Goal: Task Accomplishment & Management: Complete application form

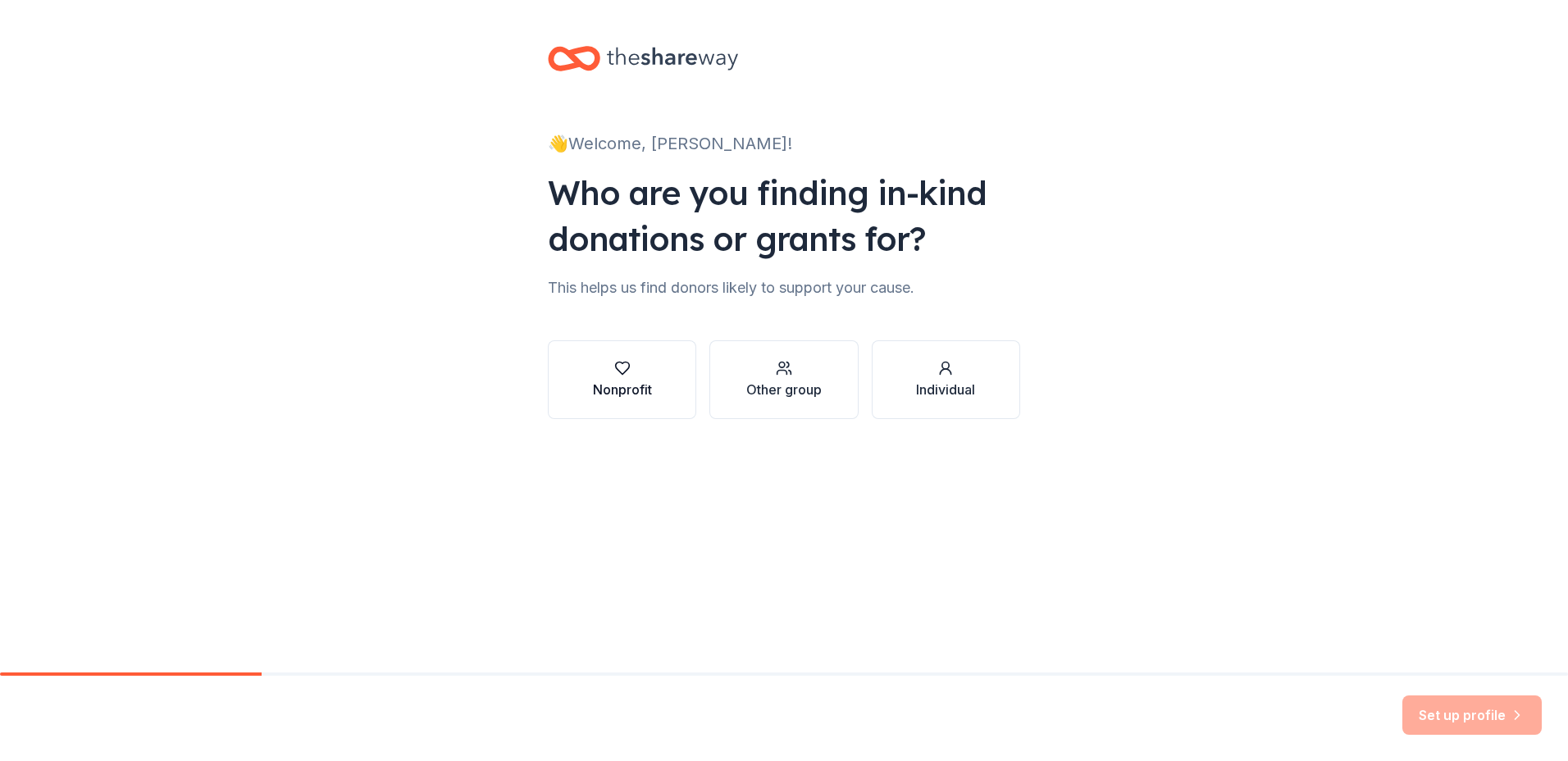
click at [635, 384] on div "Nonprofit" at bounding box center [622, 389] width 59 height 20
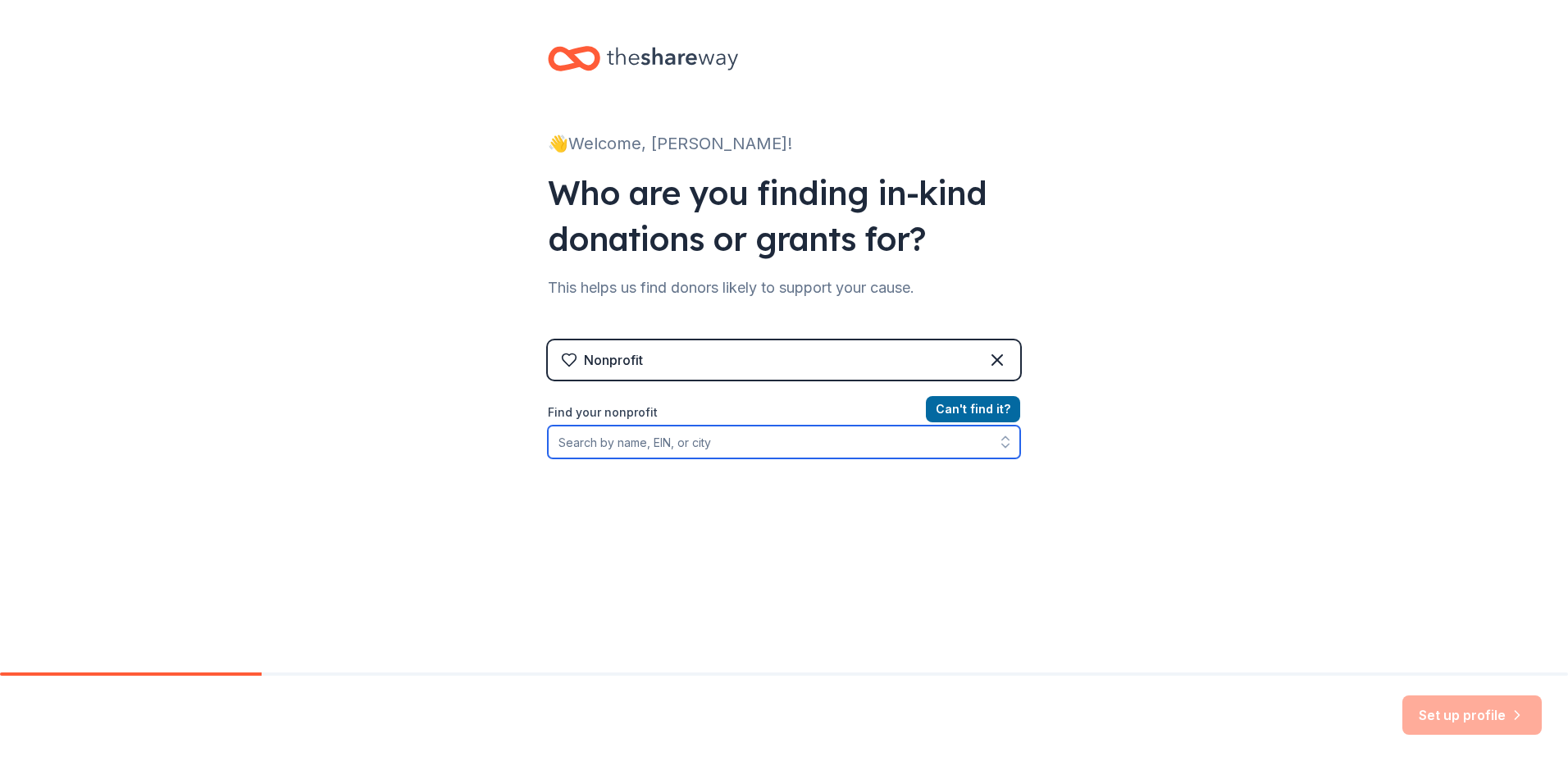
click at [622, 445] on input "Find your nonprofit" at bounding box center [784, 441] width 473 height 32
type input "Shades Mountain"
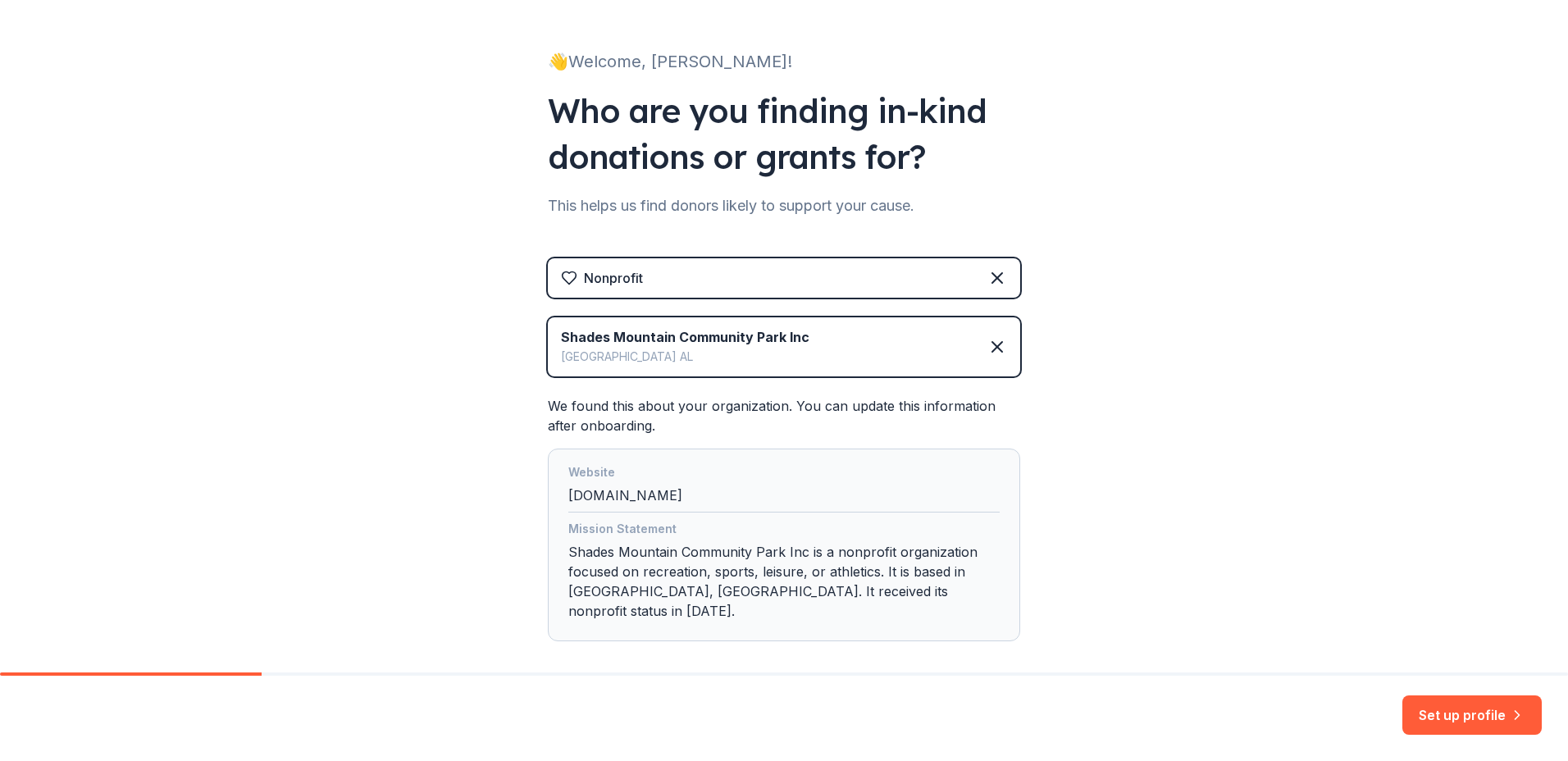
scroll to position [143, 0]
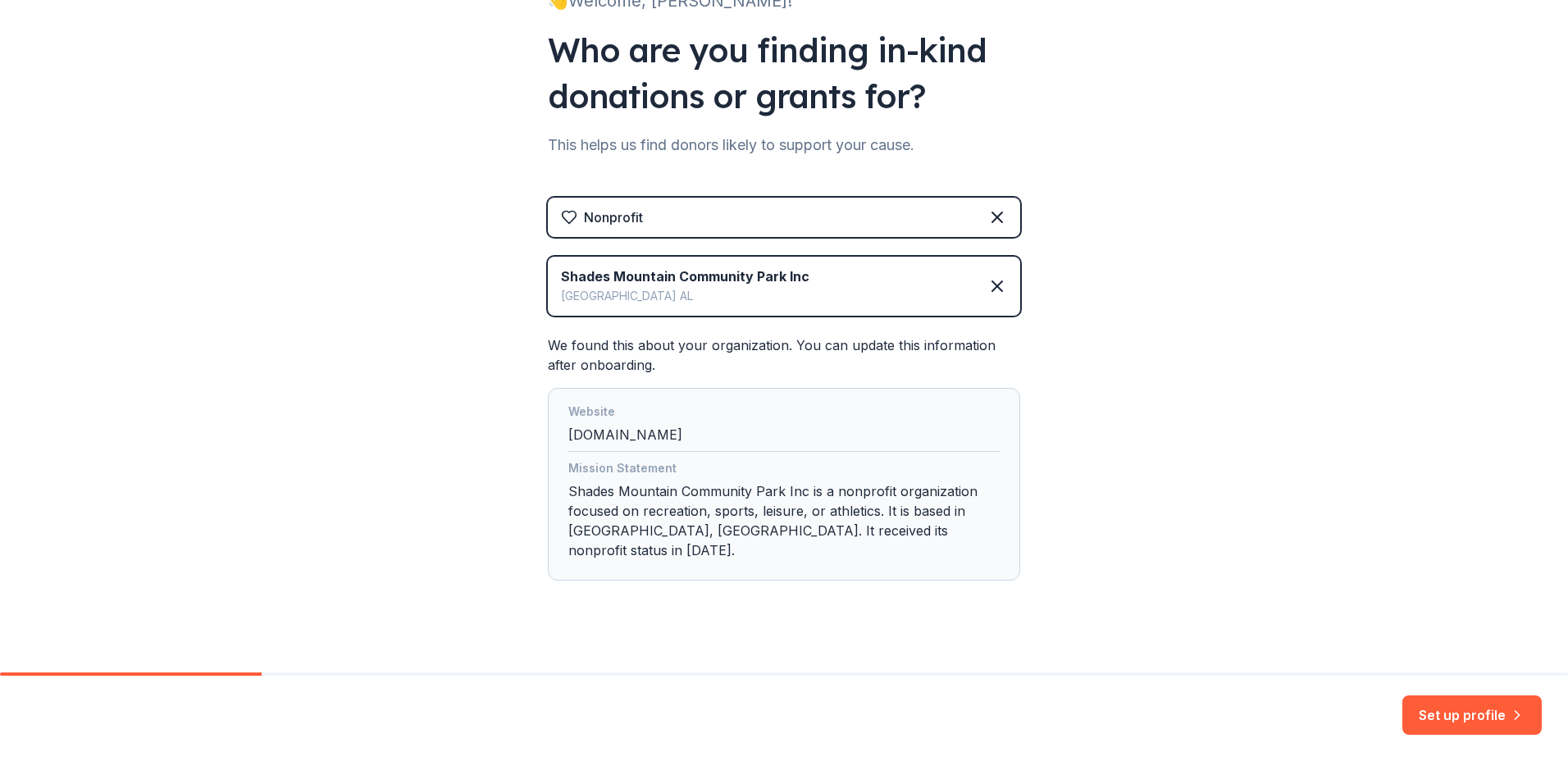
click at [886, 537] on div "Mission Statement Shades Mountain Community Park Inc is a nonprofit organizatio…" at bounding box center [783, 513] width 431 height 108
click at [1481, 713] on button "Set up profile" at bounding box center [1472, 714] width 140 height 39
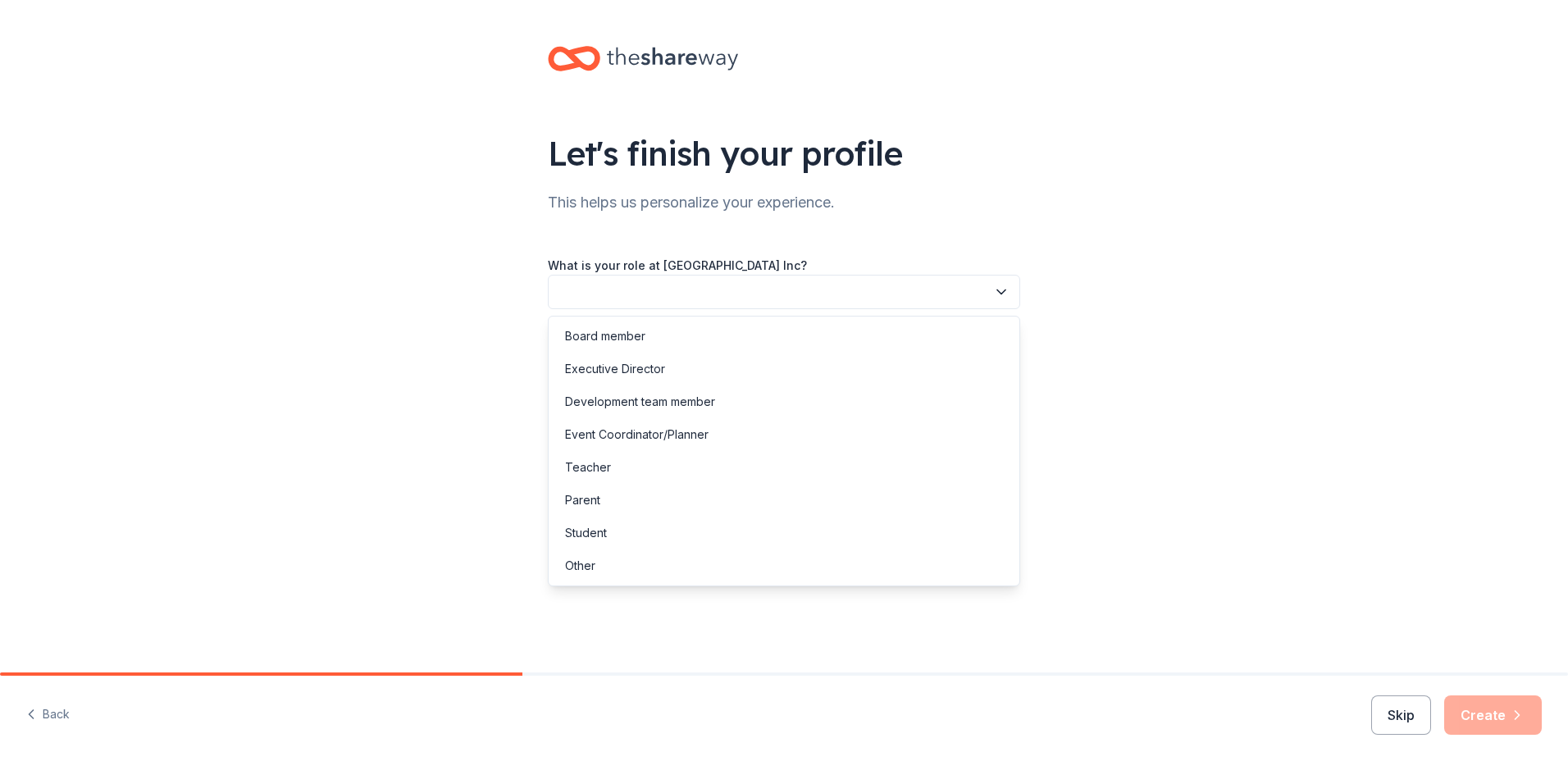
click at [1002, 290] on icon "button" at bounding box center [1001, 291] width 16 height 16
click at [612, 339] on div "Board member" at bounding box center [605, 336] width 80 height 20
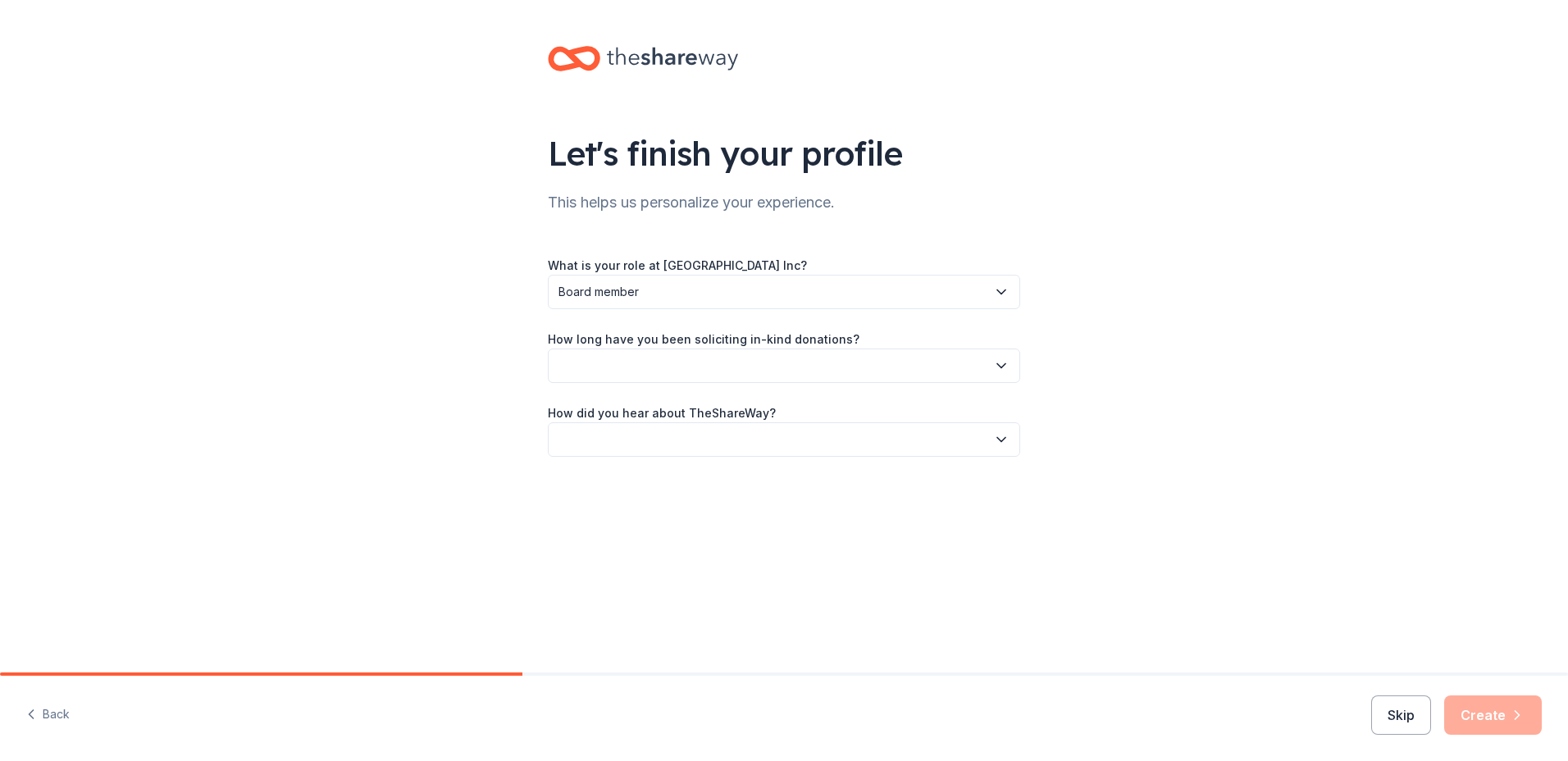
click at [1001, 295] on icon "button" at bounding box center [1001, 291] width 16 height 16
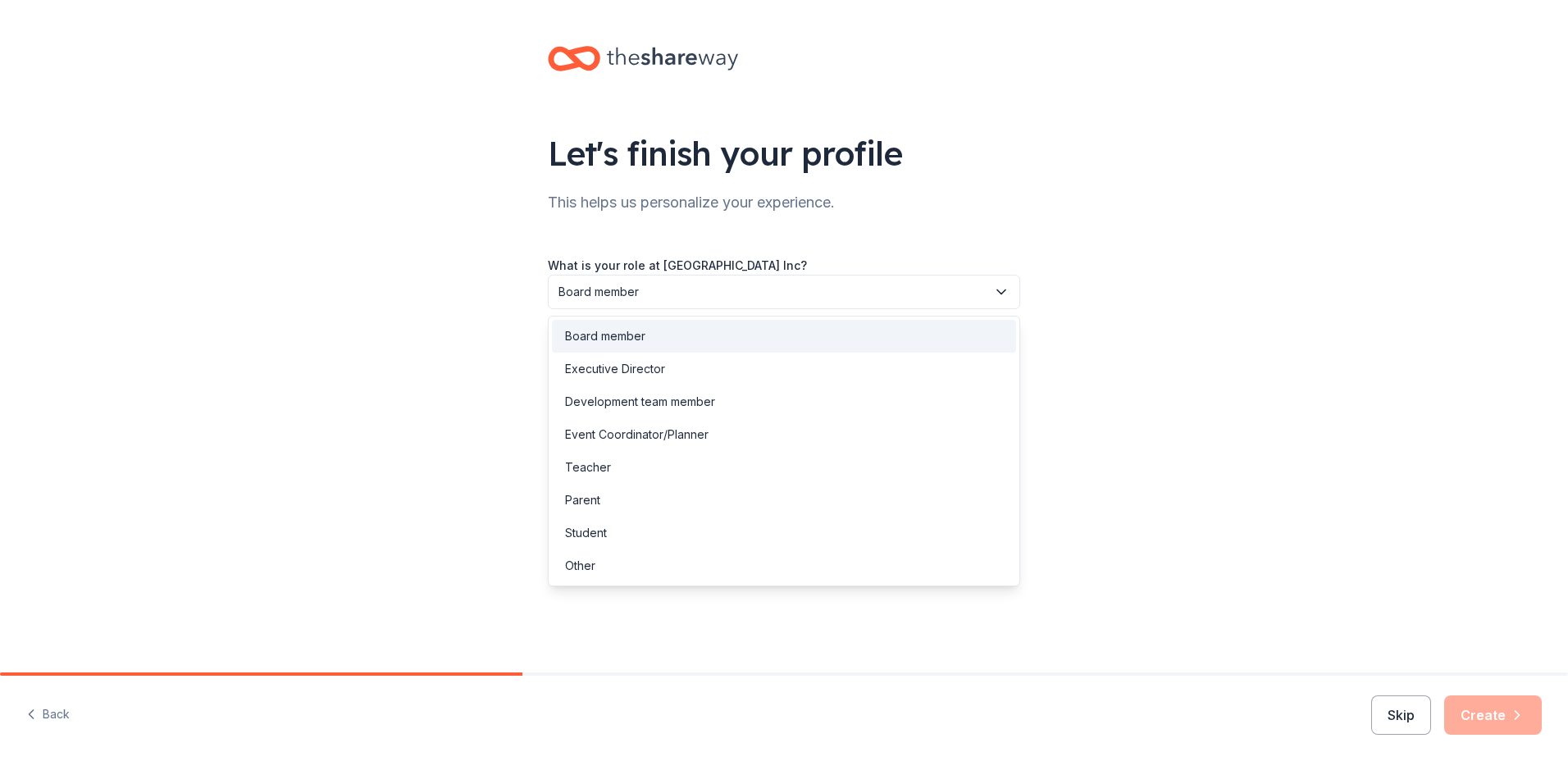
click at [1001, 295] on icon "button" at bounding box center [1001, 291] width 16 height 16
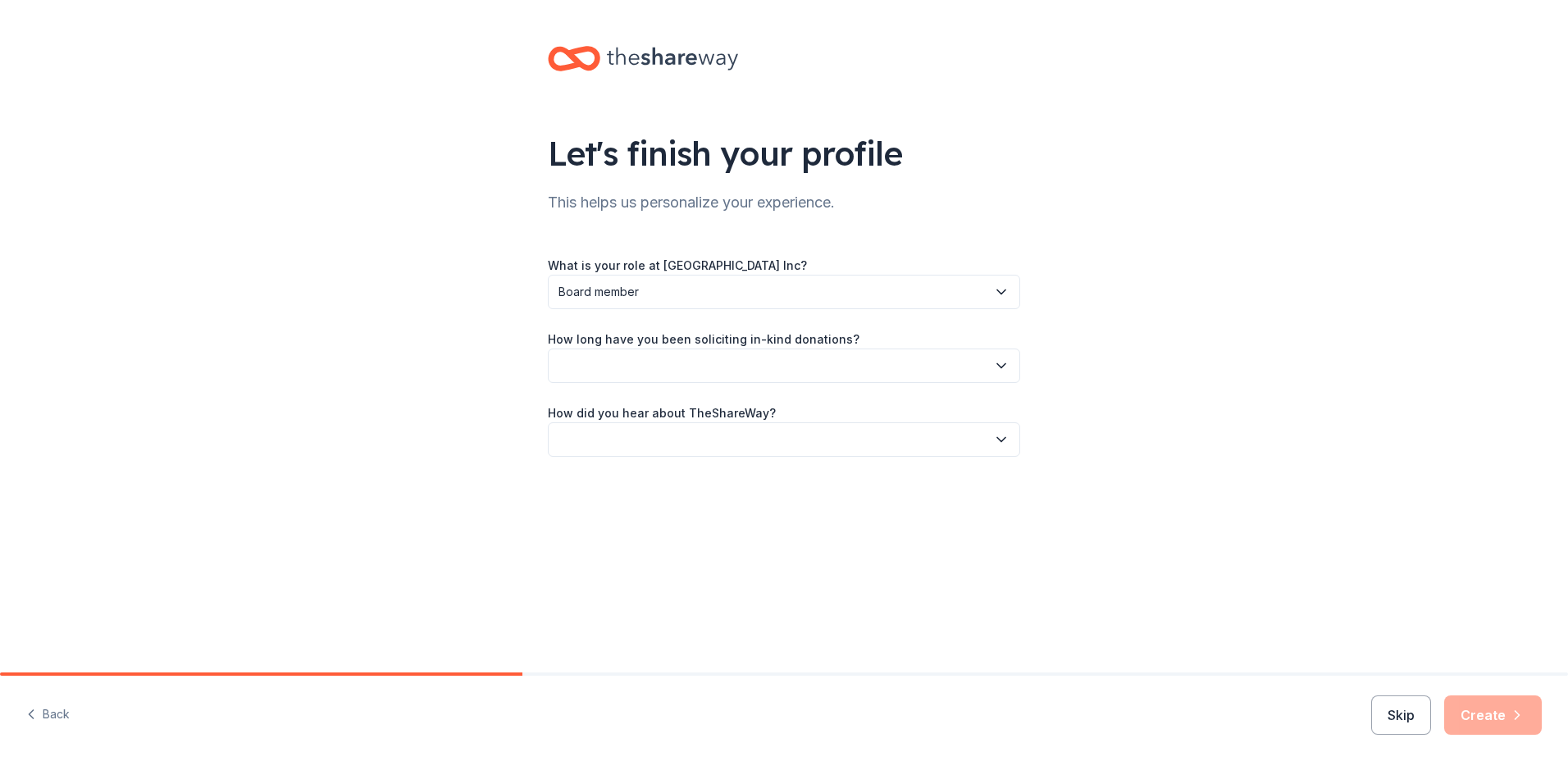
click at [999, 365] on icon "button" at bounding box center [1001, 366] width 9 height 4
click at [667, 413] on div "This is my first time!" at bounding box center [617, 410] width 104 height 20
click at [660, 438] on button "button" at bounding box center [784, 439] width 473 height 34
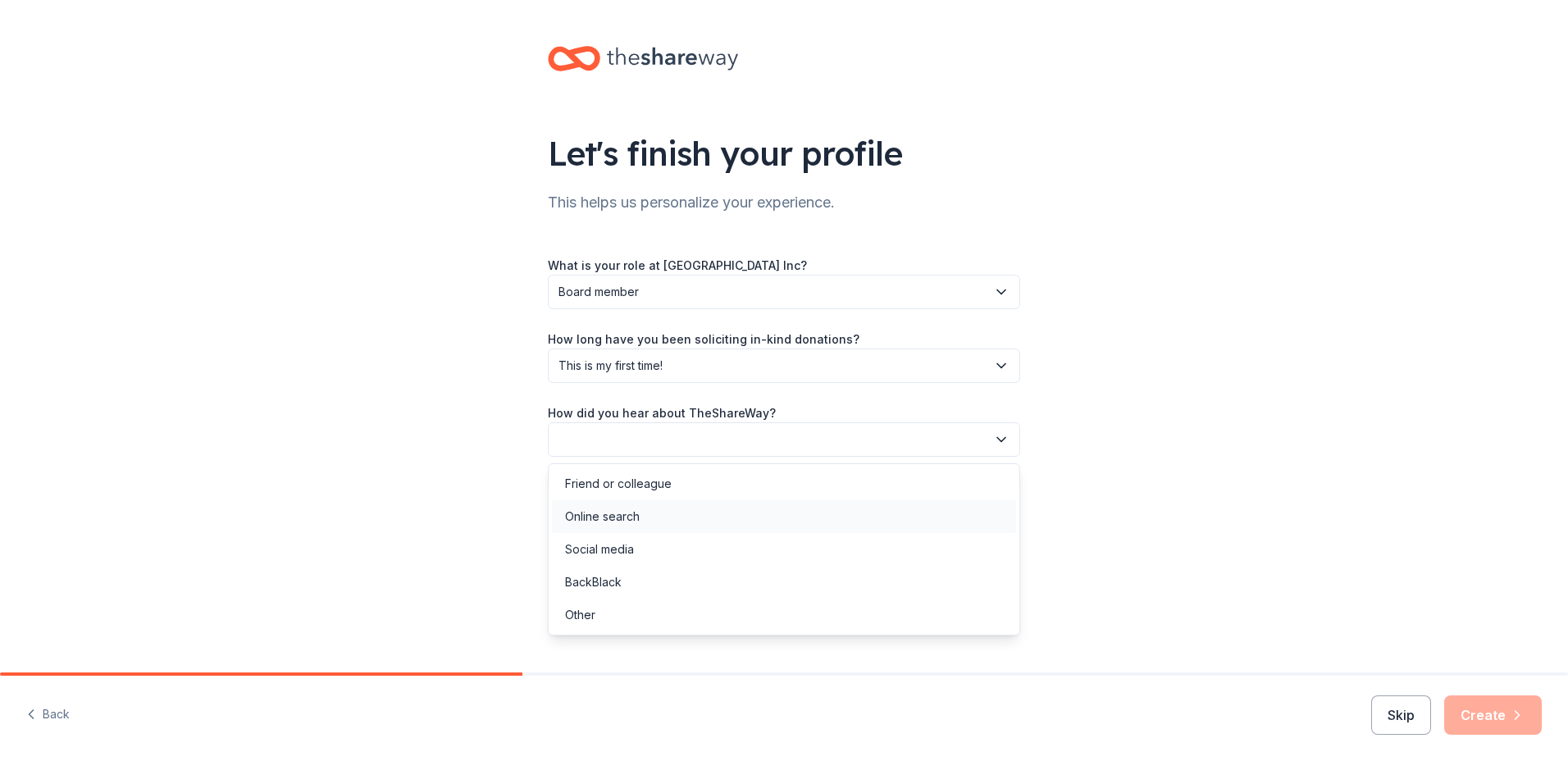
click at [639, 520] on div "Online search" at bounding box center [602, 517] width 74 height 20
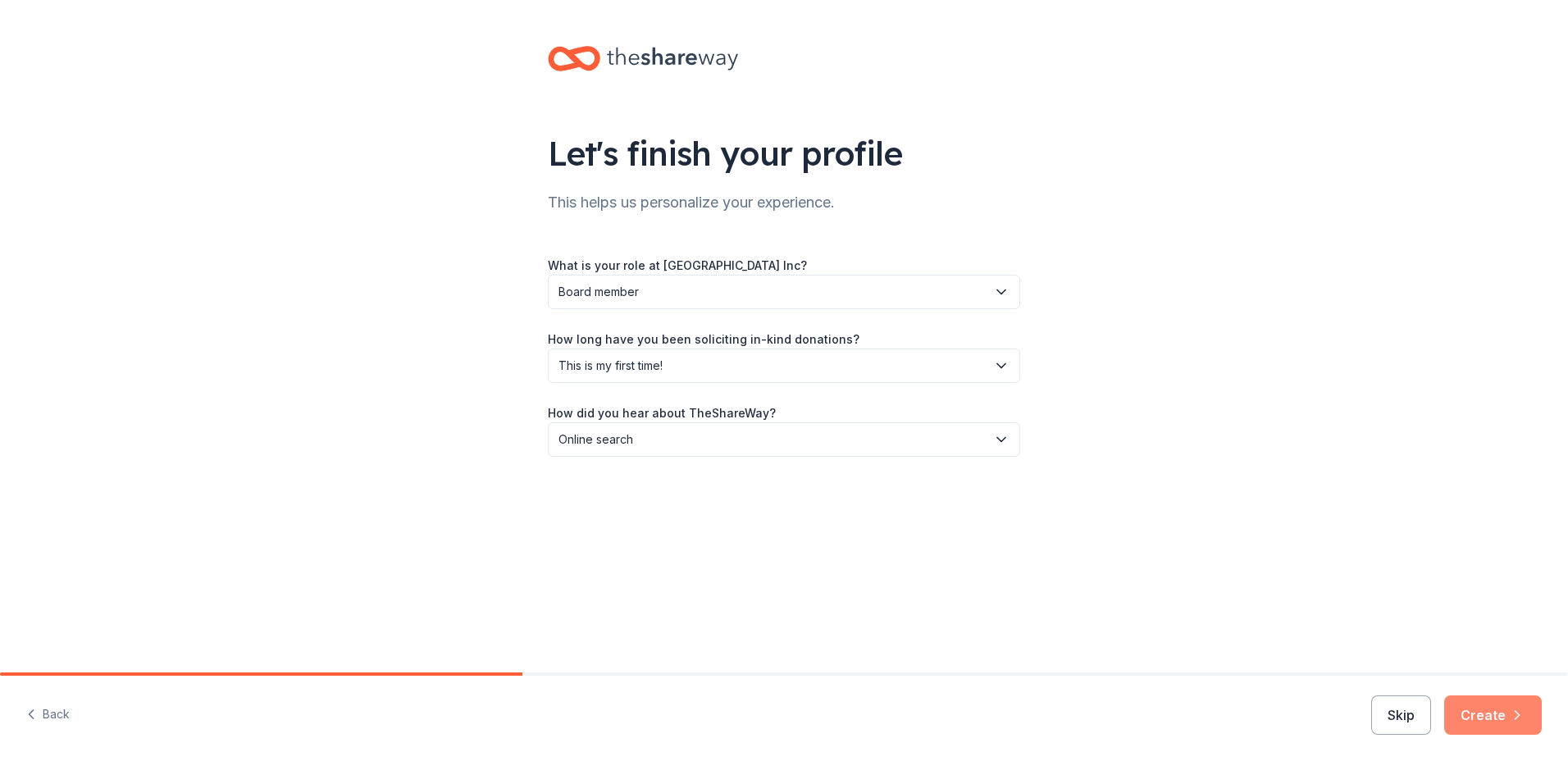
click at [1499, 712] on button "Create" at bounding box center [1493, 714] width 98 height 39
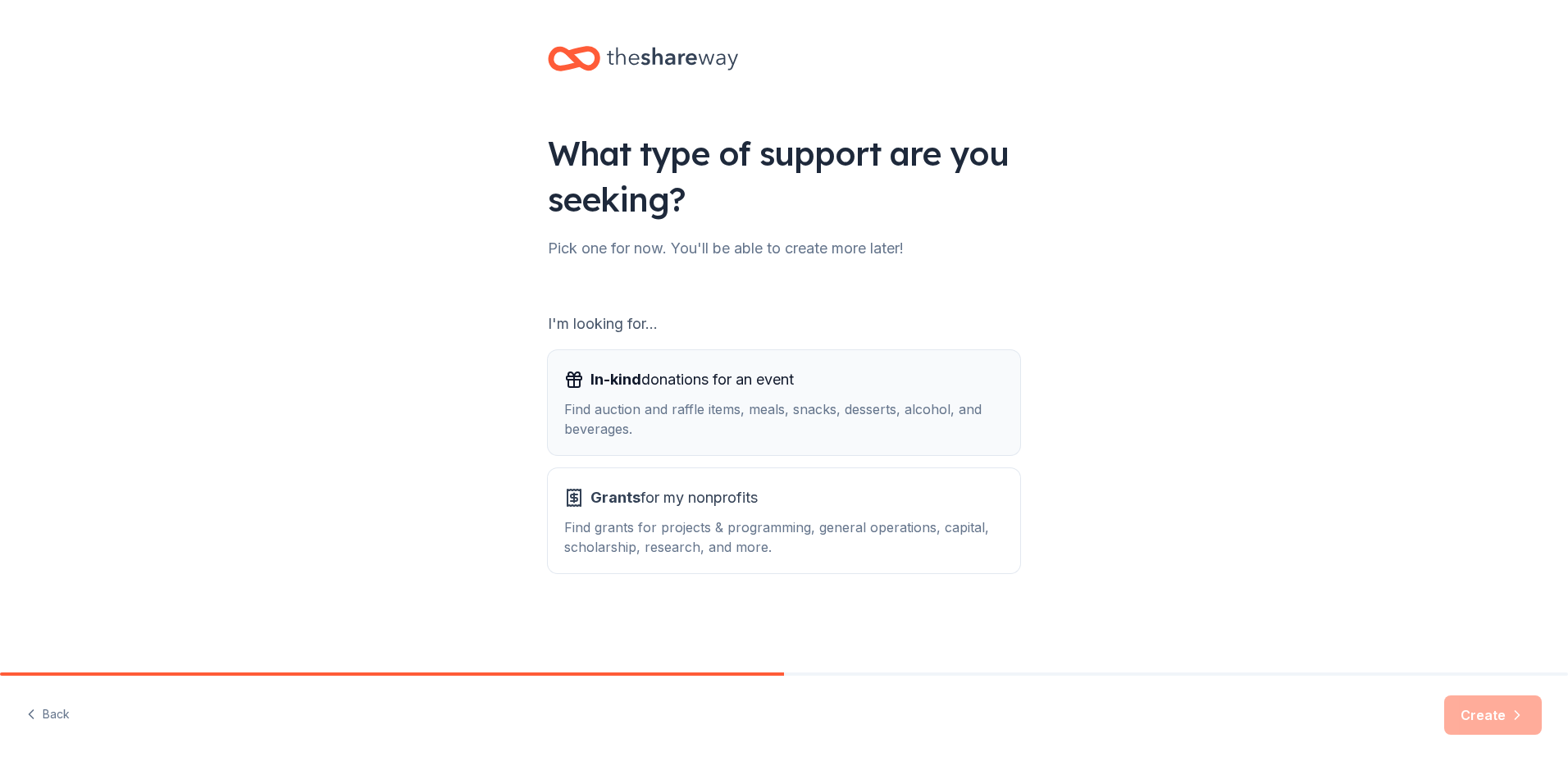
click at [657, 434] on div "Find auction and raffle items, meals, snacks, desserts, alcohol, and beverages." at bounding box center [784, 419] width 440 height 39
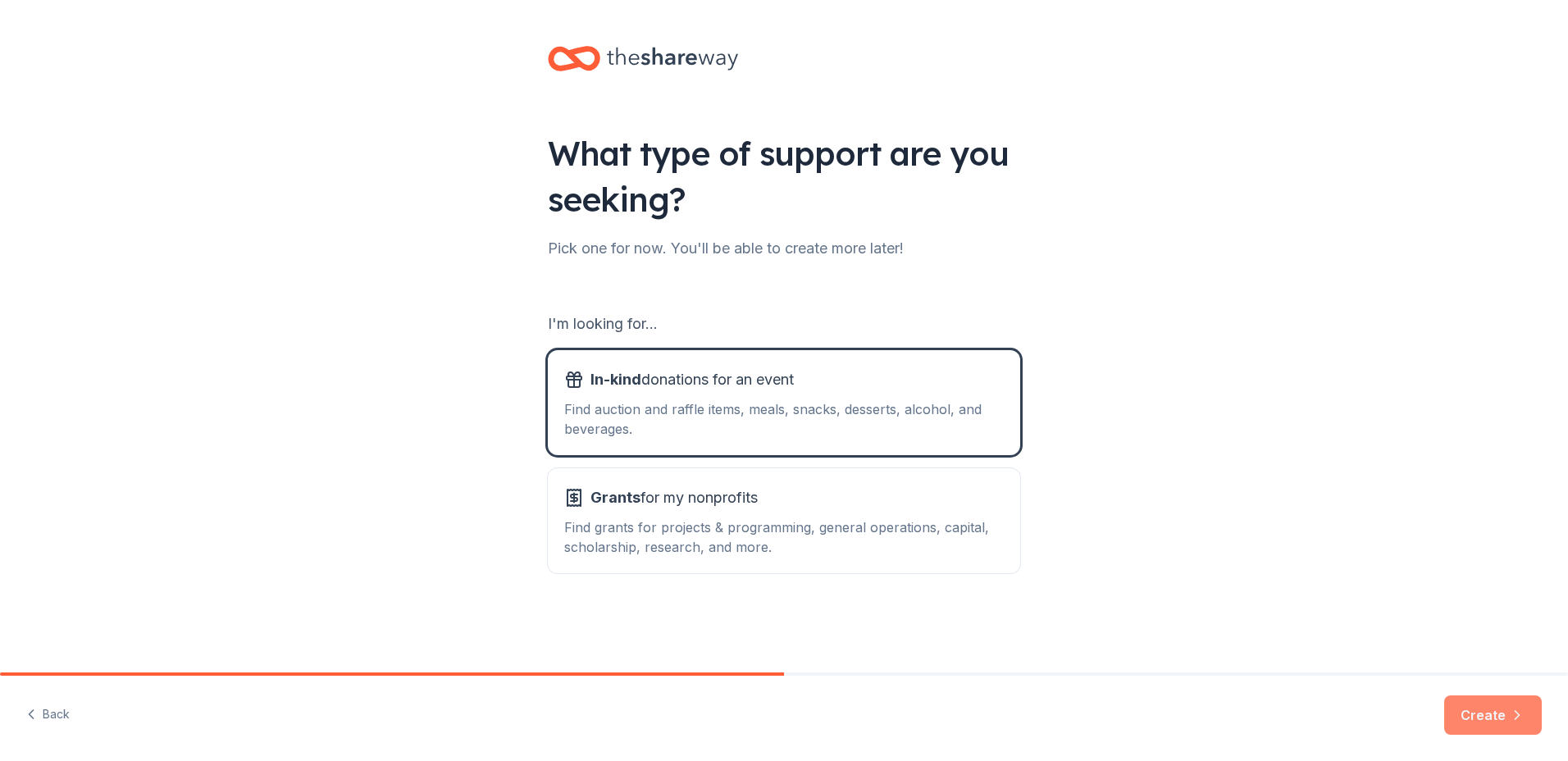
click at [1499, 722] on button "Create" at bounding box center [1493, 714] width 98 height 39
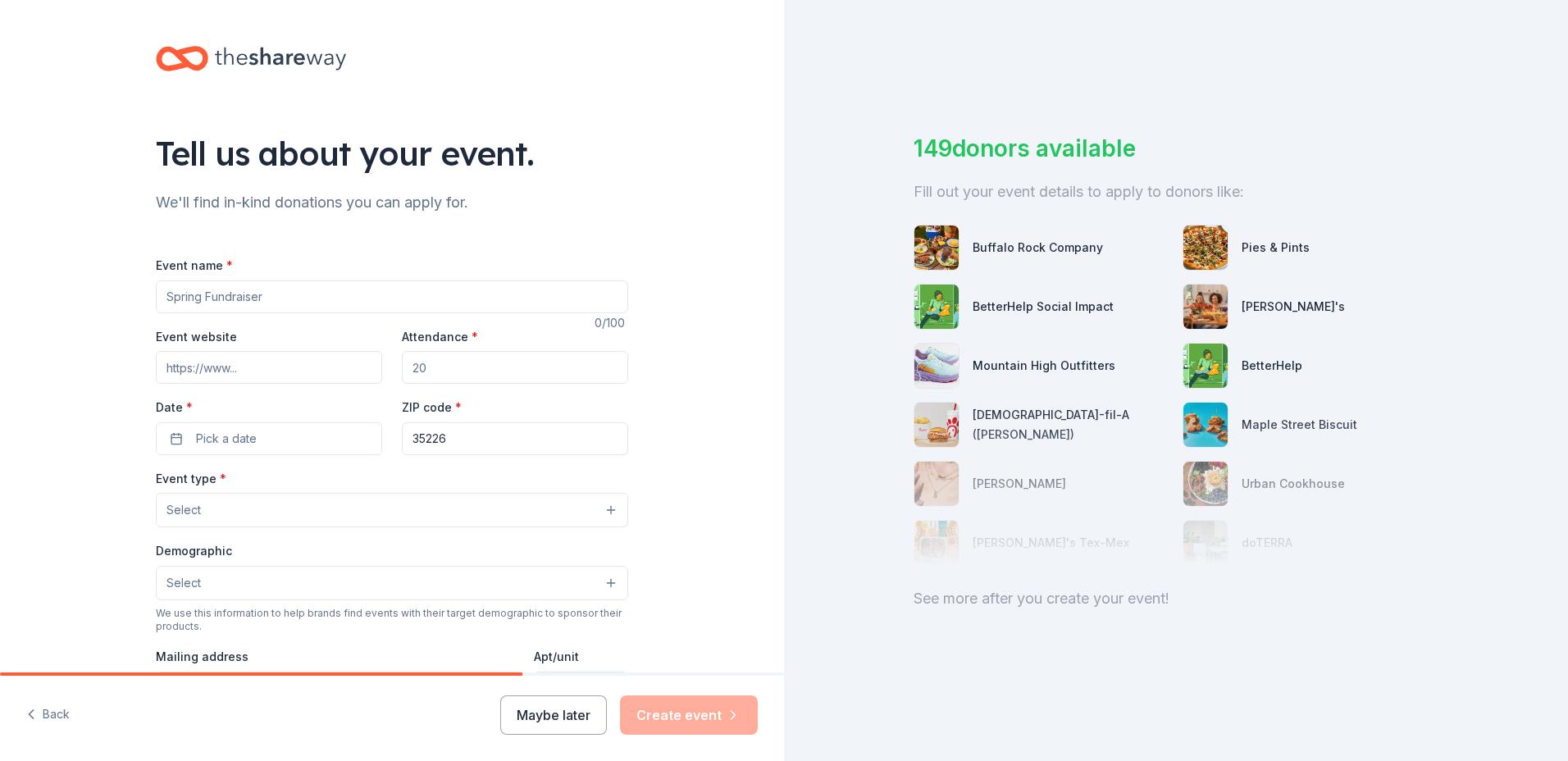
click at [288, 298] on input "Event name *" at bounding box center [392, 297] width 473 height 32
type input "[GEOGRAPHIC_DATA] Spring 2026 Baseball Season Raffle"
click at [205, 368] on input "Event website" at bounding box center [269, 367] width 226 height 32
paste input "https://www.shadesmountainpark.org/"
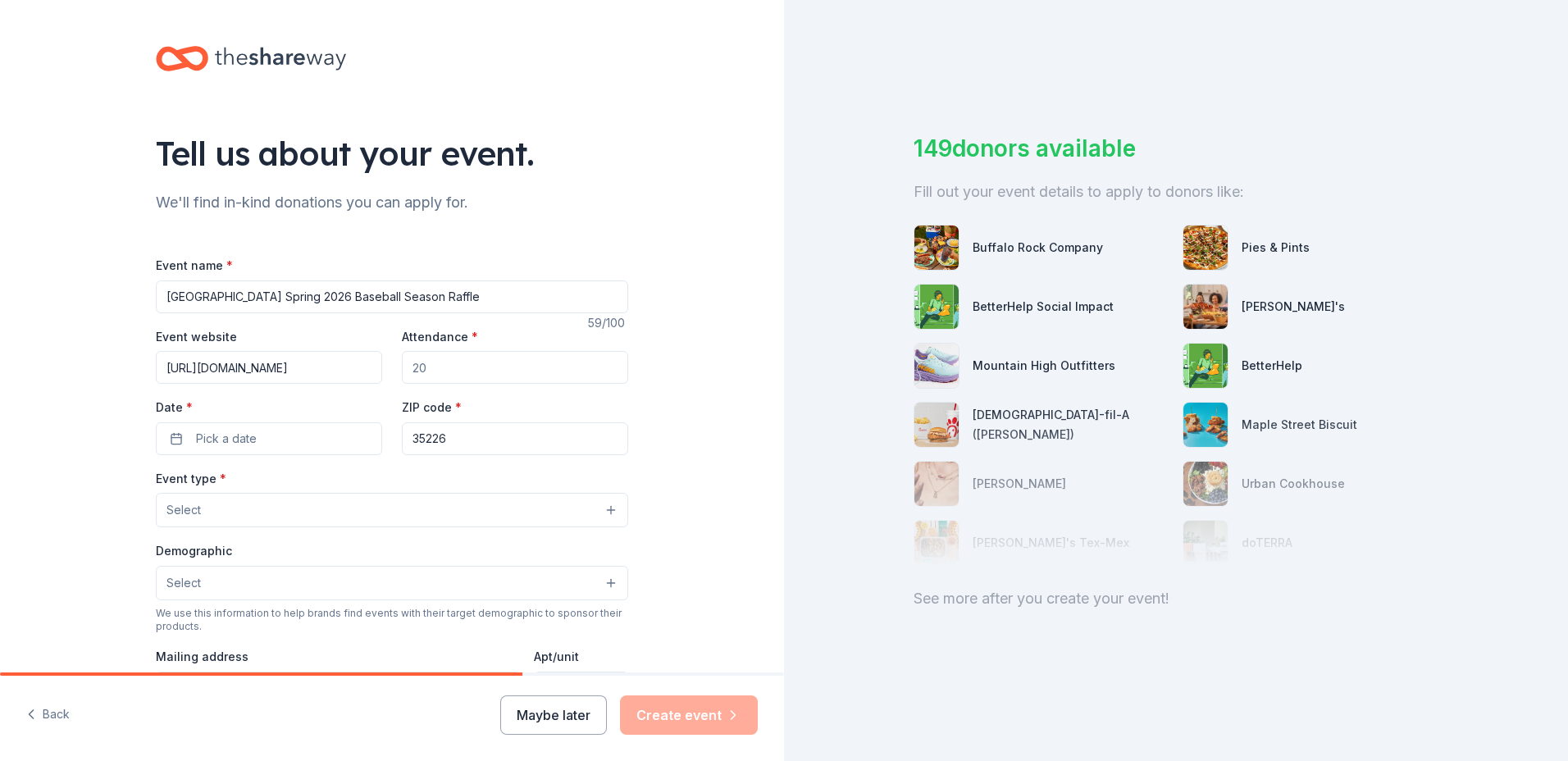
type input "https://www.shadesmountainpark.org/"
click at [442, 373] on input "Attendance *" at bounding box center [515, 367] width 226 height 32
type input "2000"
drag, startPoint x: 216, startPoint y: 443, endPoint x: 203, endPoint y: 447, distance: 13.6
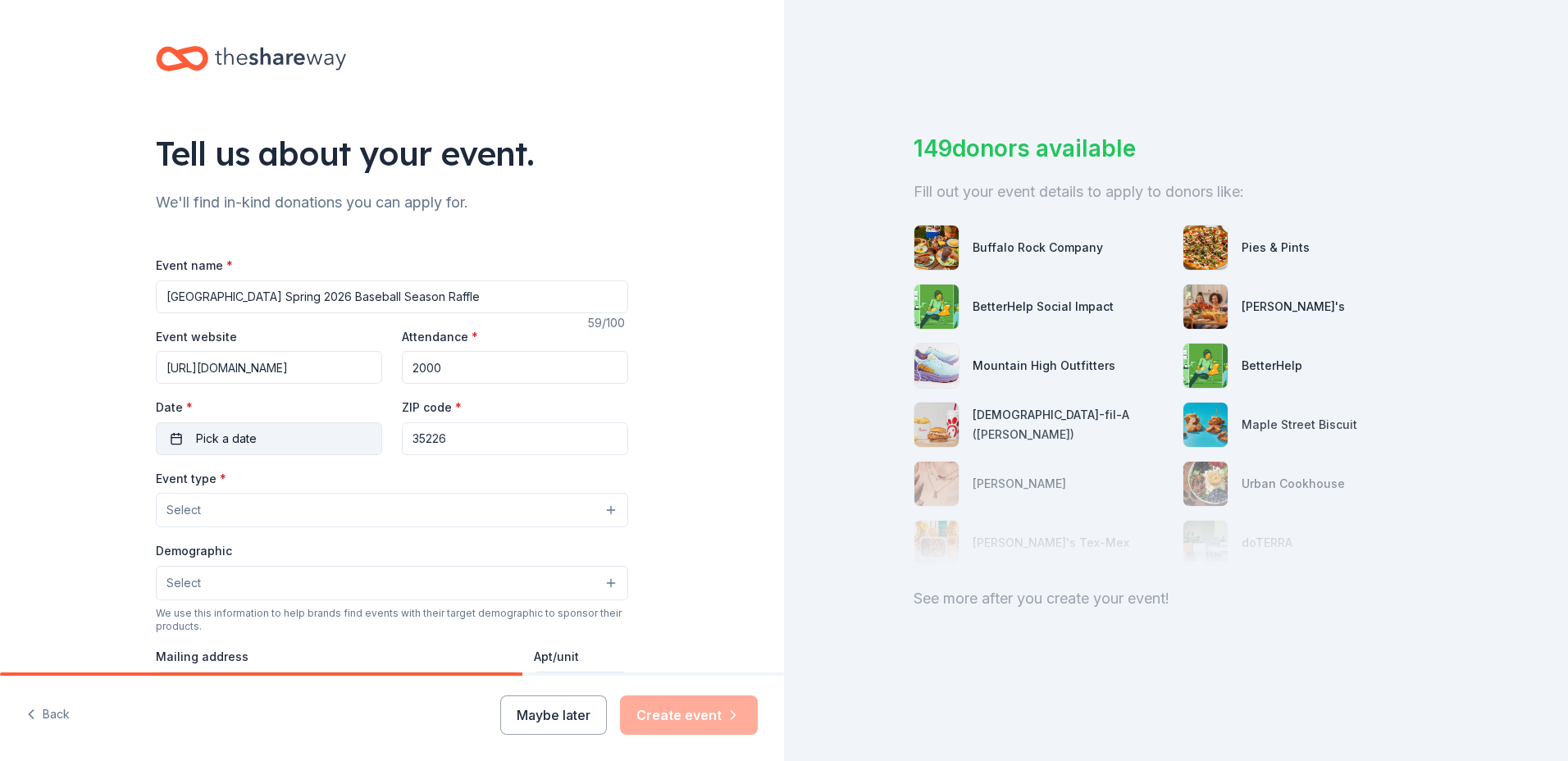
click at [215, 443] on span "Pick a date" at bounding box center [226, 439] width 61 height 20
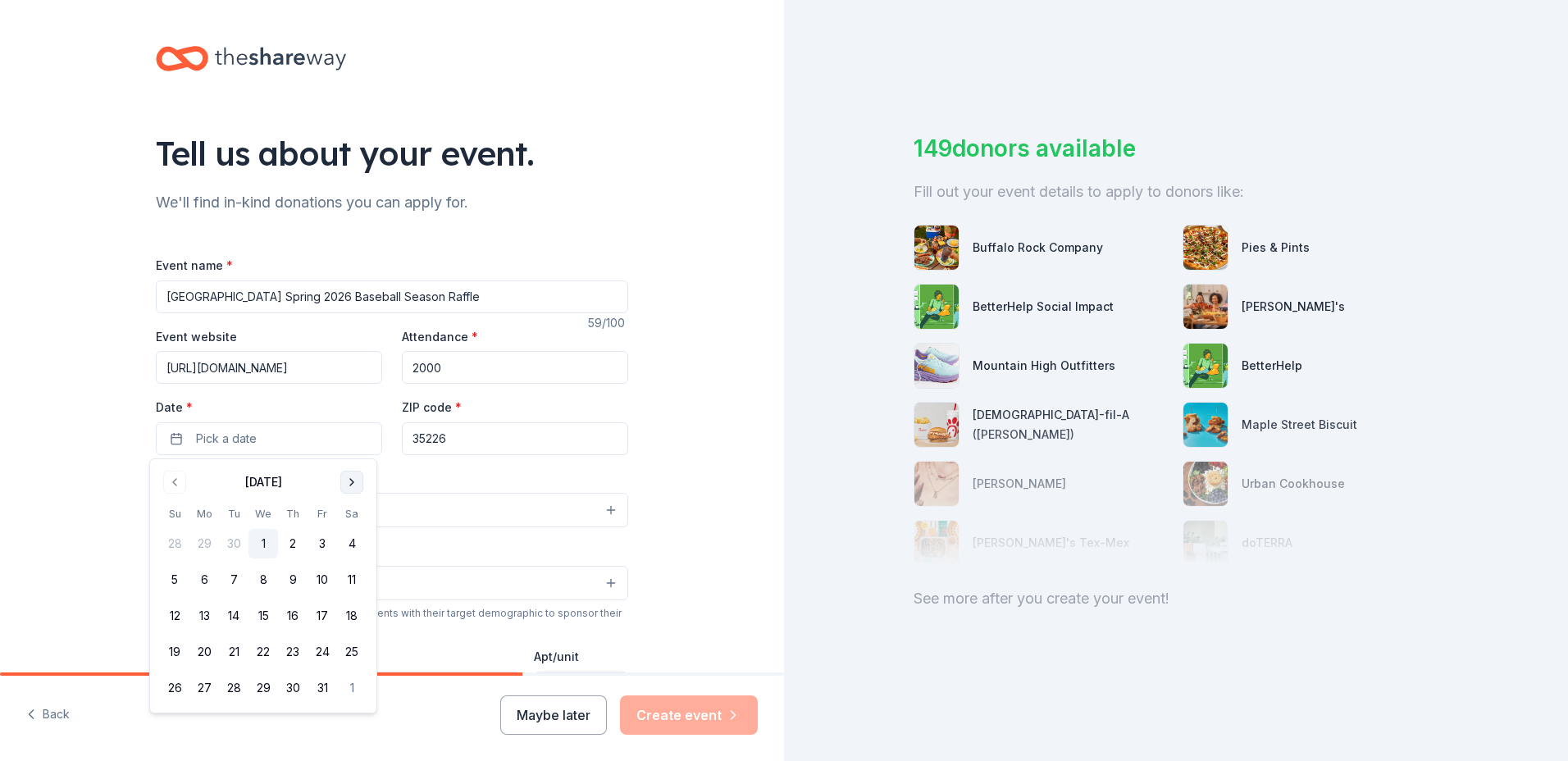
click at [359, 485] on button "Go to next month" at bounding box center [352, 482] width 23 height 23
click at [354, 484] on button "Go to next month" at bounding box center [352, 482] width 23 height 23
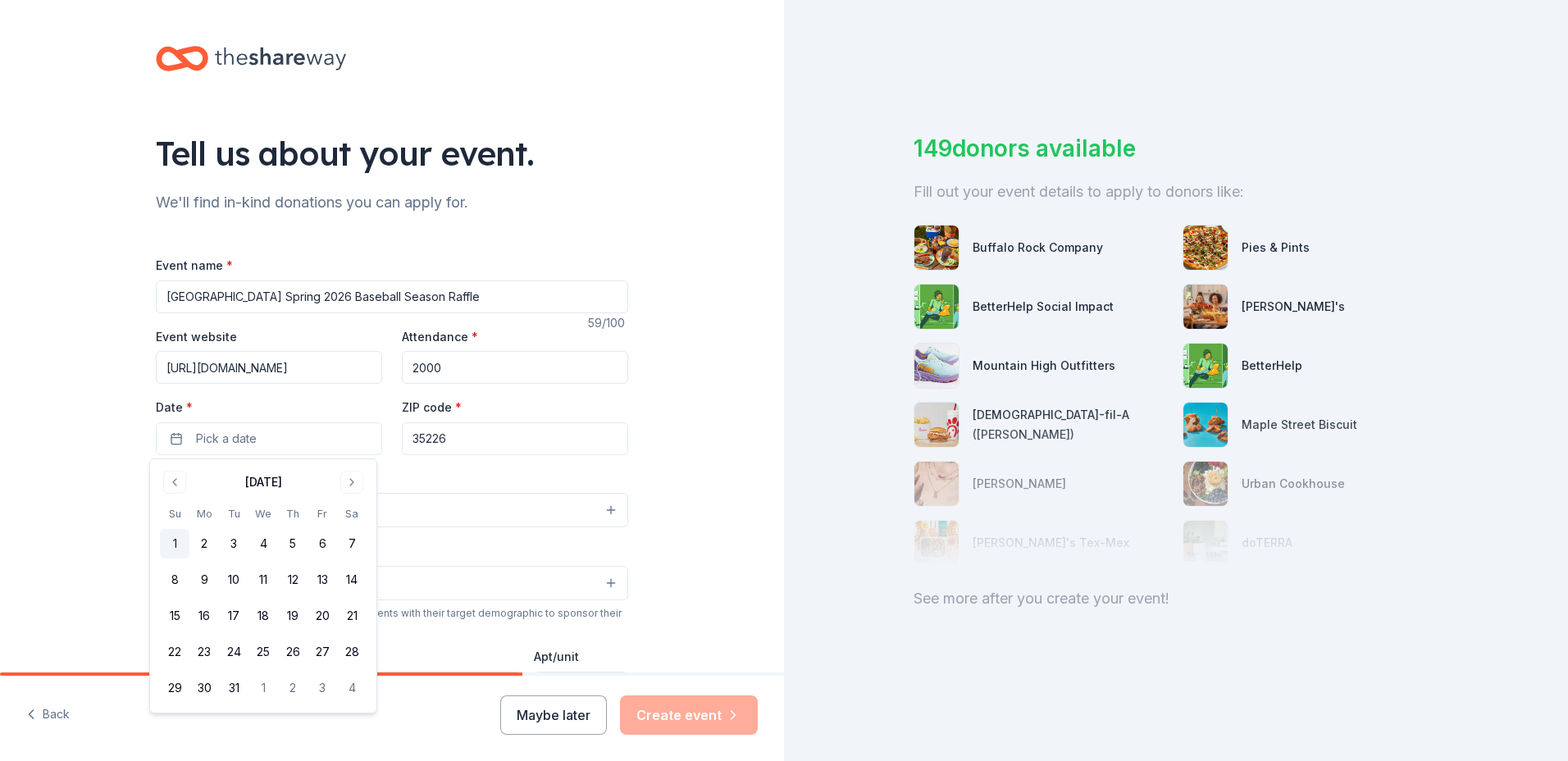
click at [173, 543] on button "1" at bounding box center [174, 543] width 29 height 29
click at [449, 487] on div "Event type * Select" at bounding box center [392, 498] width 473 height 60
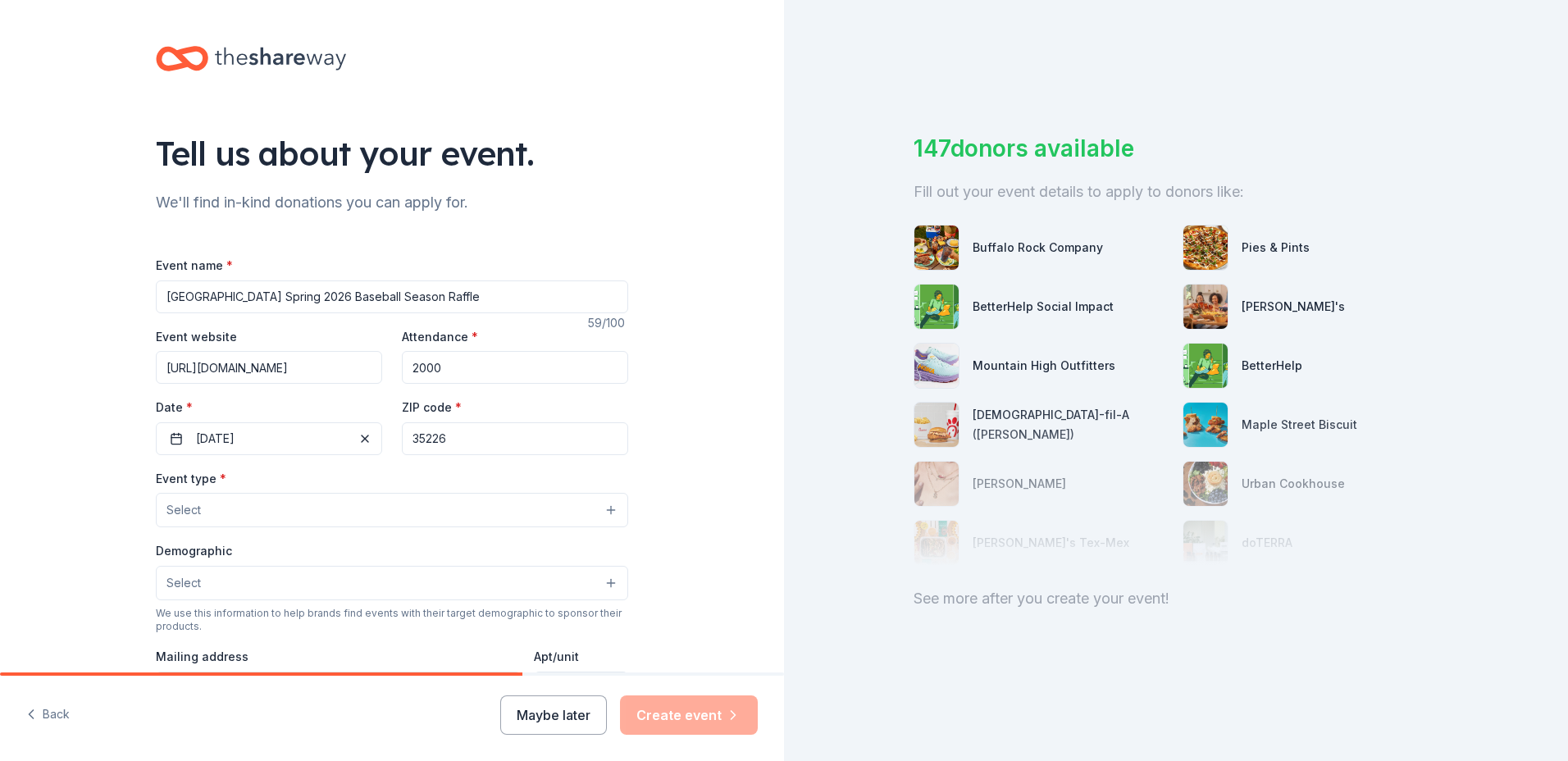
click at [246, 510] on button "Select" at bounding box center [392, 510] width 473 height 34
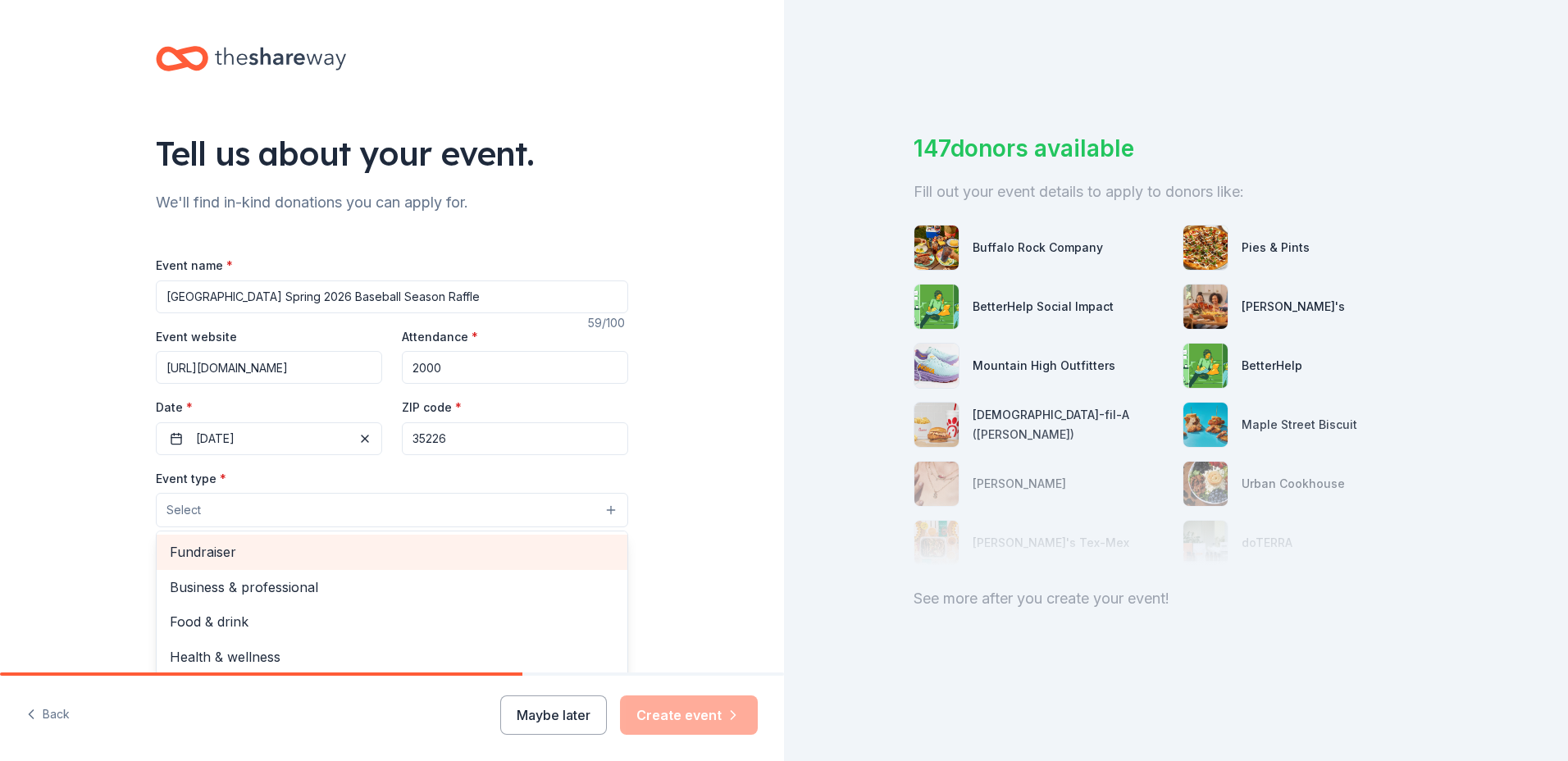
click at [211, 557] on span "Fundraiser" at bounding box center [391, 552] width 444 height 21
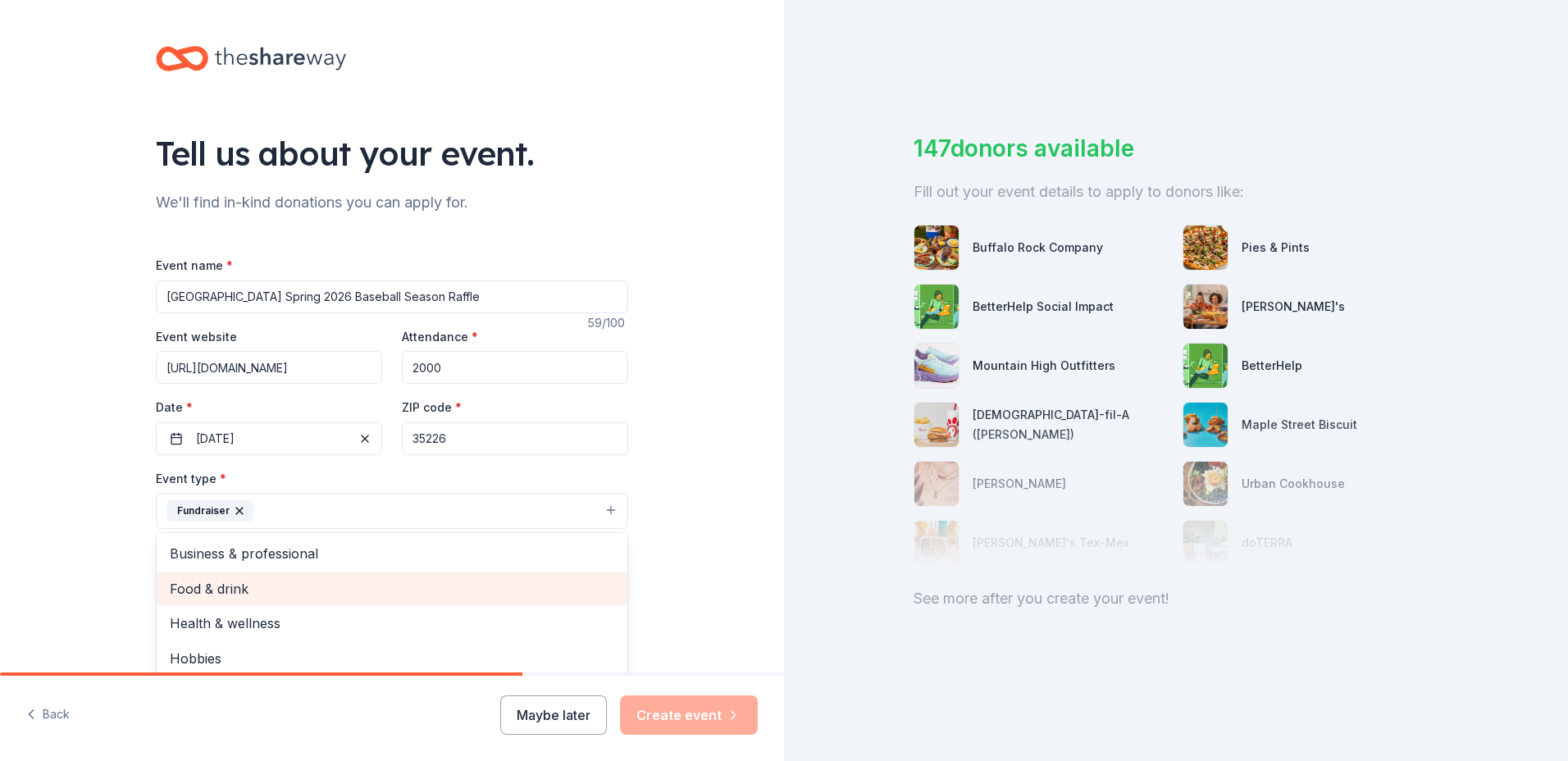
scroll to position [20, 0]
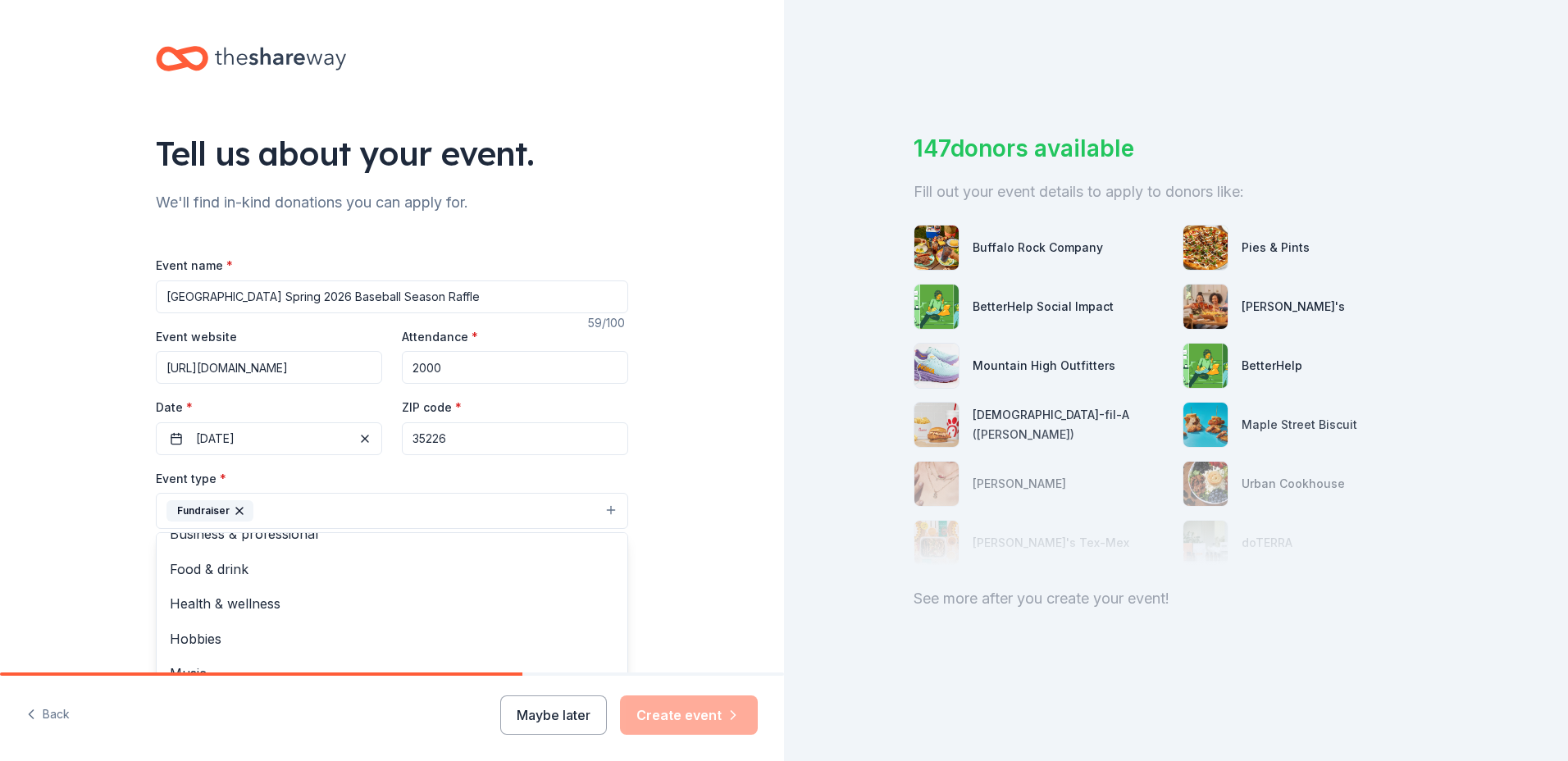
click at [693, 585] on div "Tell us about your event. We'll find in-kind donations you can apply for. Event…" at bounding box center [392, 546] width 784 height 1093
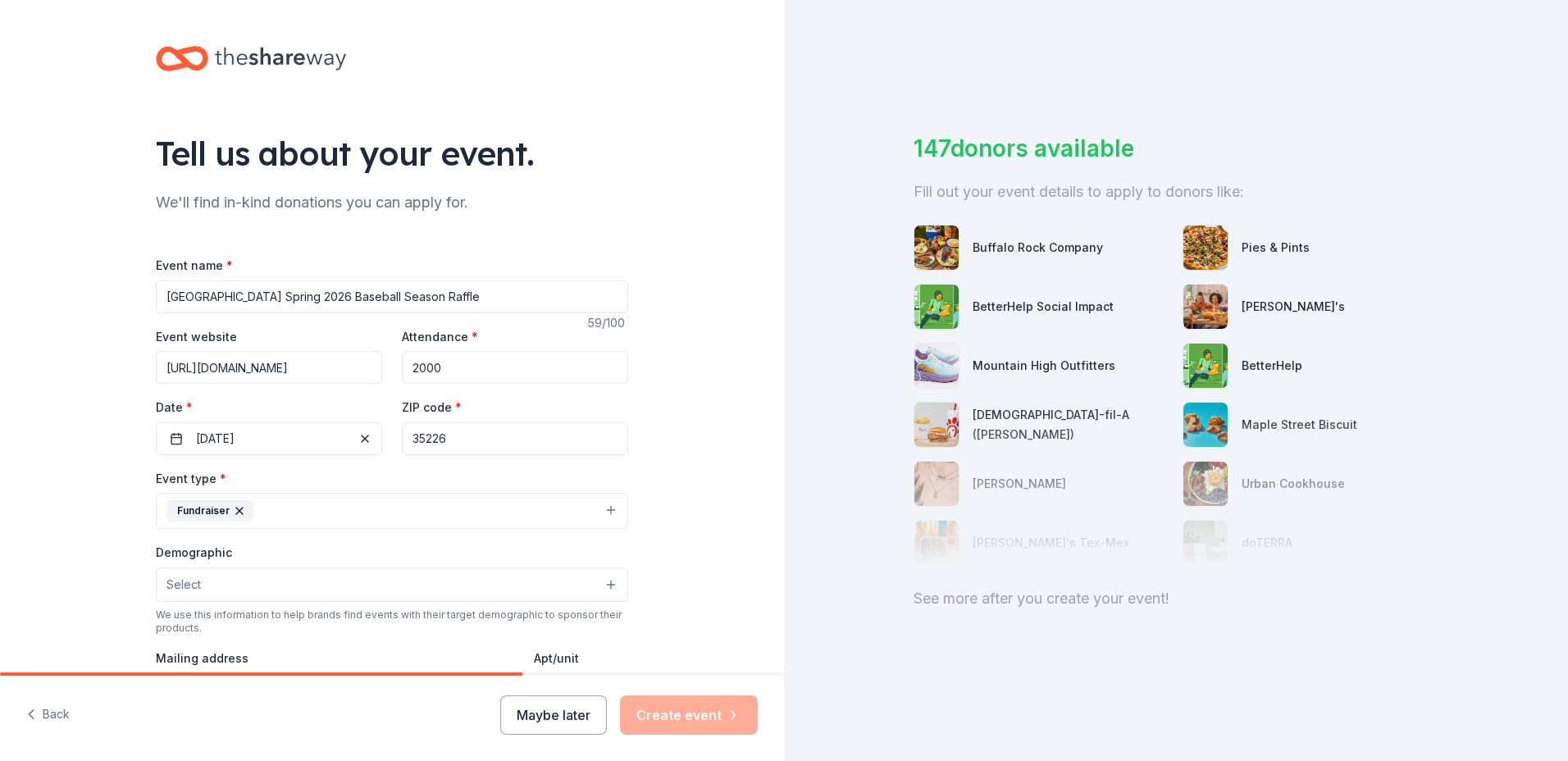
scroll to position [164, 0]
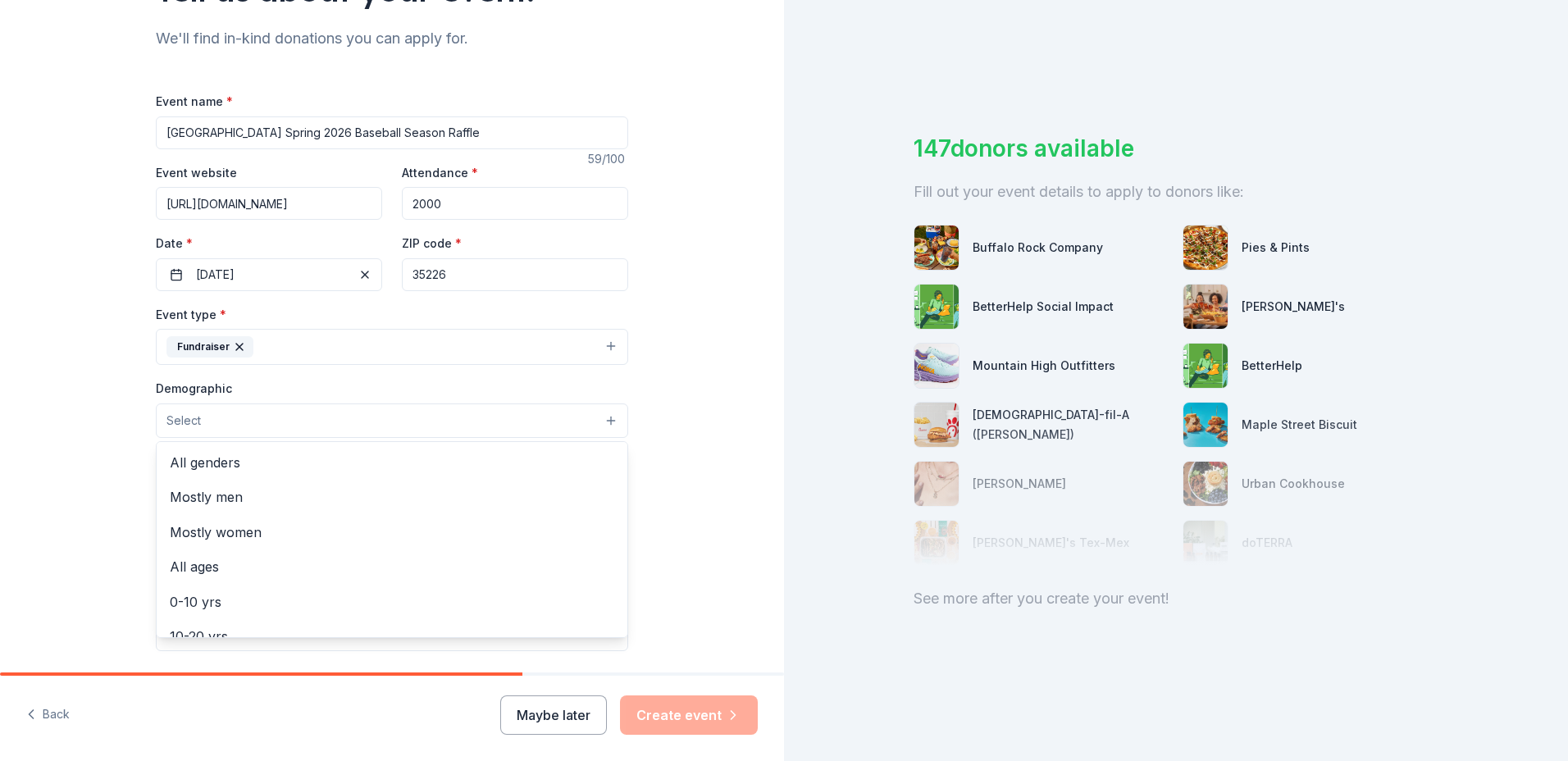
click at [229, 428] on button "Select" at bounding box center [392, 420] width 473 height 34
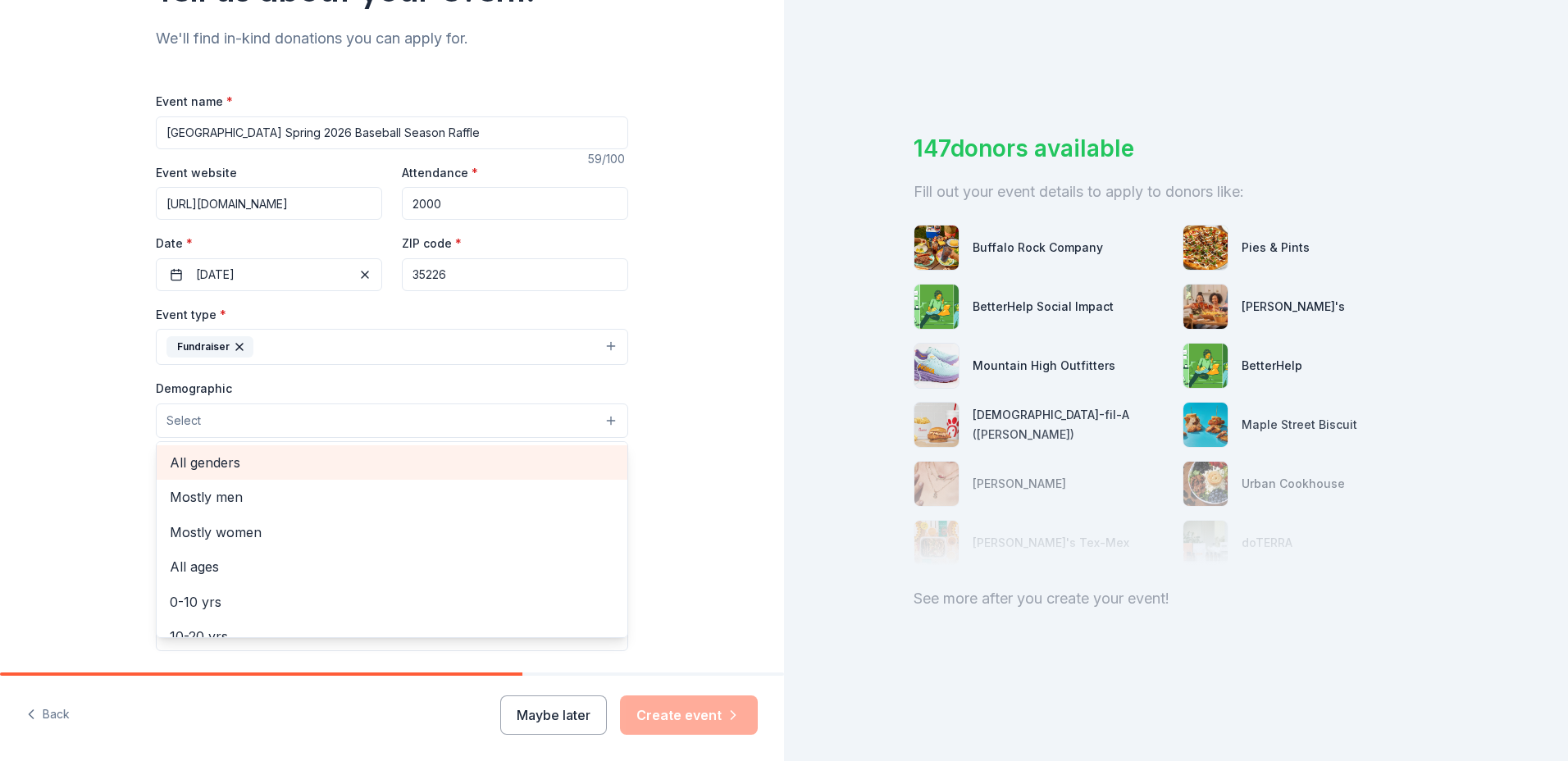
click at [214, 464] on span "All genders" at bounding box center [391, 462] width 444 height 21
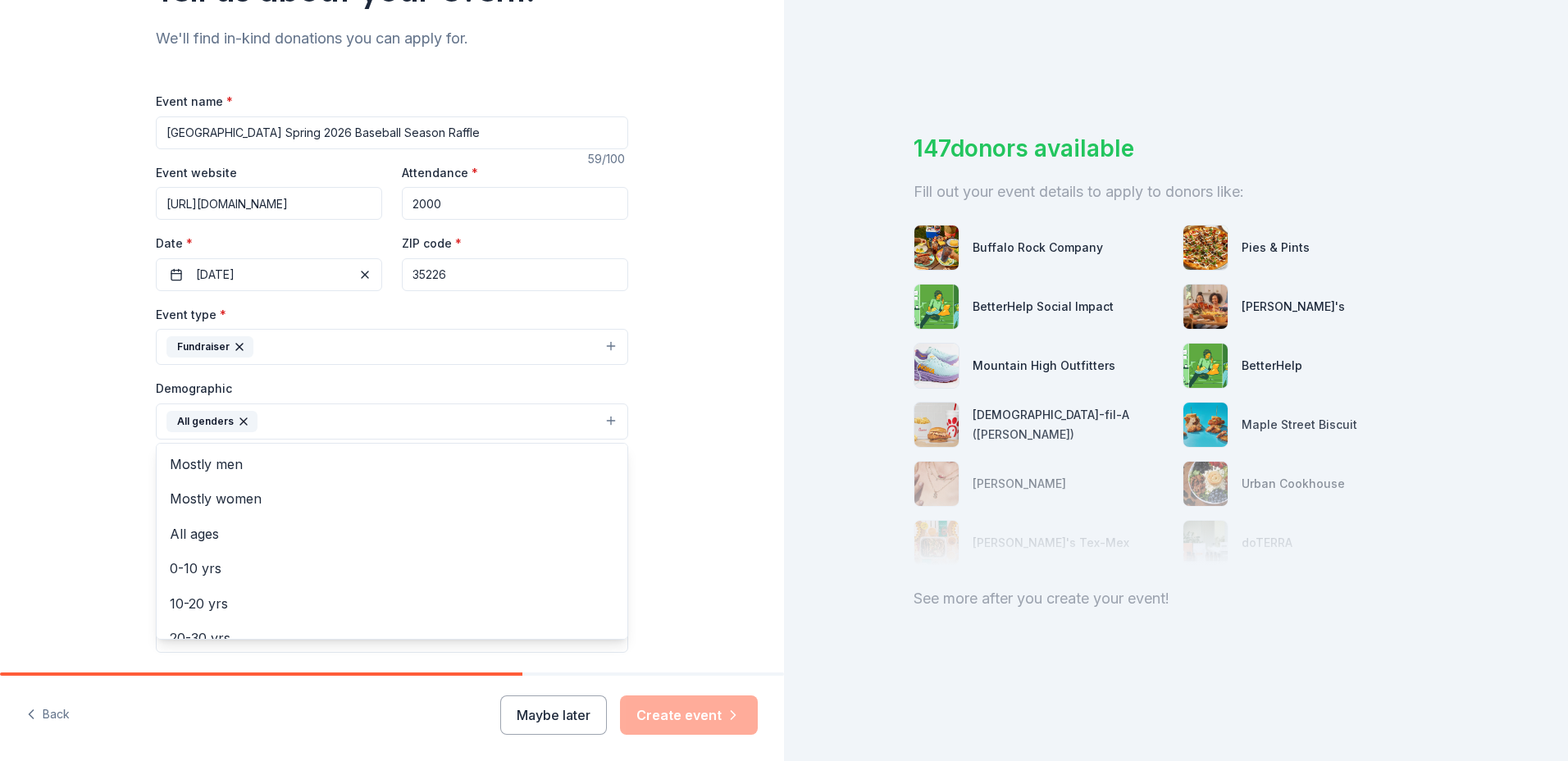
click at [700, 521] on div "Tell us about your event. We'll find in-kind donations you can apply for. Event…" at bounding box center [392, 383] width 784 height 1095
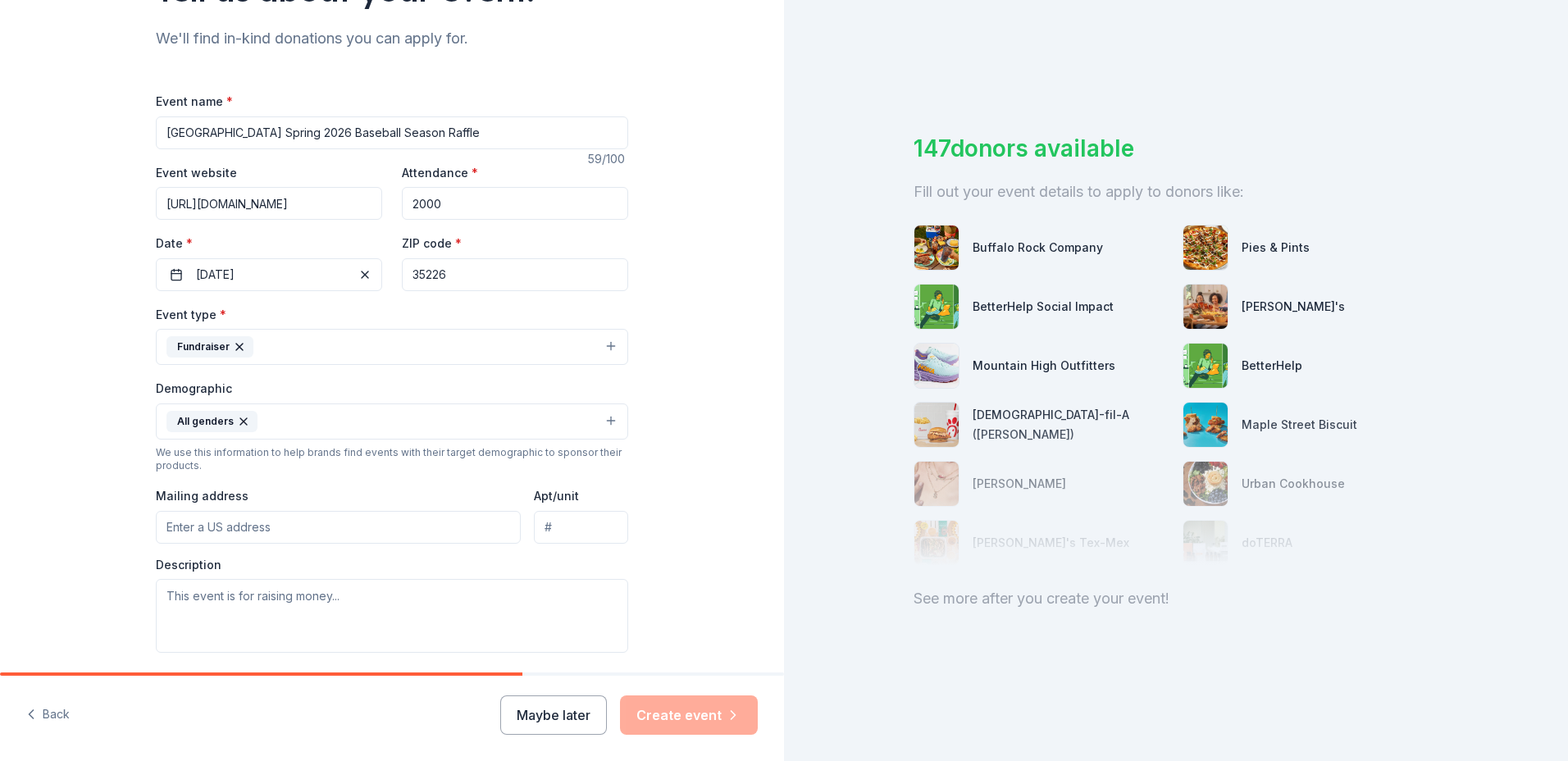
scroll to position [328, 0]
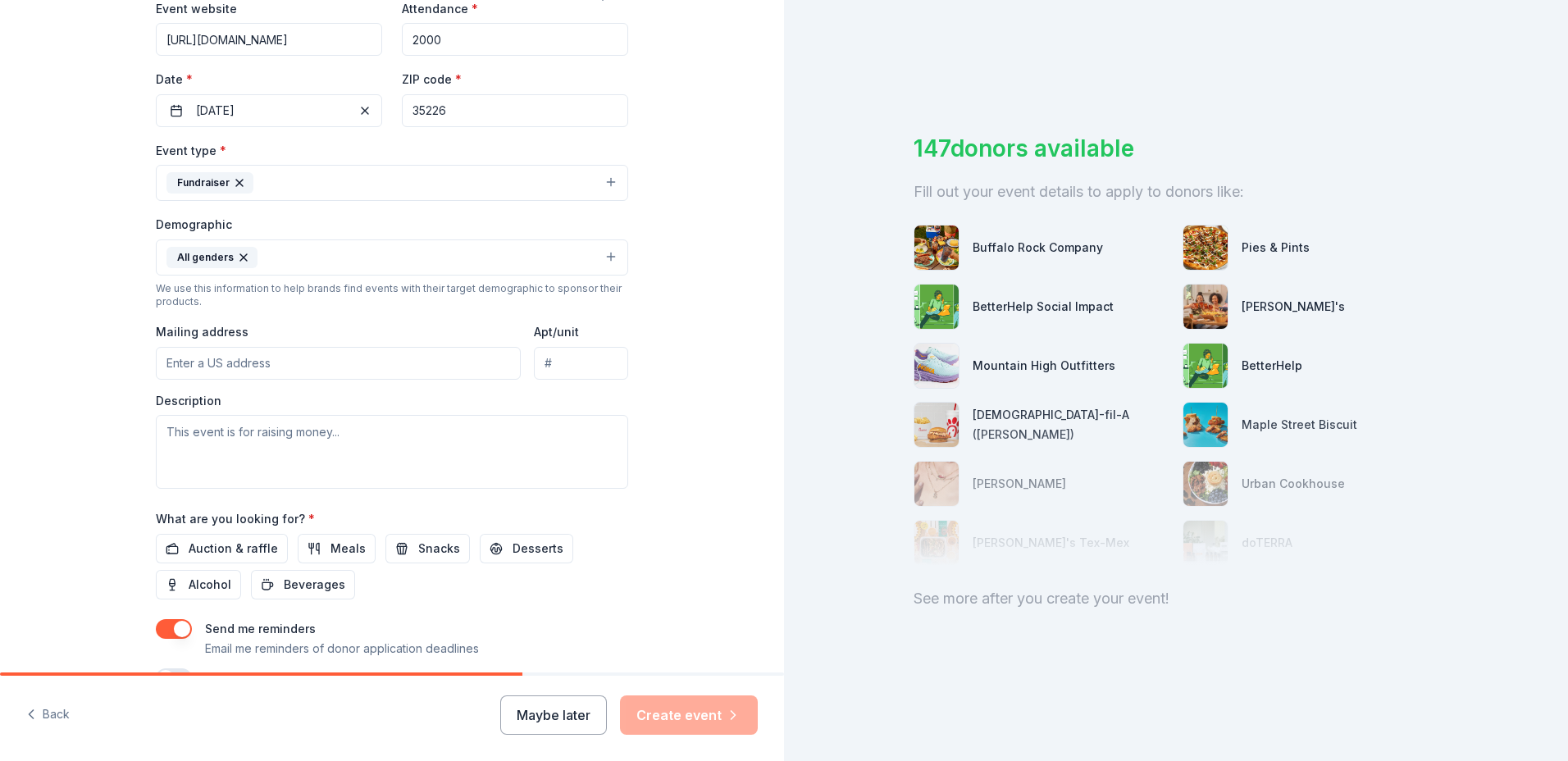
click at [435, 271] on button "All genders" at bounding box center [392, 258] width 473 height 36
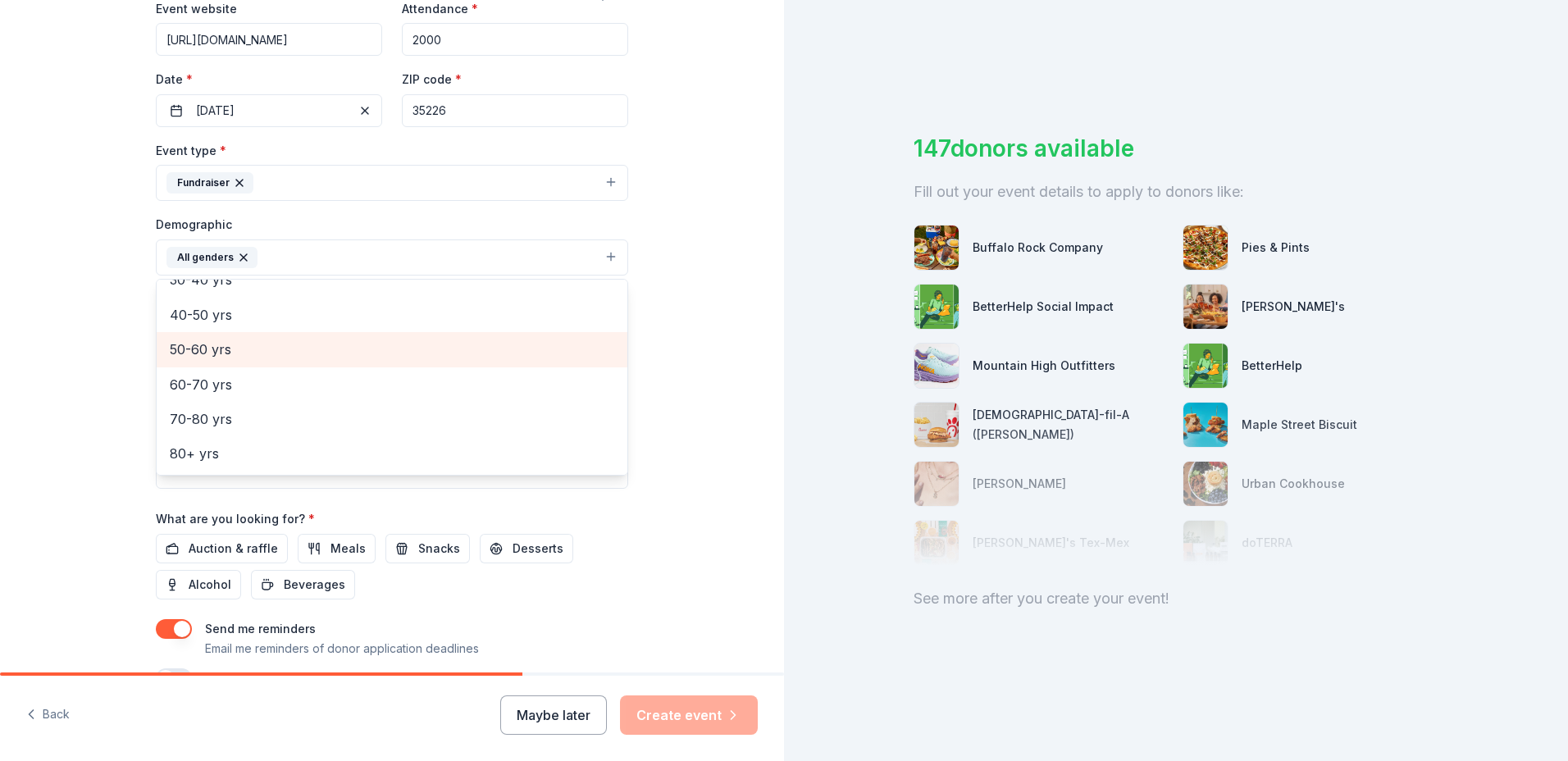
scroll to position [0, 0]
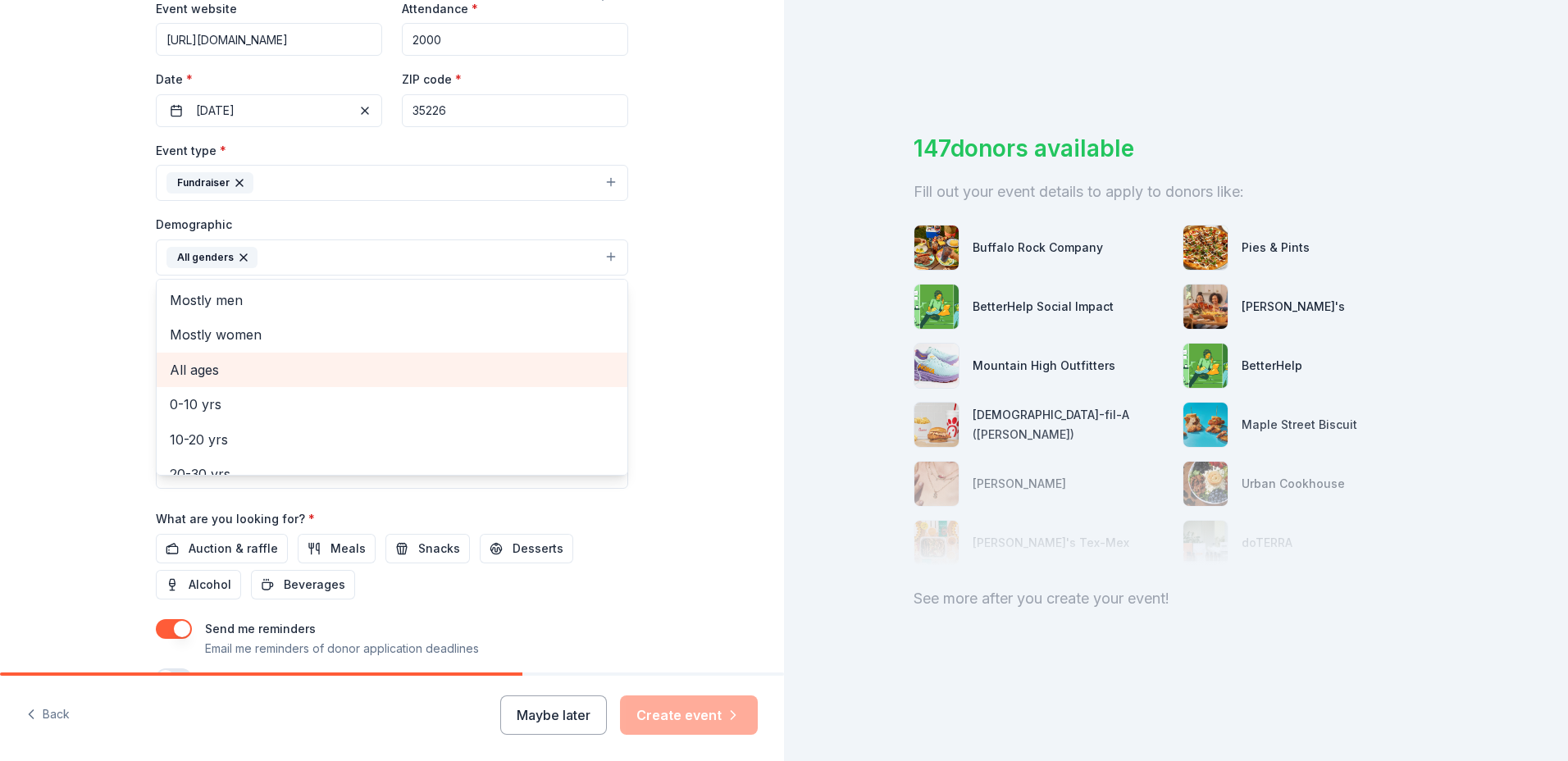
click at [226, 372] on span "All ages" at bounding box center [391, 370] width 444 height 21
click at [293, 178] on div "Event type * Fundraiser Demographic All genders All ages Mostly men Mostly wome…" at bounding box center [392, 314] width 473 height 348
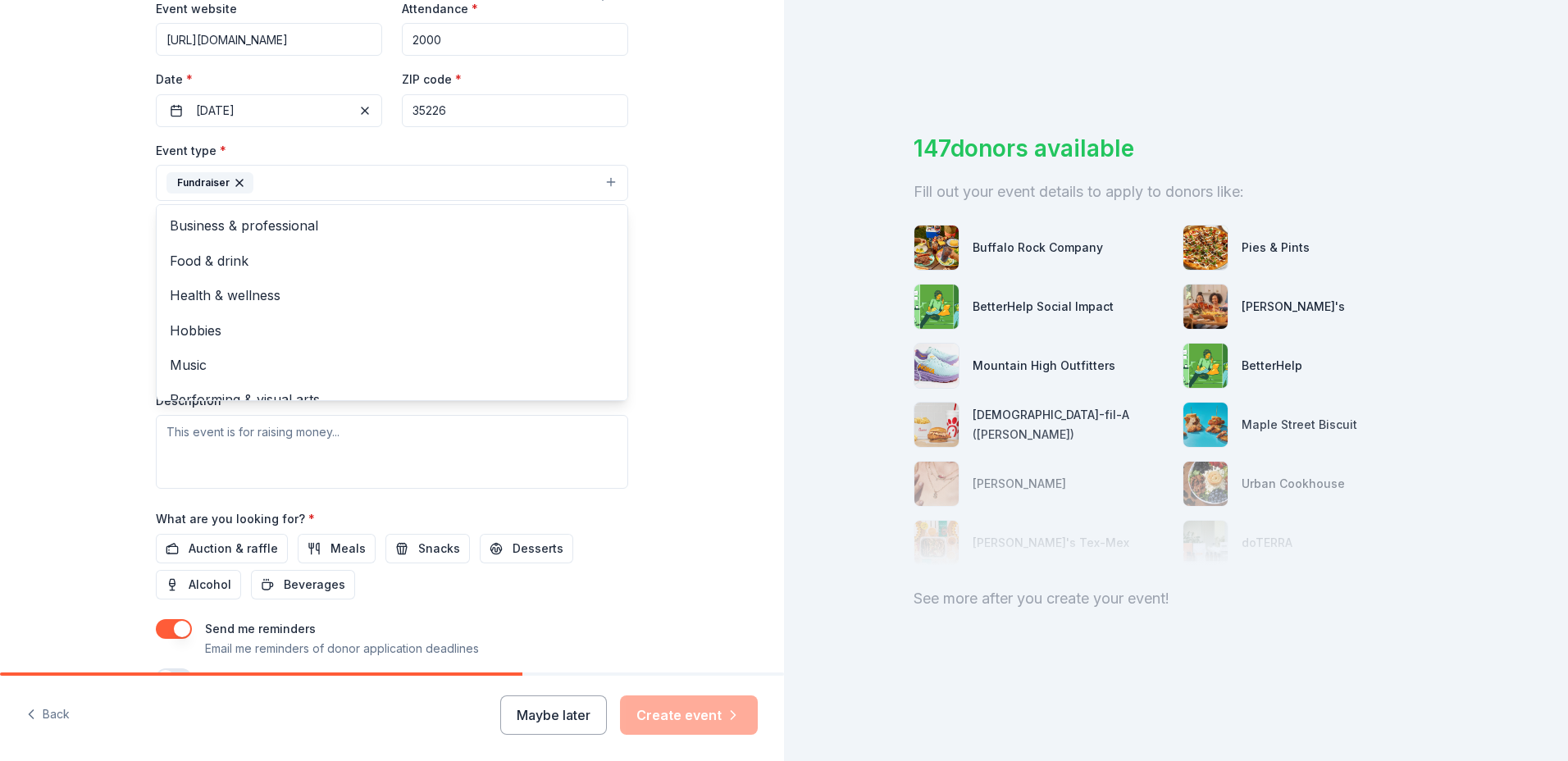
click at [607, 179] on button "Fundraiser" at bounding box center [392, 183] width 473 height 36
click at [740, 565] on div "Tell us about your event. We'll find in-kind donations you can apply for. Event…" at bounding box center [392, 219] width 784 height 1095
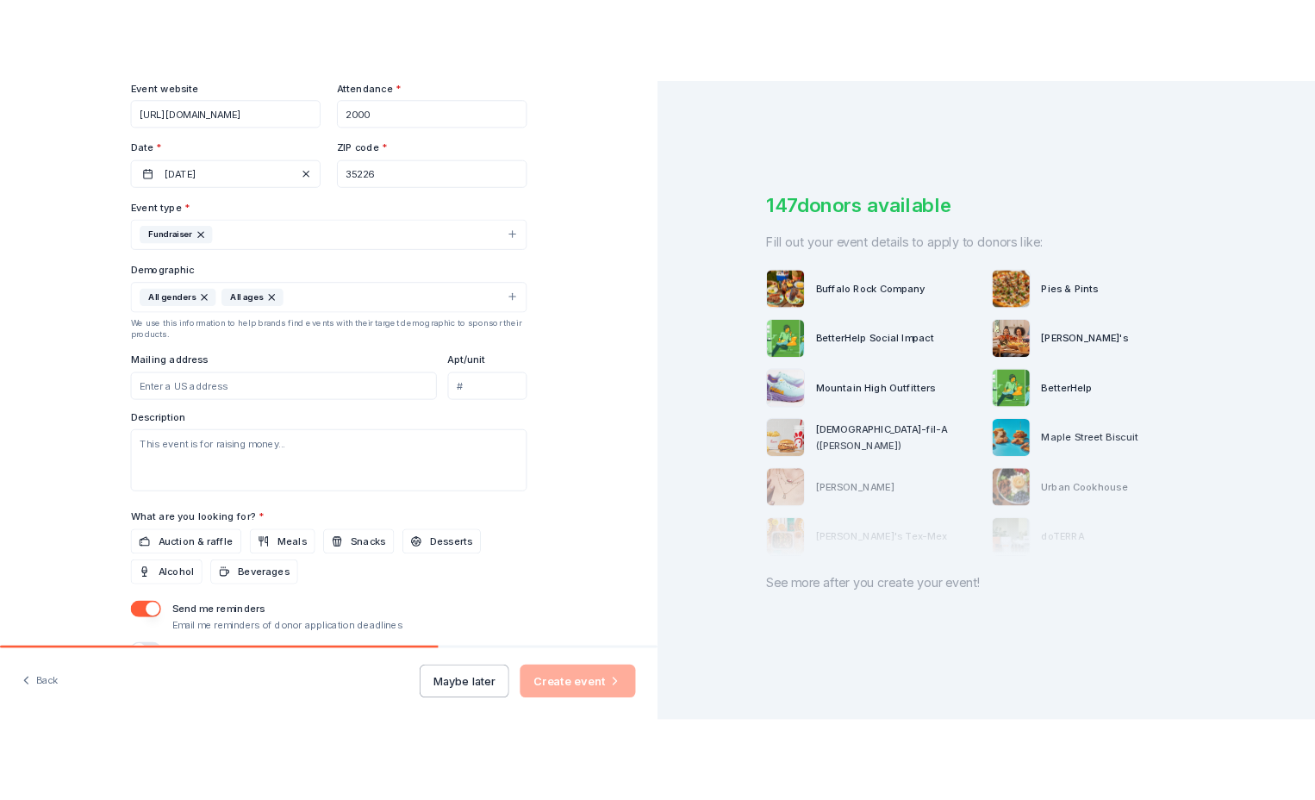
scroll to position [431, 0]
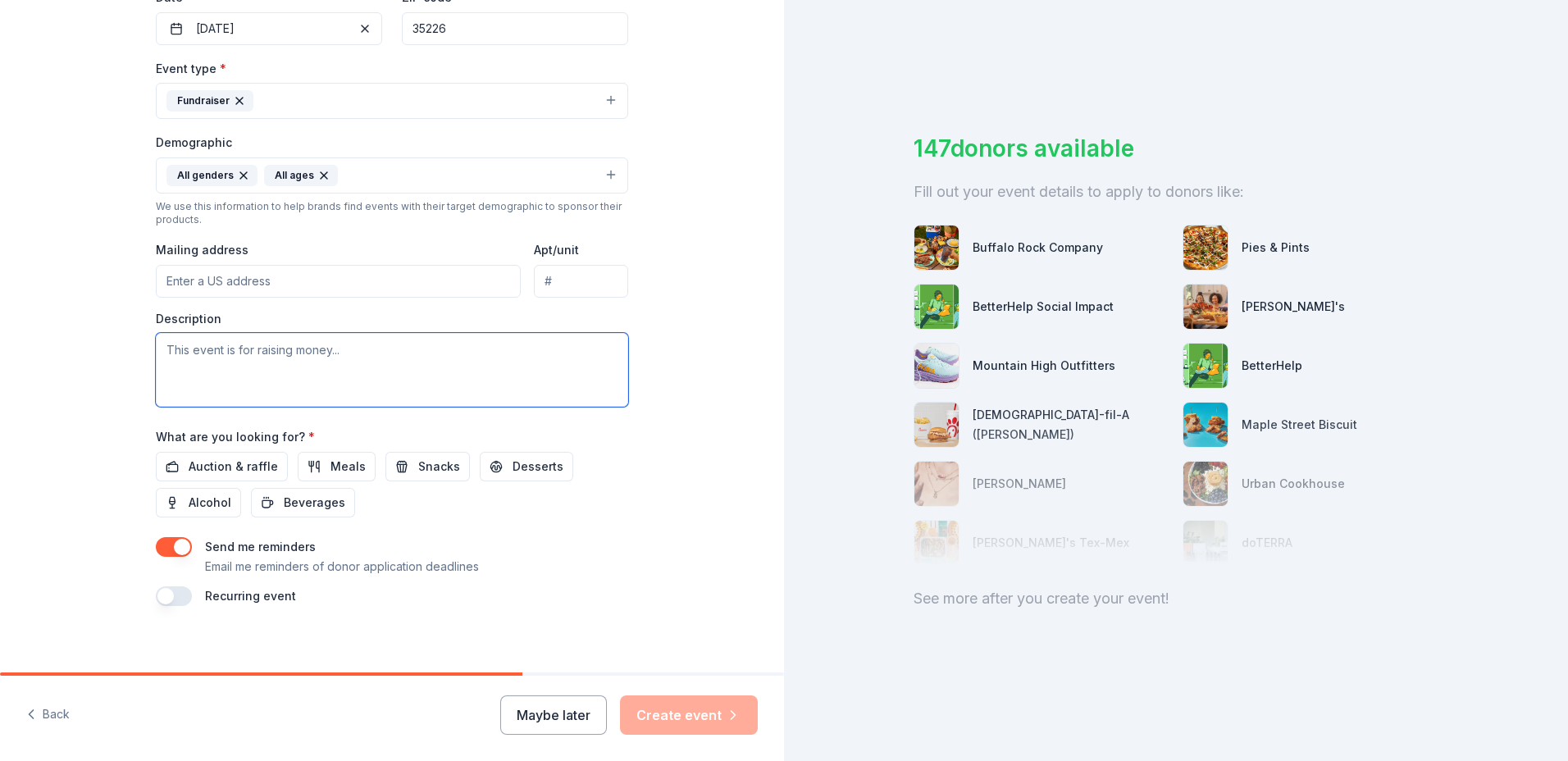
click at [271, 361] on textarea at bounding box center [392, 370] width 473 height 74
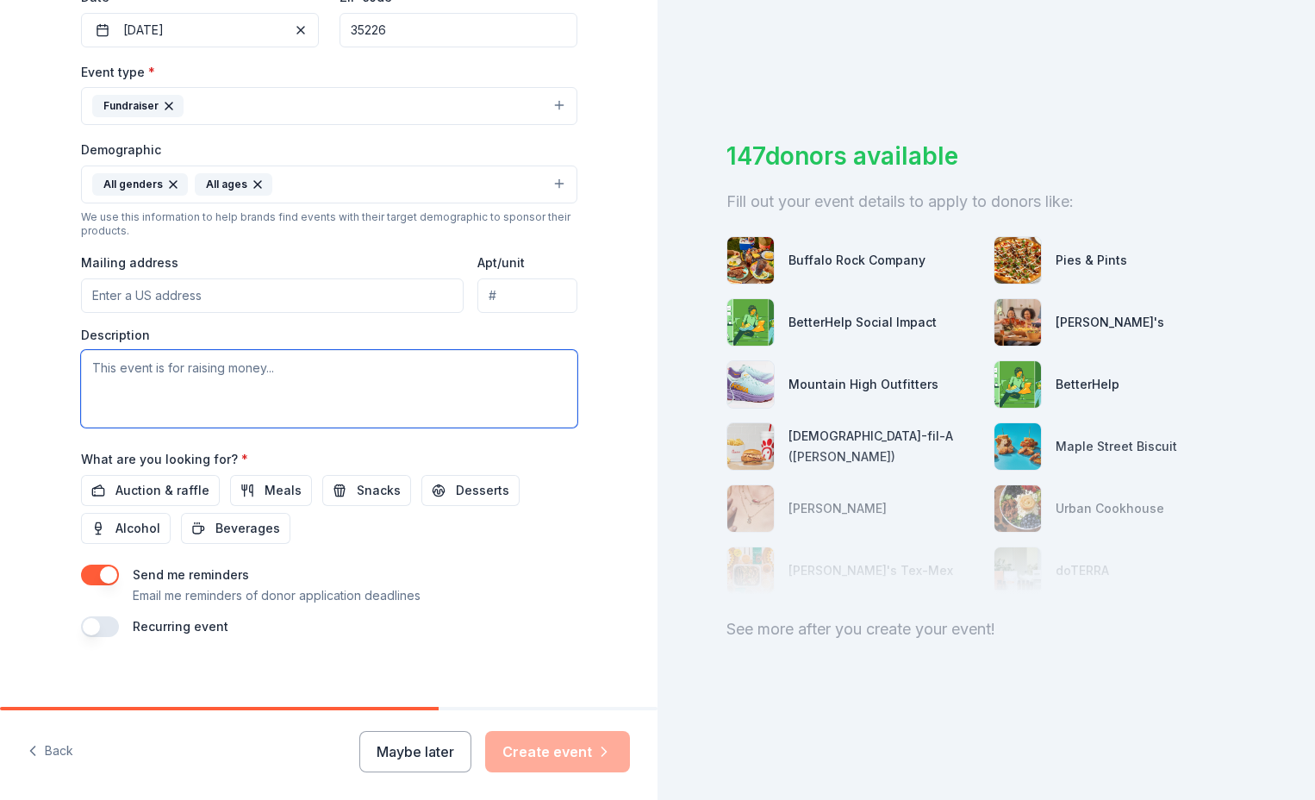
click at [101, 371] on textarea at bounding box center [329, 389] width 497 height 78
paste textarea "The Shades Mountain Park Spring Raffle is a community fundraiser supporting our…"
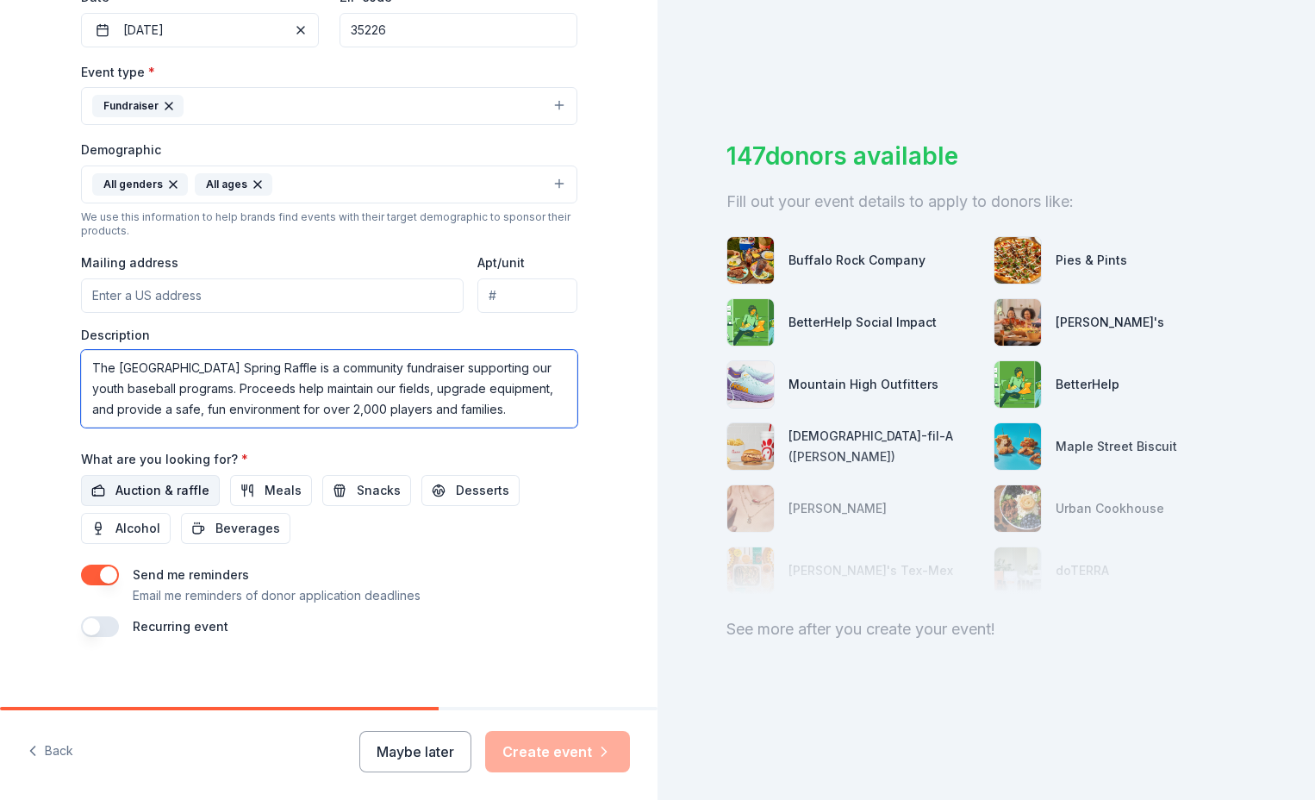
scroll to position [73, 0]
type textarea "The Shades Mountain Park Spring Raffle is a community fundraiser supporting our…"
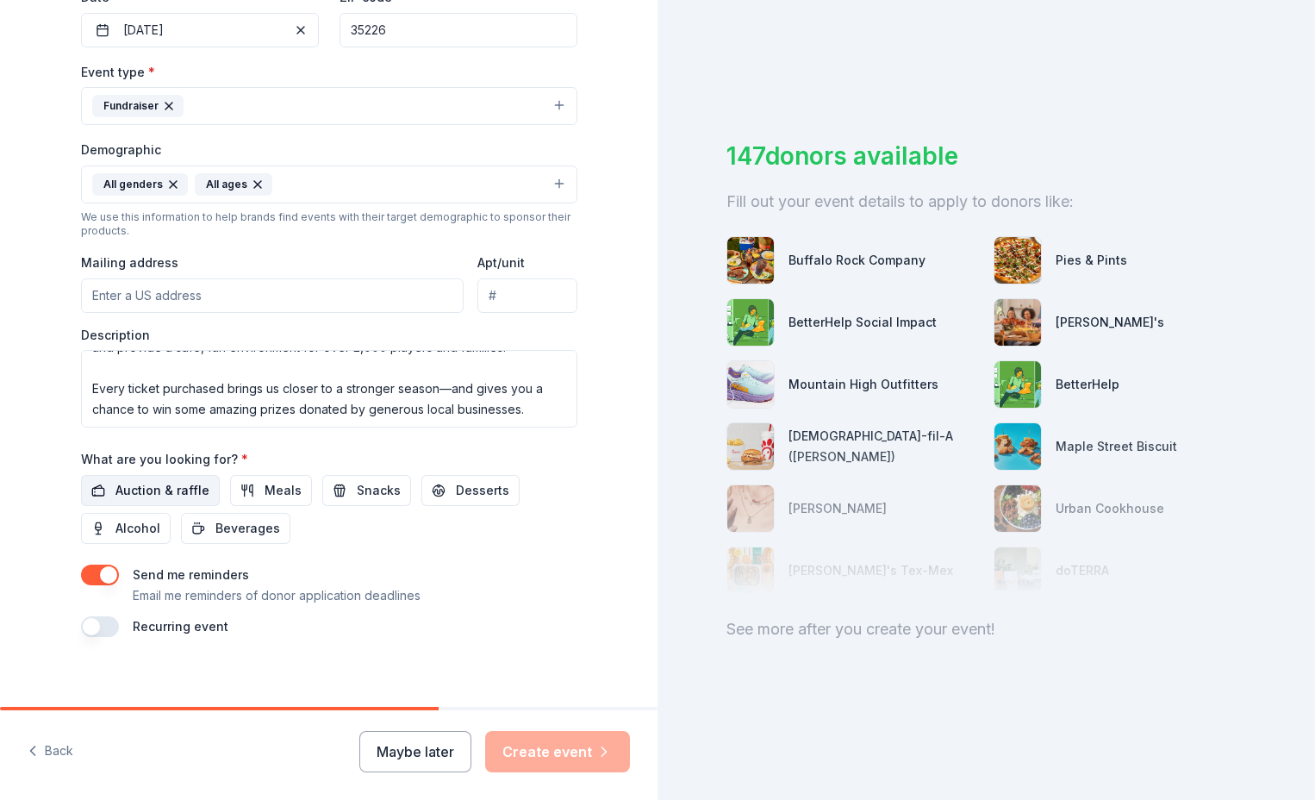
click at [134, 489] on span "Auction & raffle" at bounding box center [163, 490] width 94 height 21
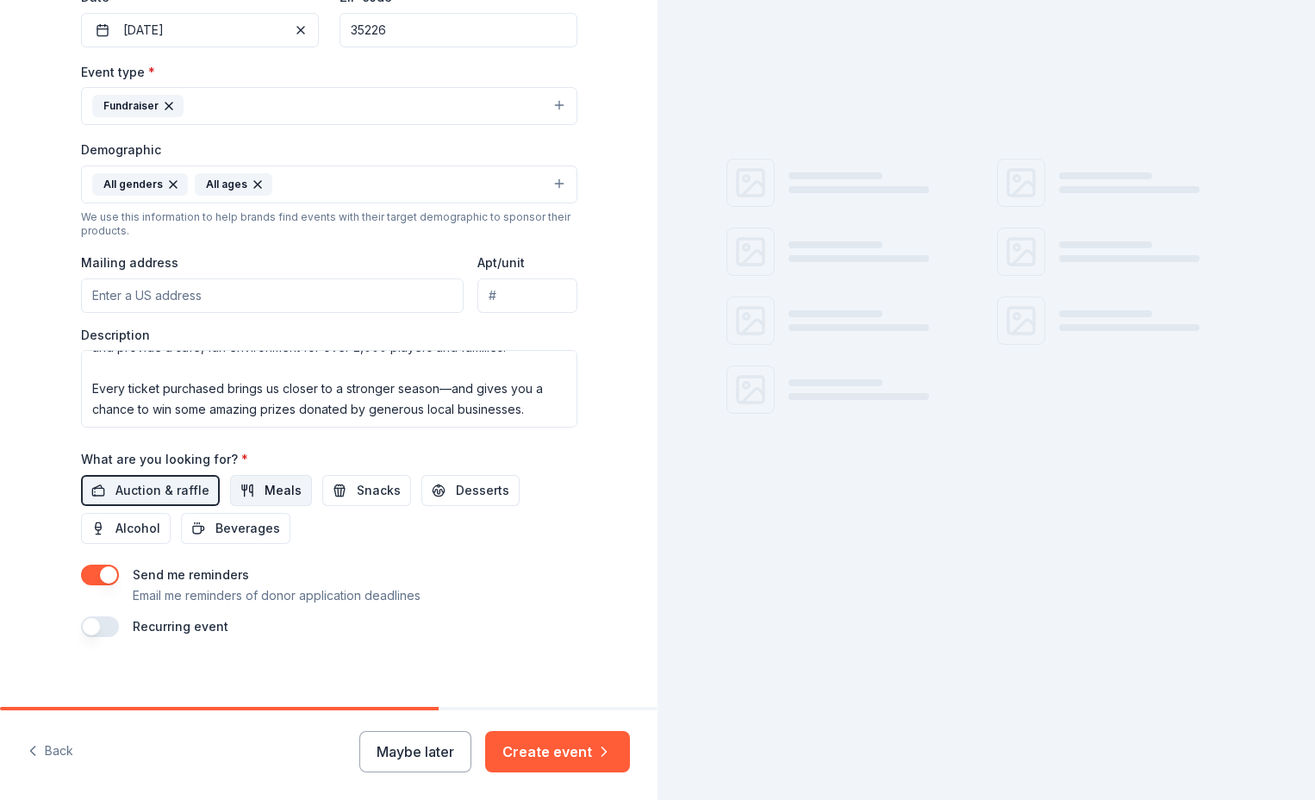
click at [283, 493] on span "Meals" at bounding box center [283, 490] width 37 height 21
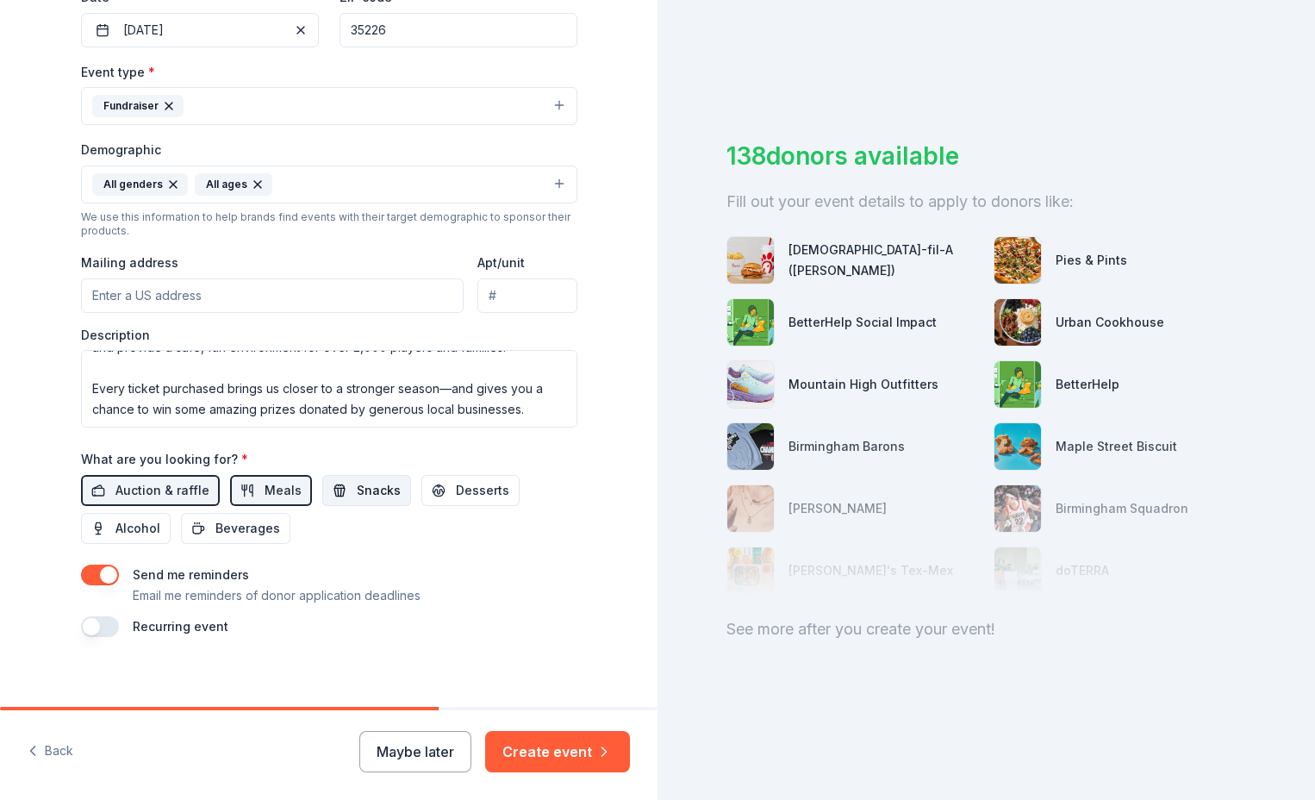
click at [357, 489] on span "Snacks" at bounding box center [379, 490] width 44 height 21
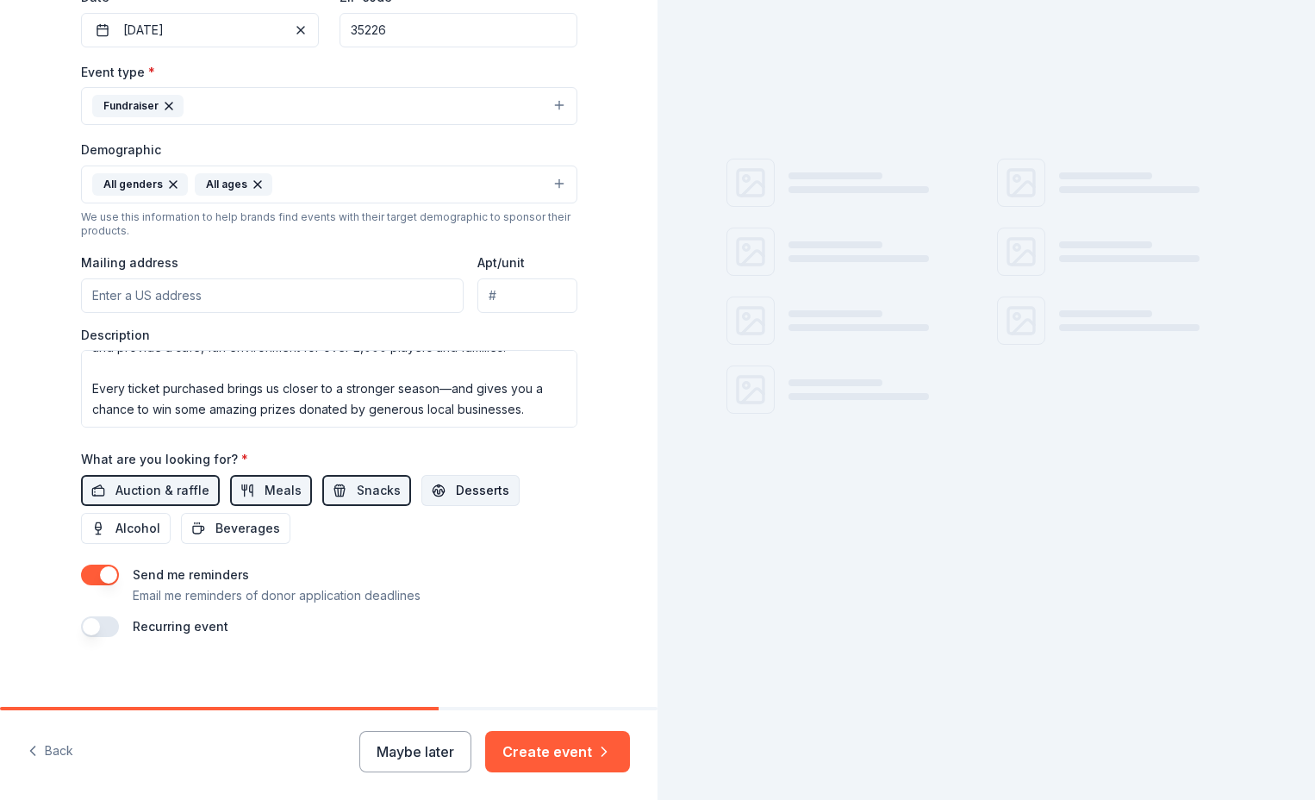
click at [456, 491] on span "Desserts" at bounding box center [482, 490] width 53 height 21
click at [220, 530] on span "Beverages" at bounding box center [248, 528] width 65 height 21
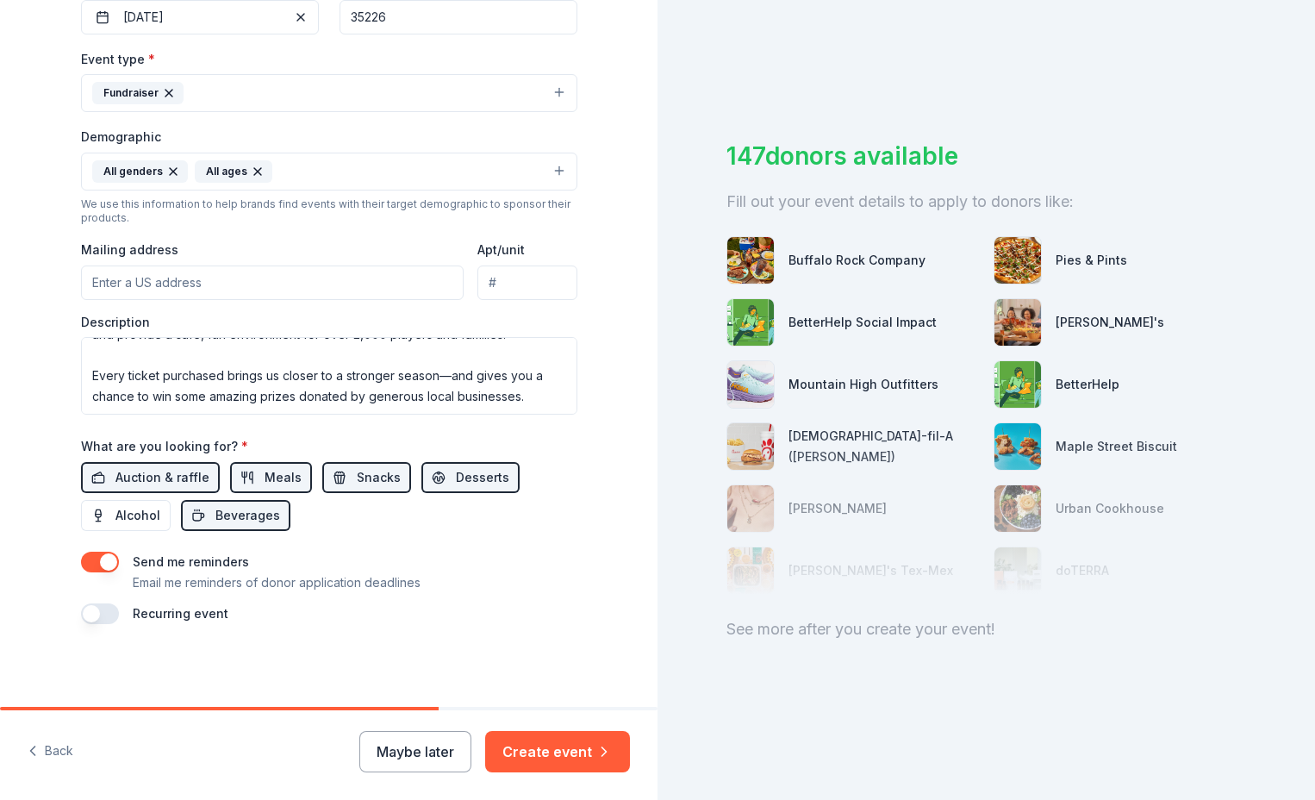
drag, startPoint x: 579, startPoint y: 749, endPoint x: 581, endPoint y: 579, distance: 169.8
click at [581, 579] on div "Tell us about your event. We'll find in-kind donations you can apply for. Event…" at bounding box center [329, 400] width 658 height 800
click at [537, 747] on button "Create event" at bounding box center [557, 751] width 145 height 41
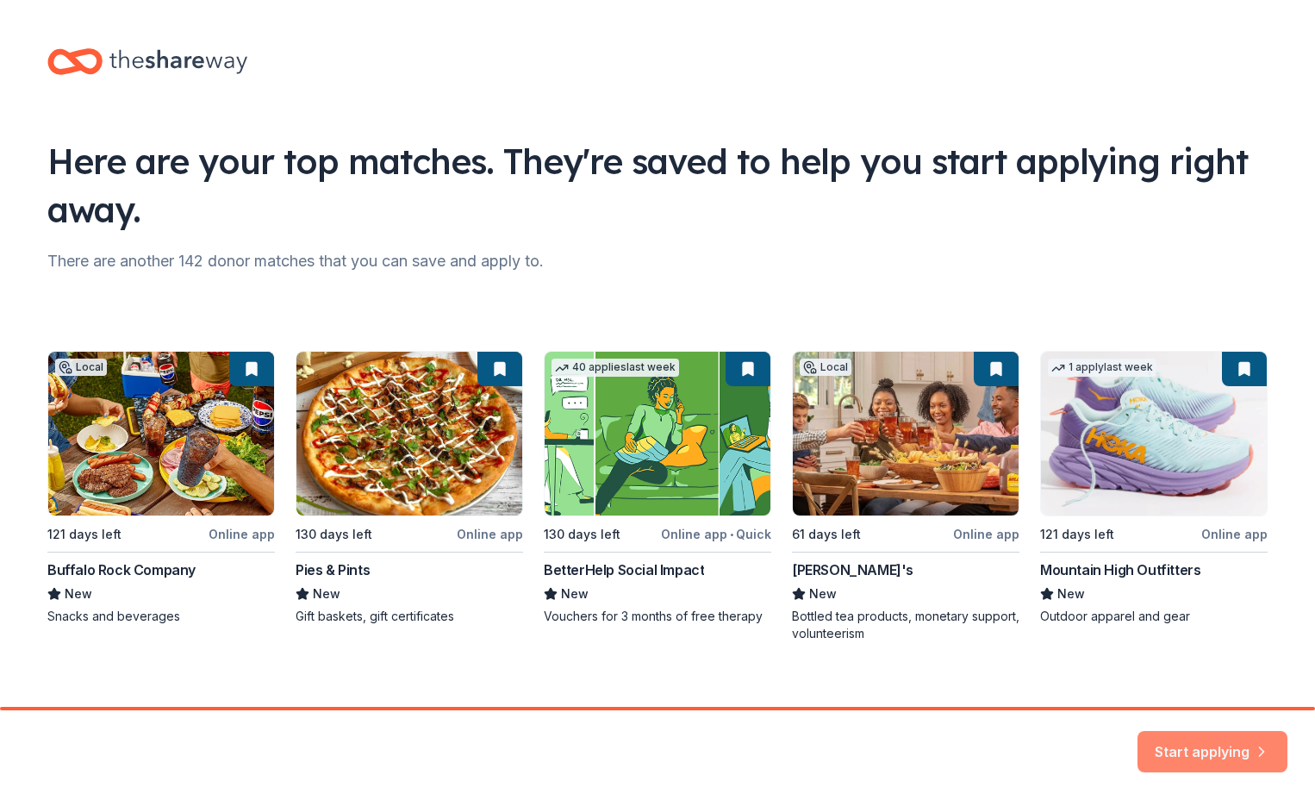
click at [1182, 747] on button "Start applying" at bounding box center [1213, 741] width 150 height 41
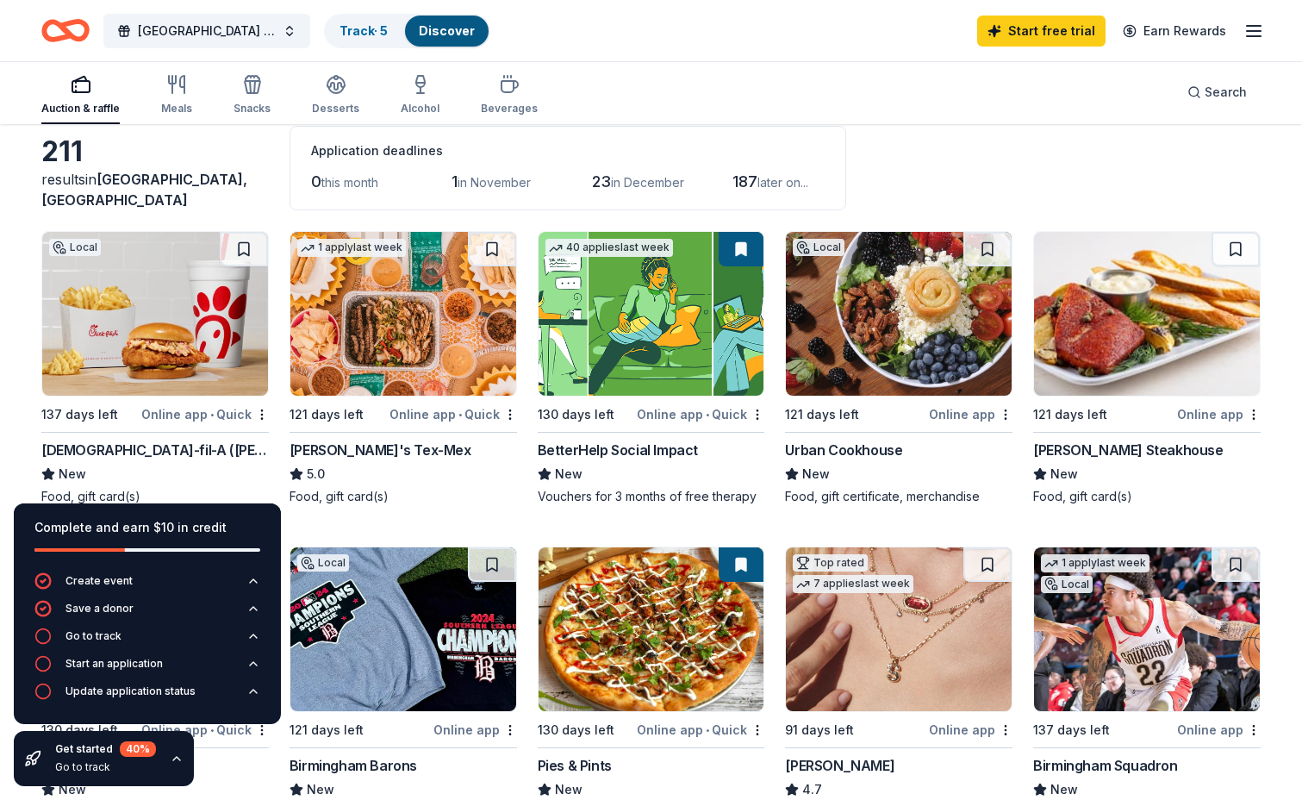
scroll to position [172, 0]
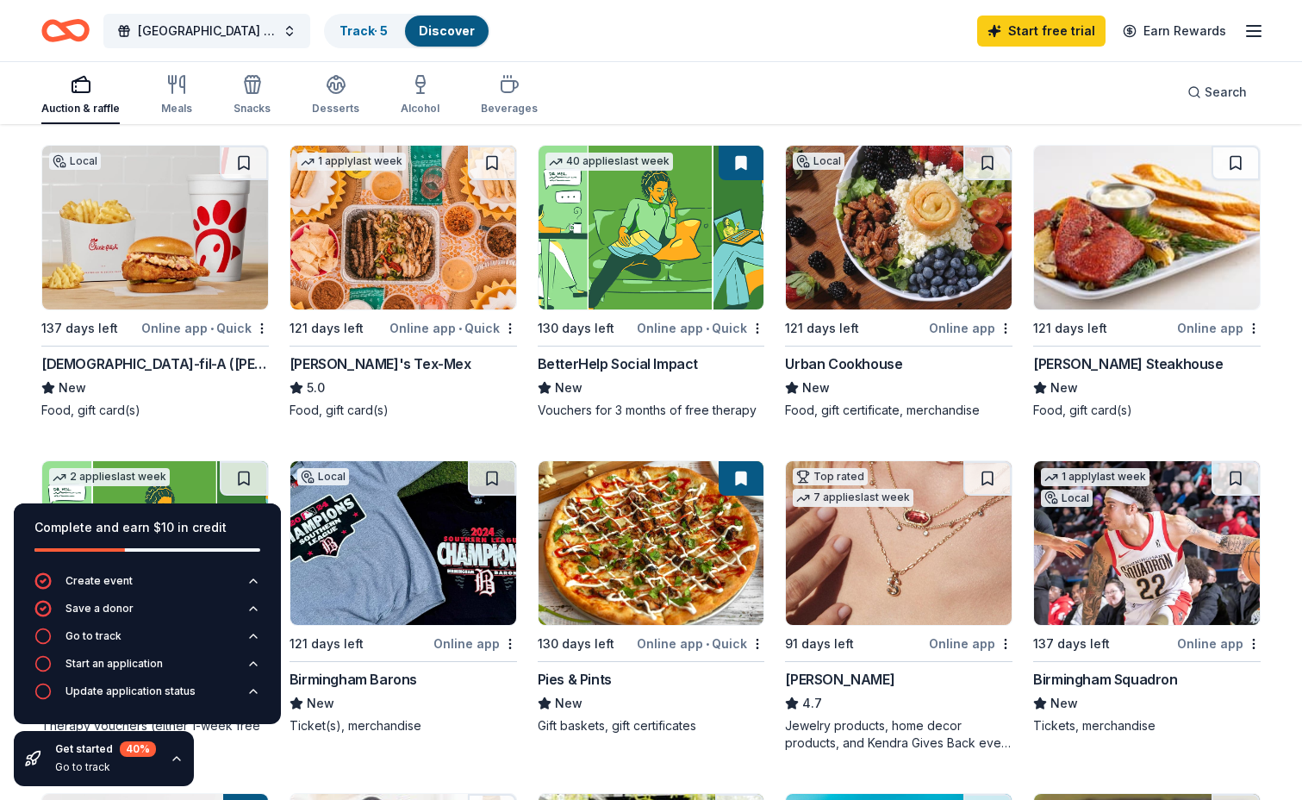
click at [166, 328] on div "Online app • Quick" at bounding box center [205, 328] width 128 height 22
click at [422, 331] on div "Online app • Quick" at bounding box center [454, 328] width 128 height 22
click at [953, 326] on div "Online app" at bounding box center [971, 328] width 84 height 22
click at [1211, 327] on div "Online app" at bounding box center [1220, 328] width 84 height 22
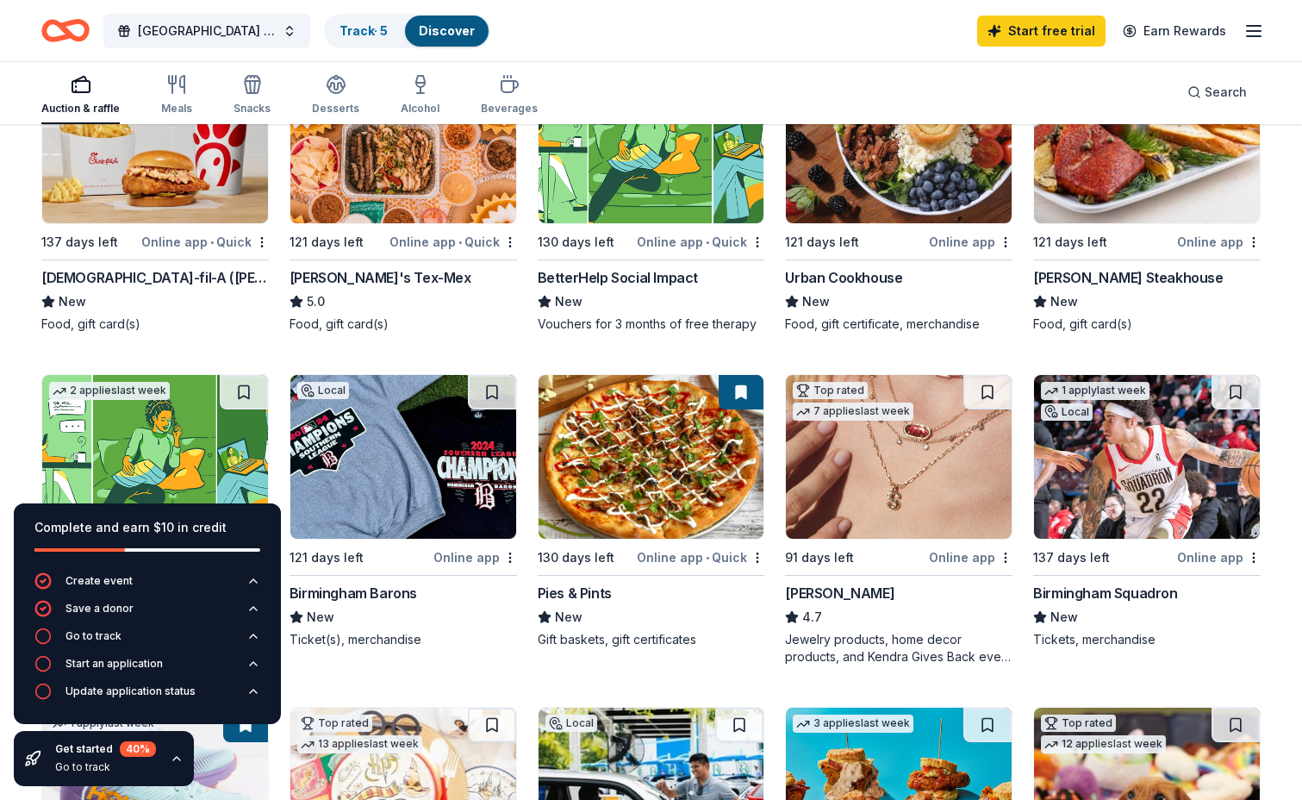
scroll to position [431, 0]
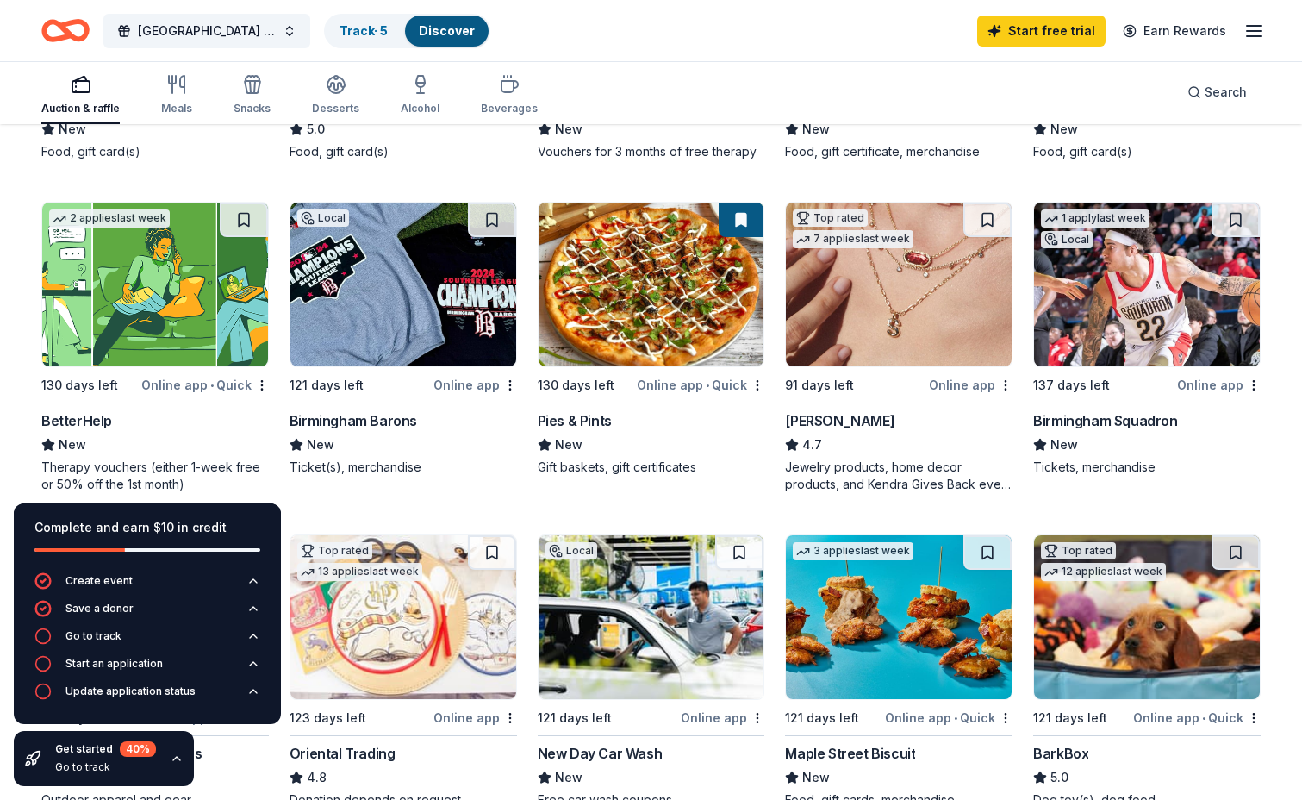
click at [475, 390] on div "Online app" at bounding box center [476, 385] width 84 height 22
click at [959, 382] on div "Online app" at bounding box center [971, 385] width 84 height 22
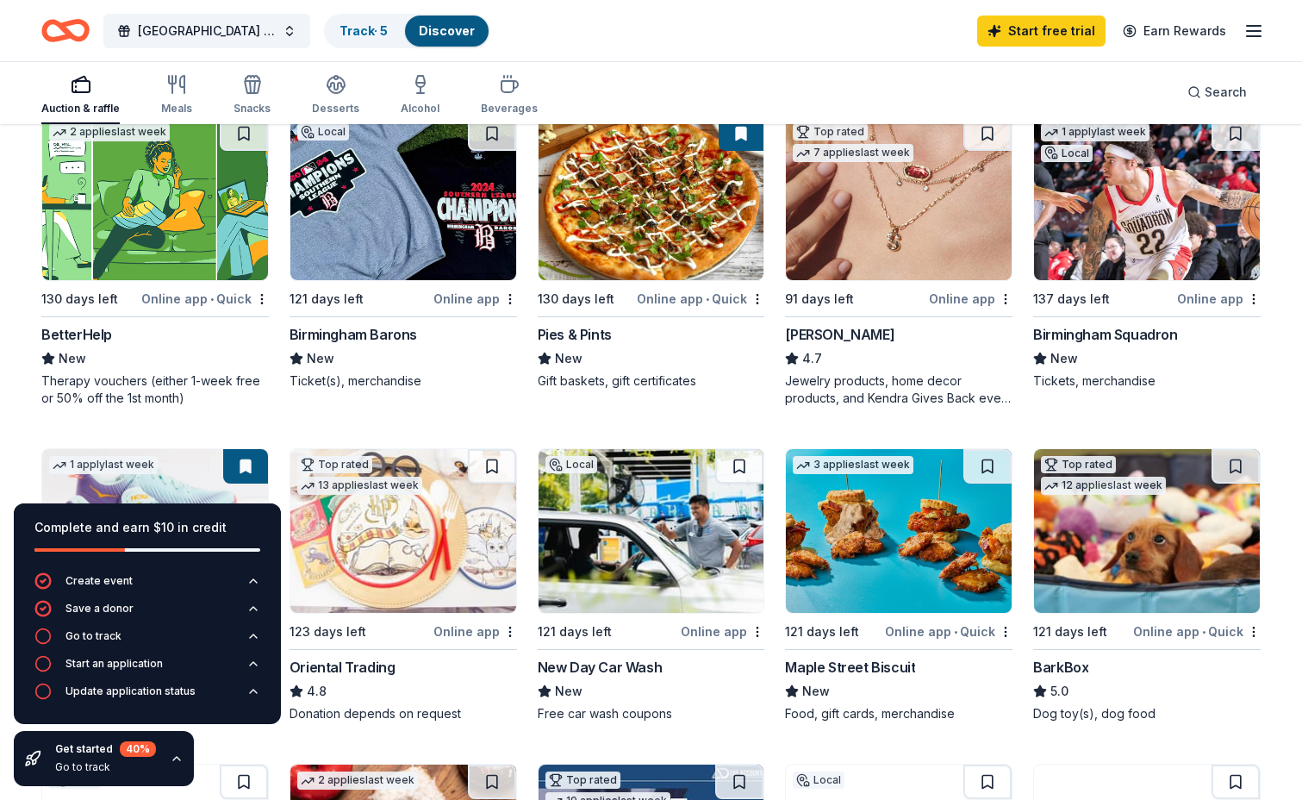
scroll to position [603, 0]
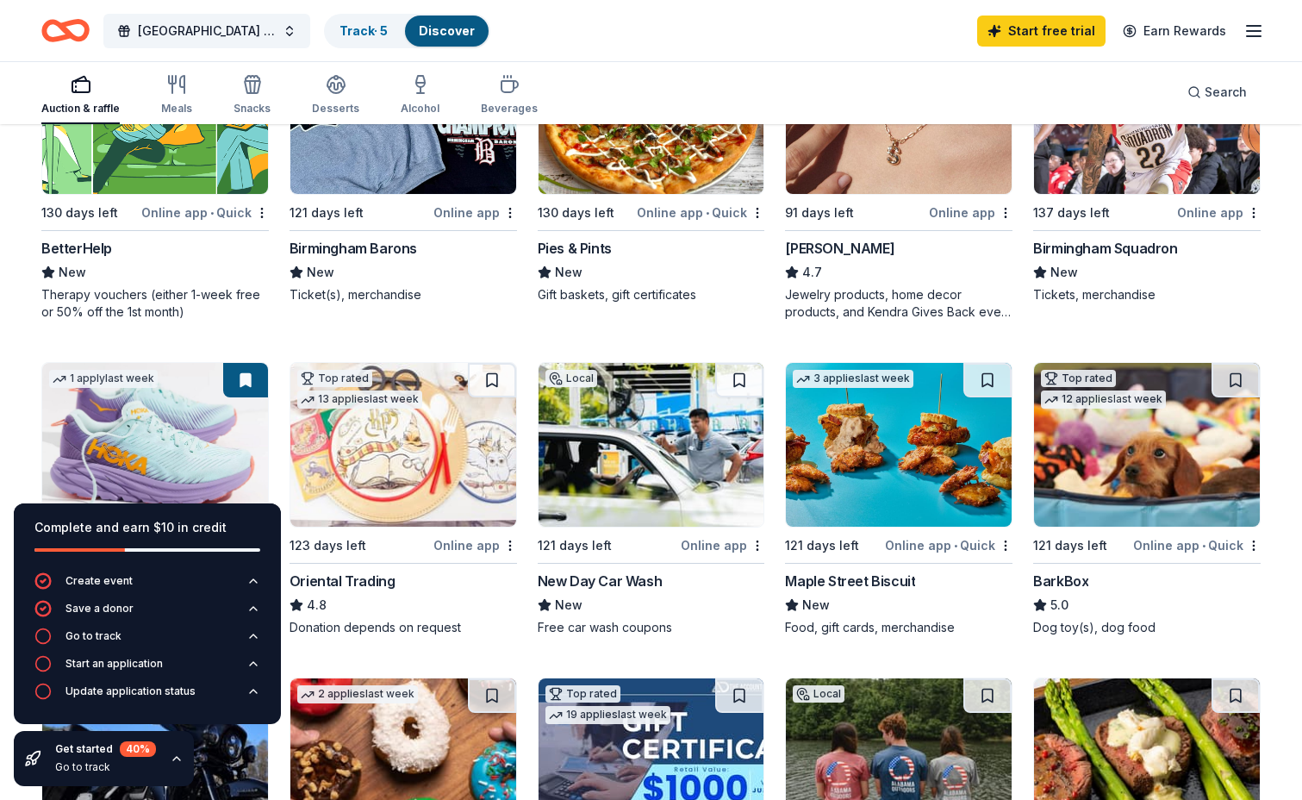
drag, startPoint x: 1027, startPoint y: 247, endPoint x: 1192, endPoint y: 249, distance: 165.5
click at [1192, 249] on div "Local 137 days left Online app • Quick Chick-fil-A (Hoover) New Food, gift card…" at bounding box center [651, 341] width 1220 height 1255
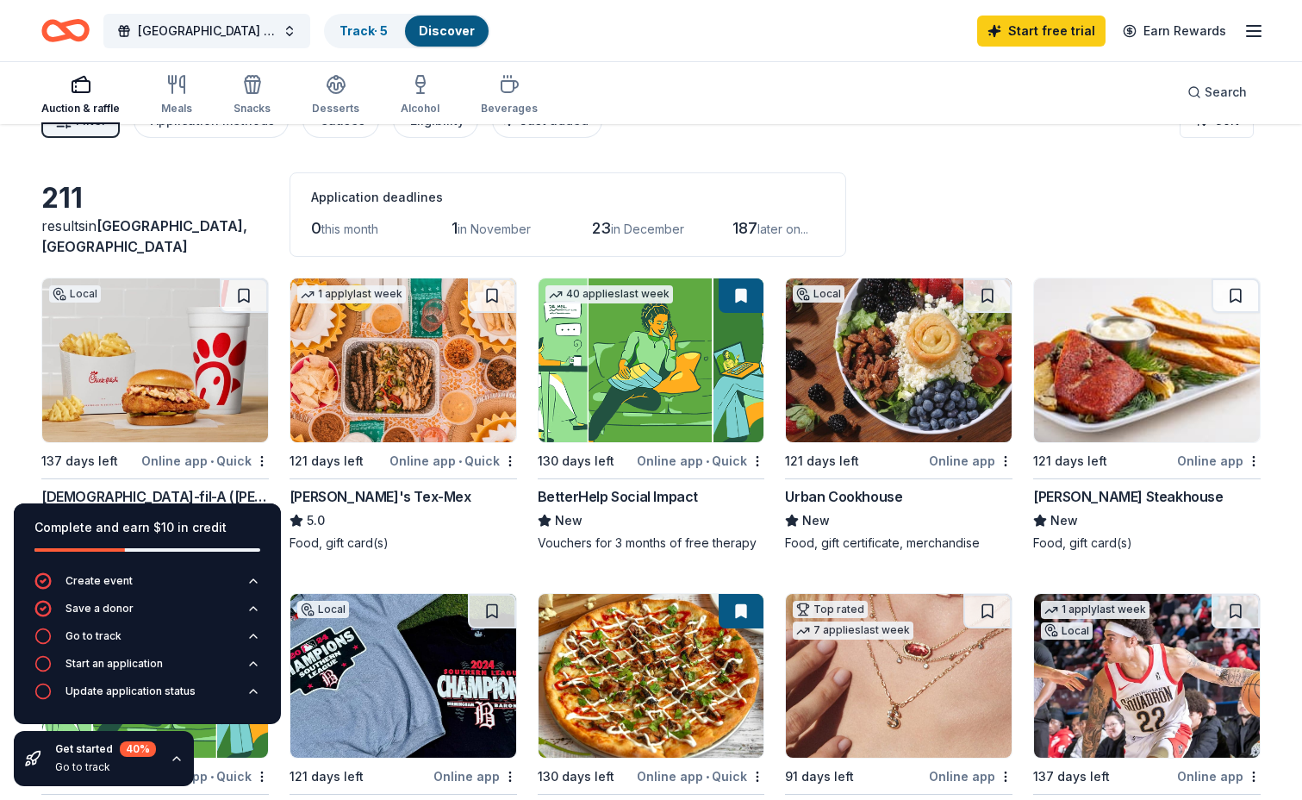
scroll to position [0, 0]
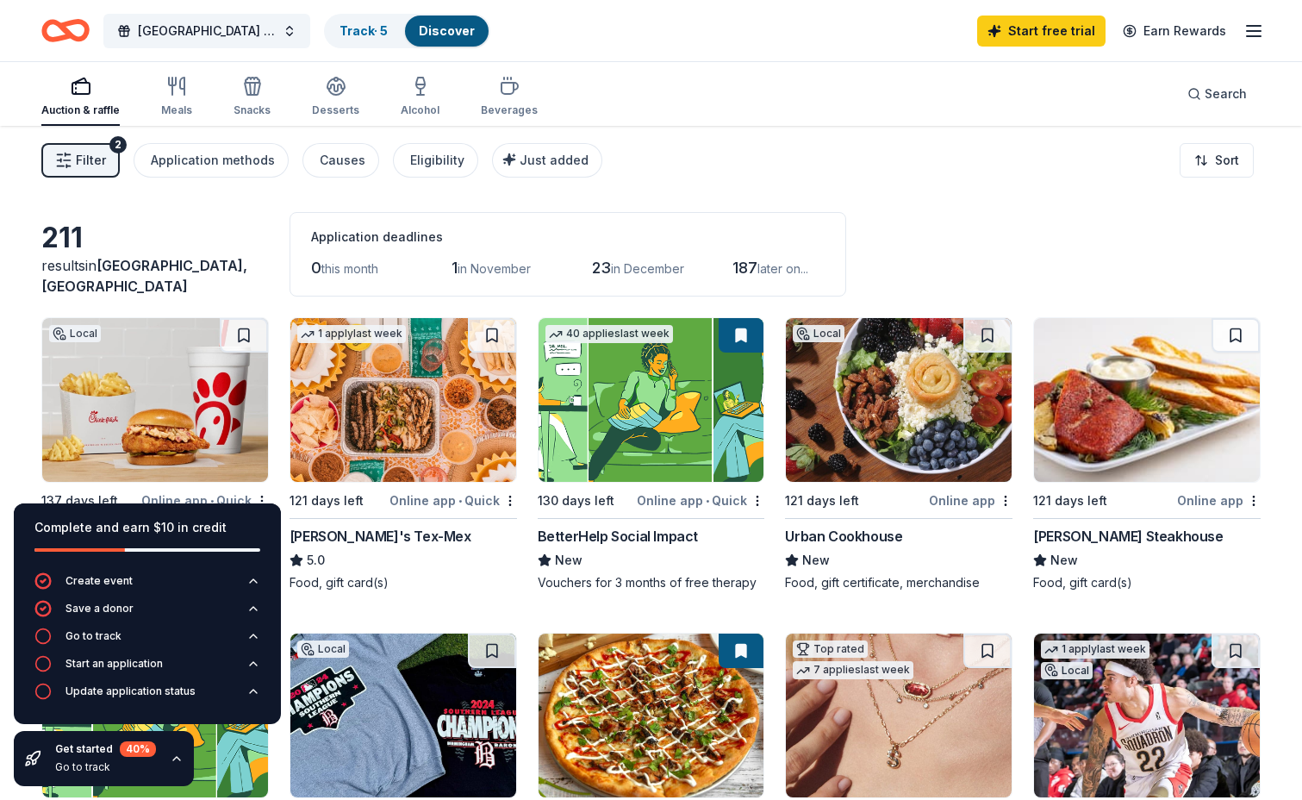
click at [778, 267] on span "later on..." at bounding box center [783, 268] width 51 height 15
click at [776, 266] on span "later on..." at bounding box center [783, 268] width 51 height 15
click at [82, 160] on span "Filter" at bounding box center [91, 160] width 30 height 21
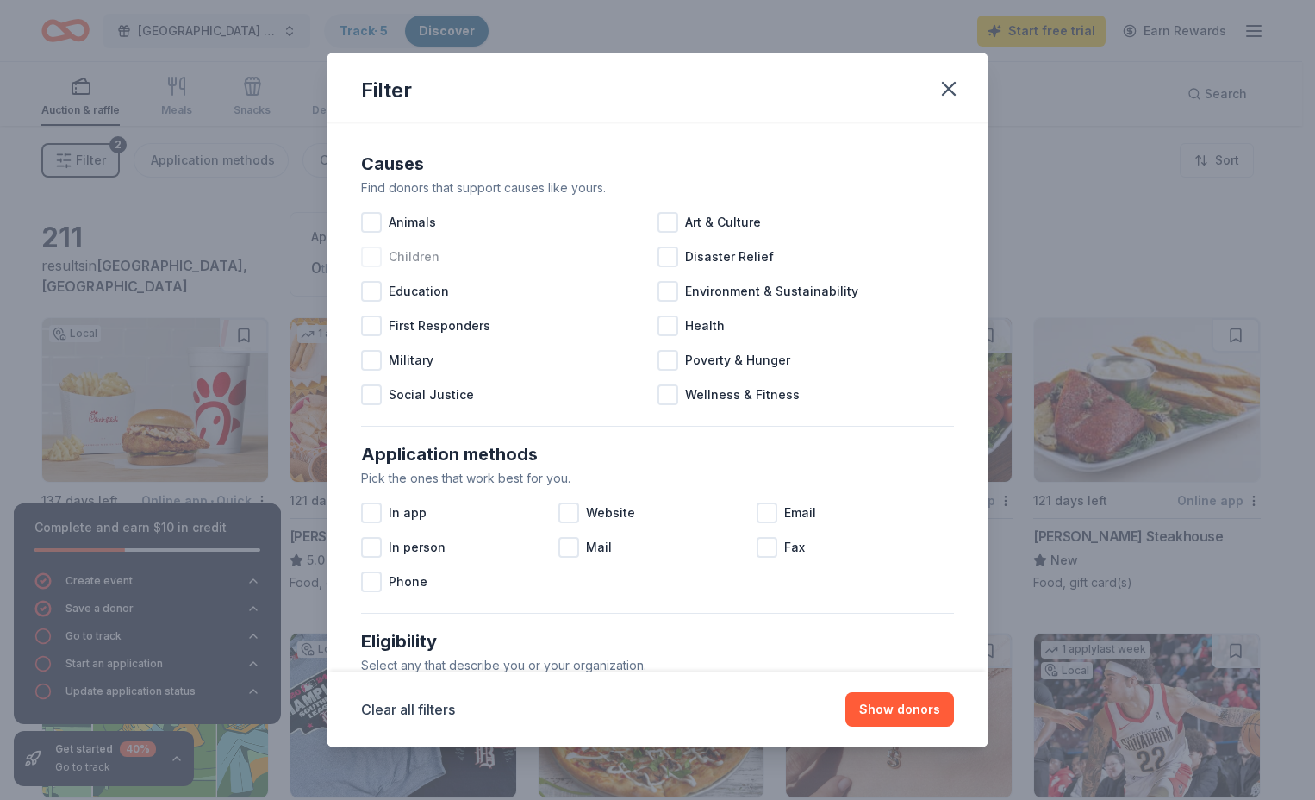
click at [372, 256] on div at bounding box center [371, 257] width 21 height 21
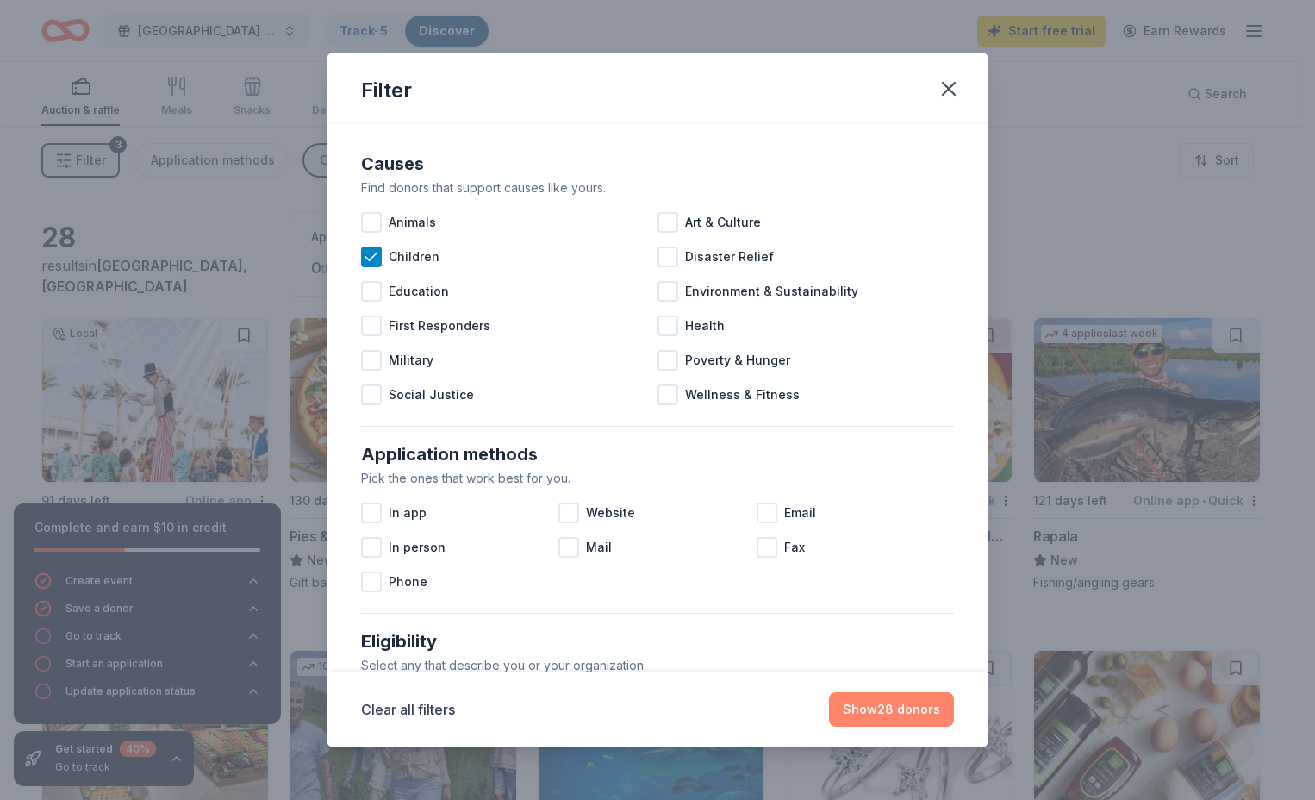
click at [851, 714] on button "Show 28 donors" at bounding box center [891, 709] width 125 height 34
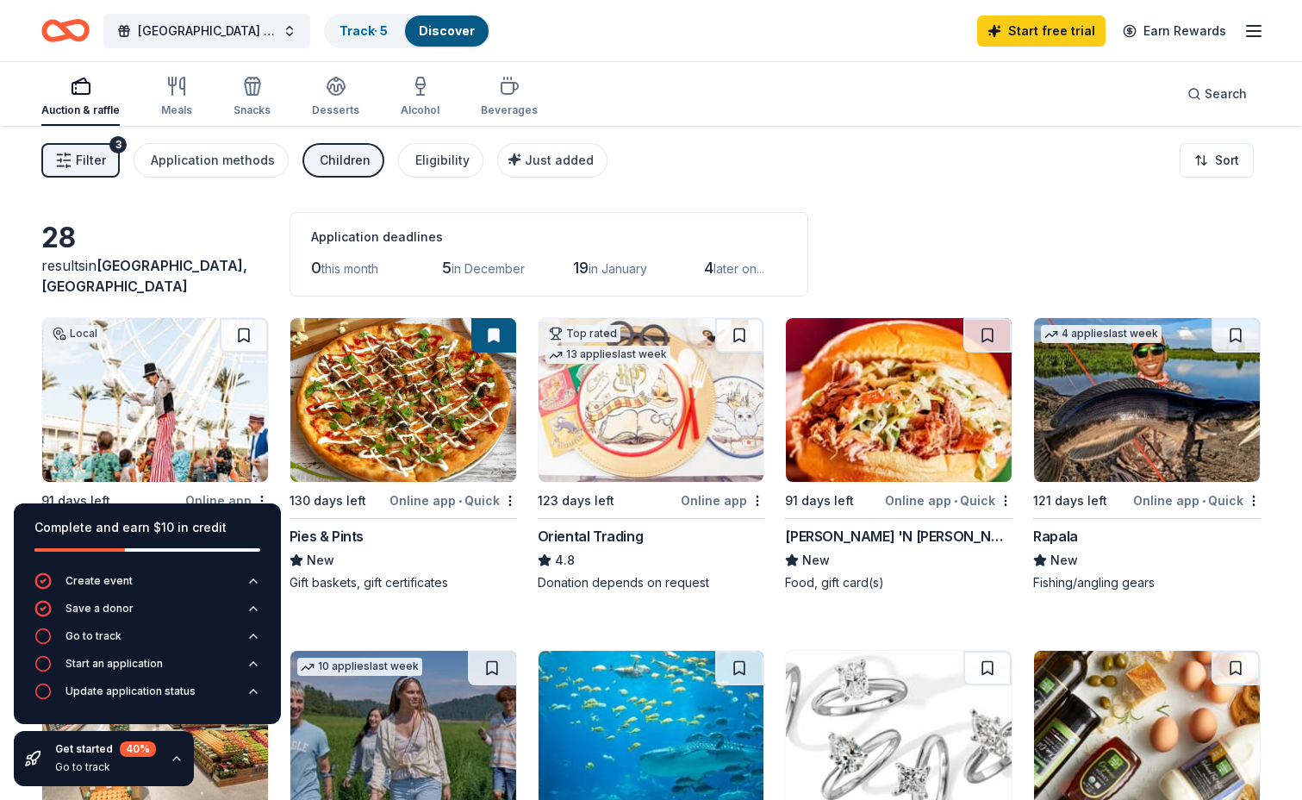
click at [81, 162] on span "Filter" at bounding box center [91, 160] width 30 height 21
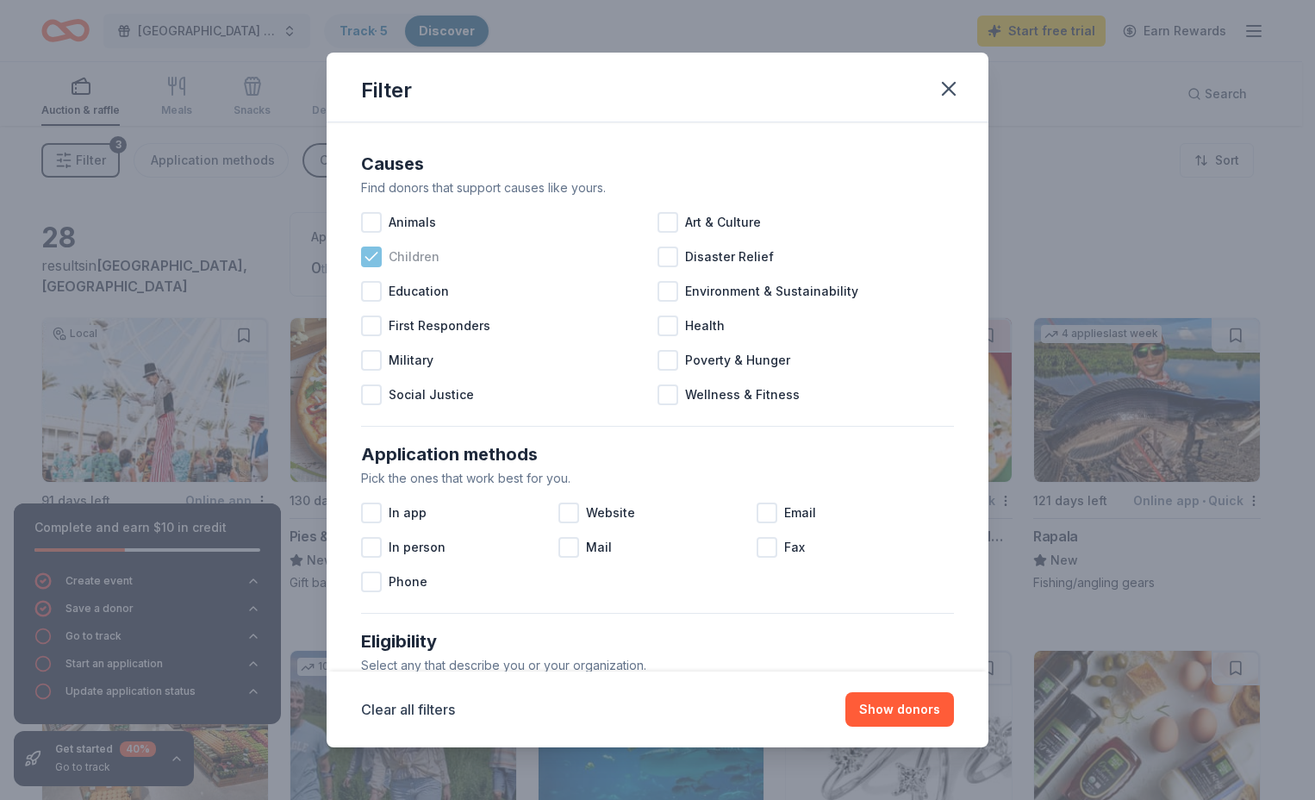
click at [378, 251] on icon at bounding box center [371, 256] width 17 height 17
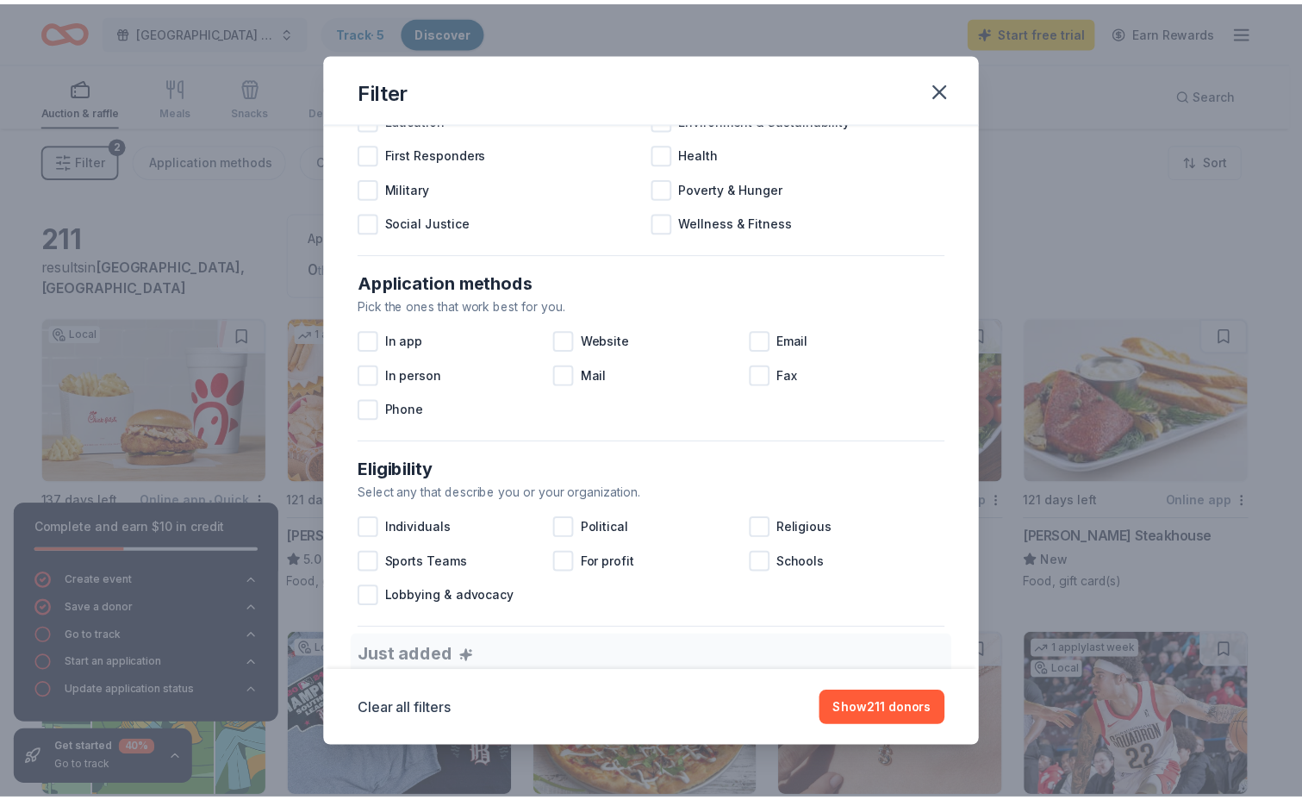
scroll to position [259, 0]
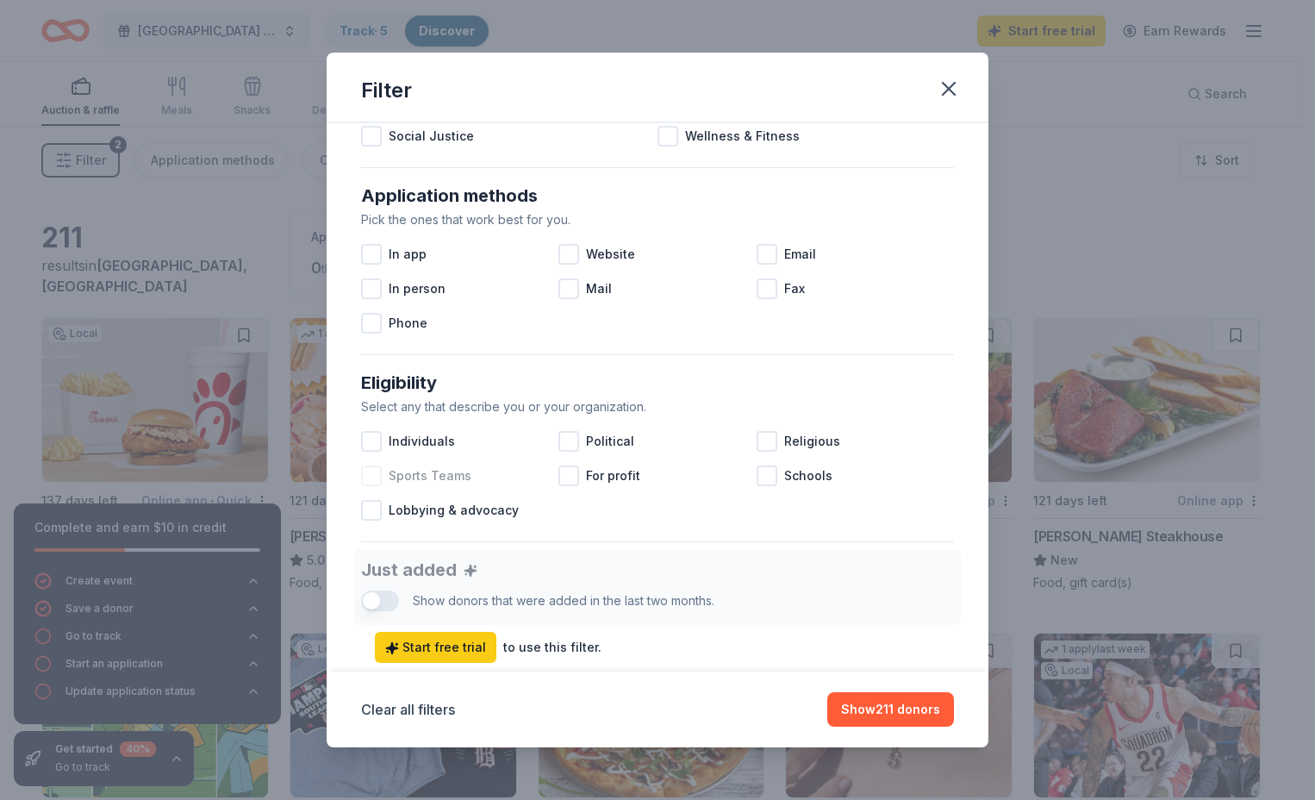
click at [374, 481] on div at bounding box center [371, 475] width 21 height 21
click at [859, 710] on button "Show 195 donors" at bounding box center [889, 709] width 130 height 34
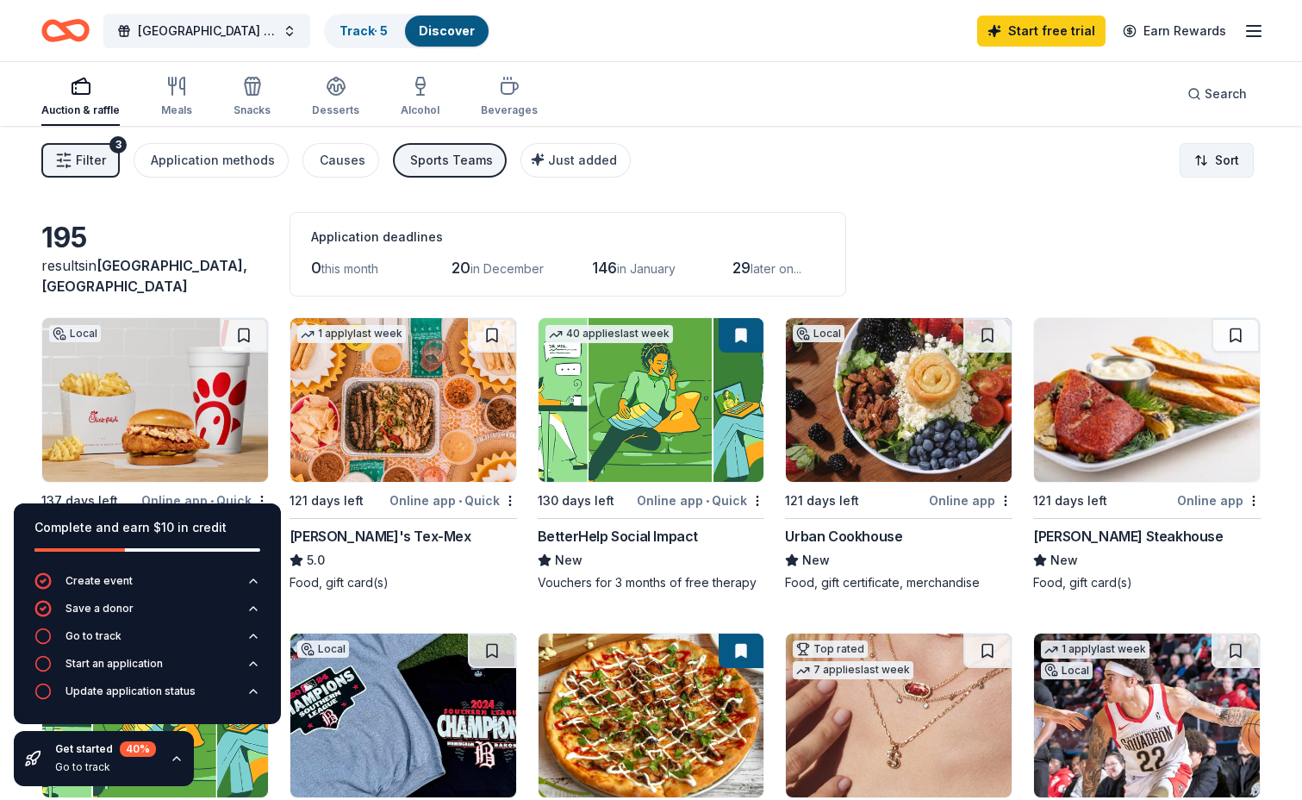
click at [1220, 156] on html "Shades Mountain Ballpark Spring 2026 Baseball Season Raffle Track · 5 Discover …" at bounding box center [651, 400] width 1302 height 800
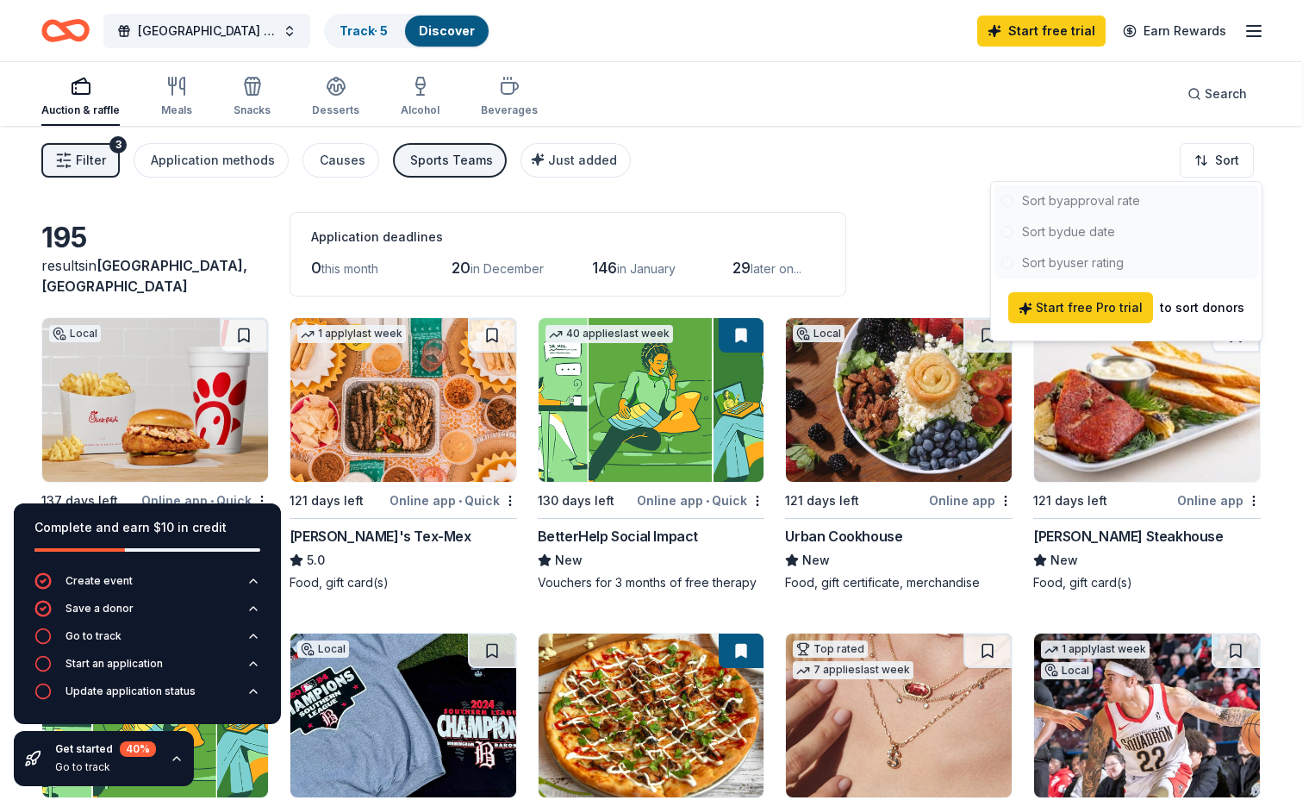
click at [1078, 230] on div at bounding box center [1127, 231] width 264 height 93
click at [1077, 230] on div at bounding box center [1127, 231] width 264 height 93
click at [1086, 197] on div at bounding box center [1127, 231] width 264 height 93
click at [1172, 310] on div "to sort donors" at bounding box center [1202, 307] width 84 height 21
click at [1105, 206] on div at bounding box center [1127, 231] width 264 height 93
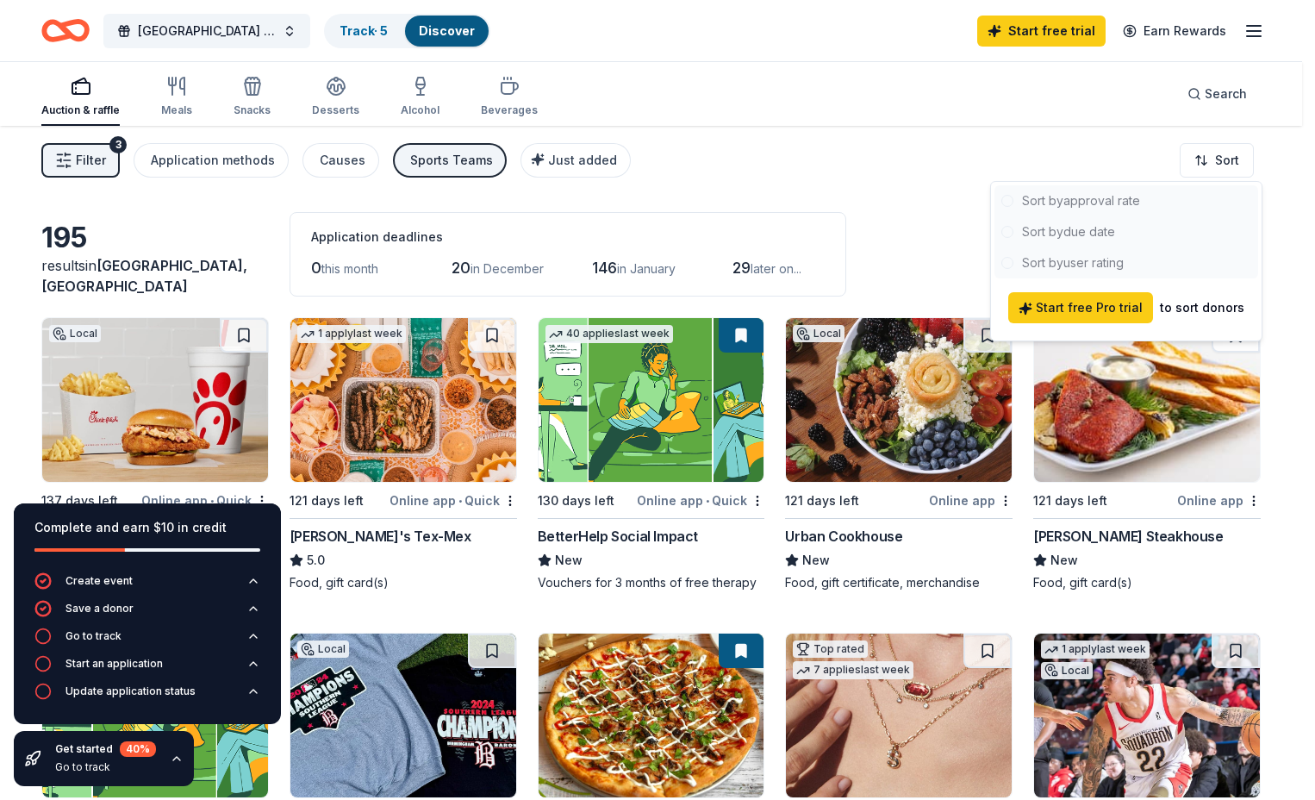
click at [868, 178] on html "Shades Mountain Ballpark Spring 2026 Baseball Season Raffle Track · 5 Discover …" at bounding box center [657, 400] width 1315 height 800
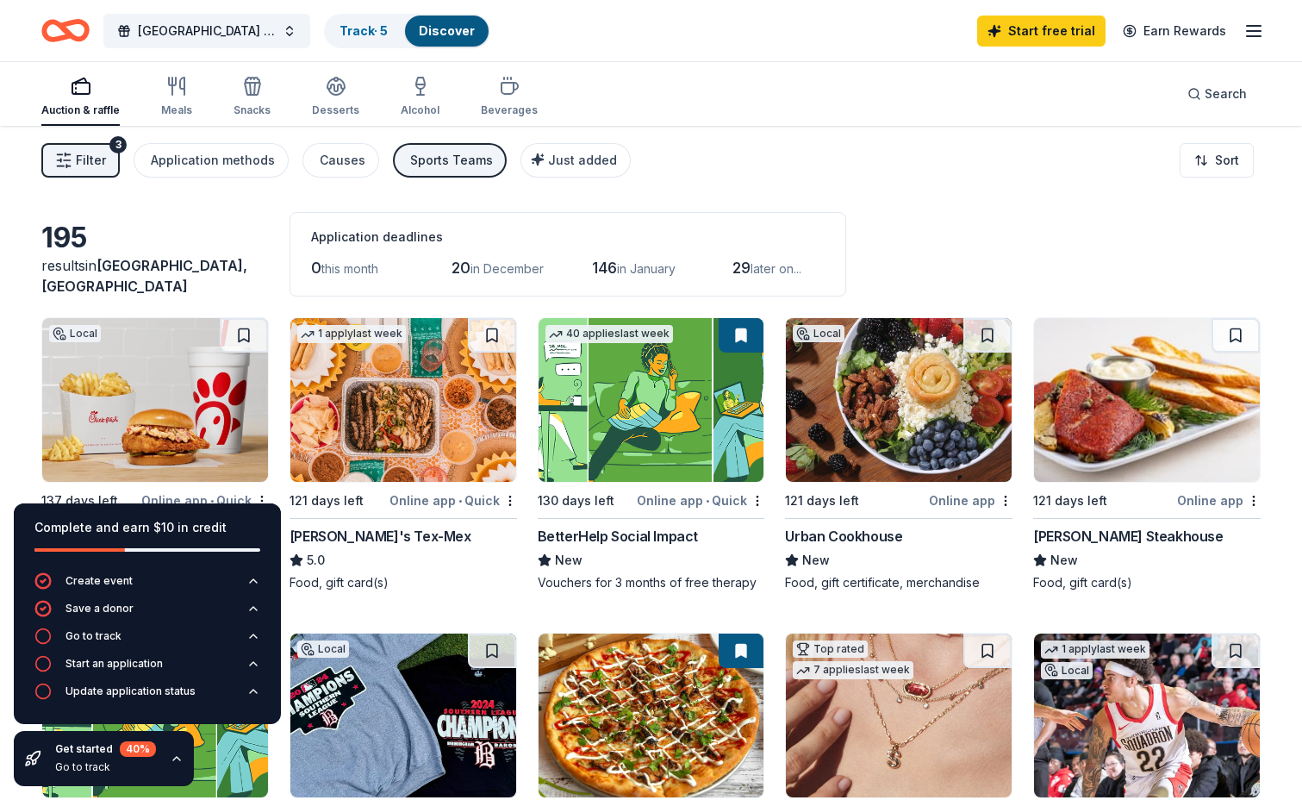
click at [110, 155] on button "Filter 3" at bounding box center [80, 160] width 78 height 34
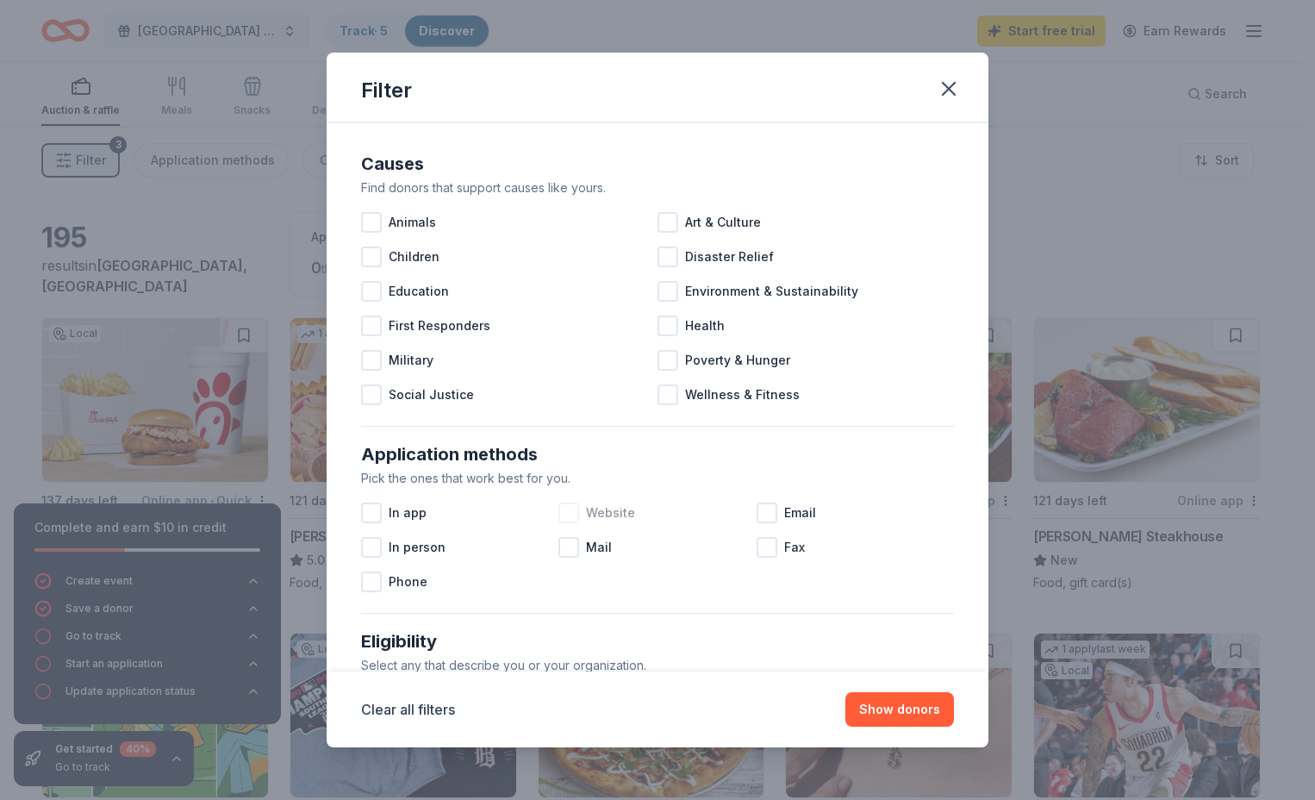
click at [565, 513] on div at bounding box center [569, 513] width 21 height 21
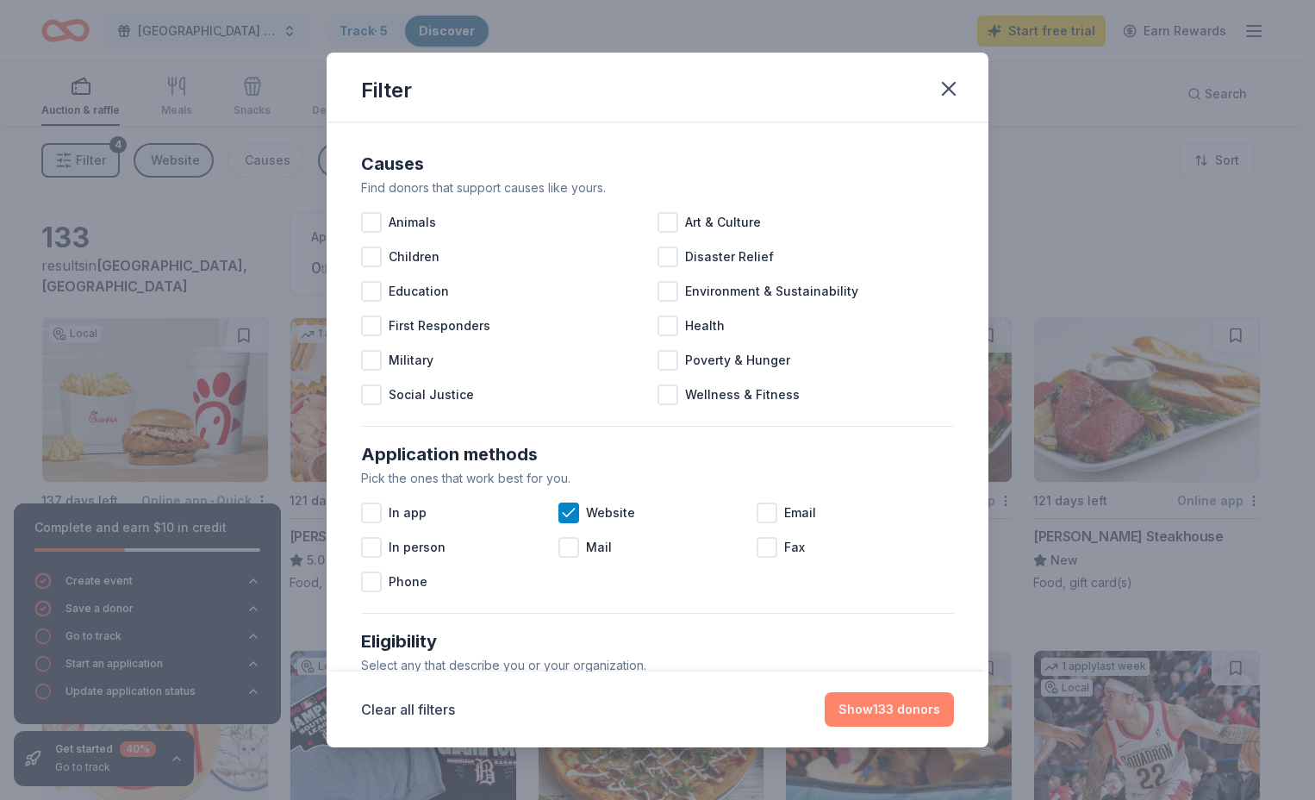
click at [897, 704] on button "Show 133 donors" at bounding box center [889, 709] width 129 height 34
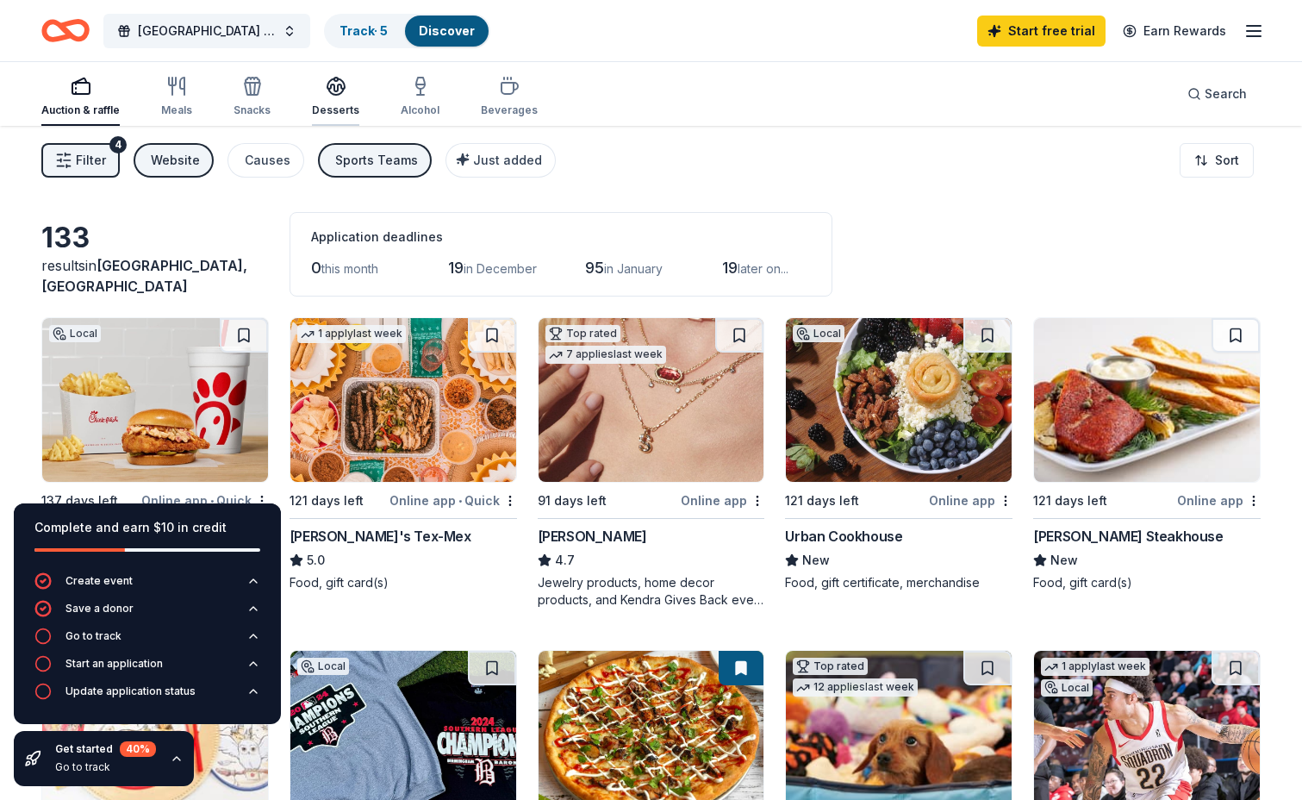
click at [329, 91] on icon "button" at bounding box center [336, 86] width 21 height 21
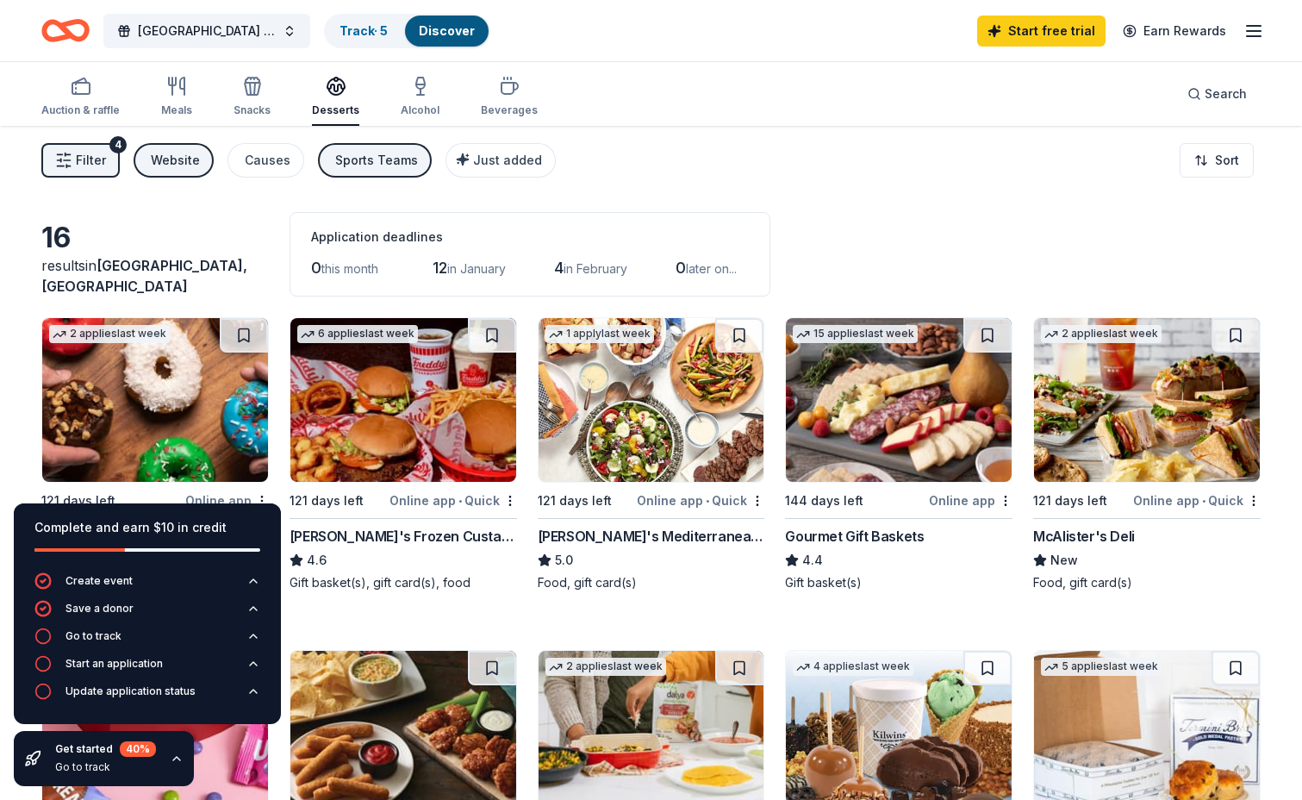
click at [436, 499] on div "Online app • Quick" at bounding box center [454, 501] width 128 height 22
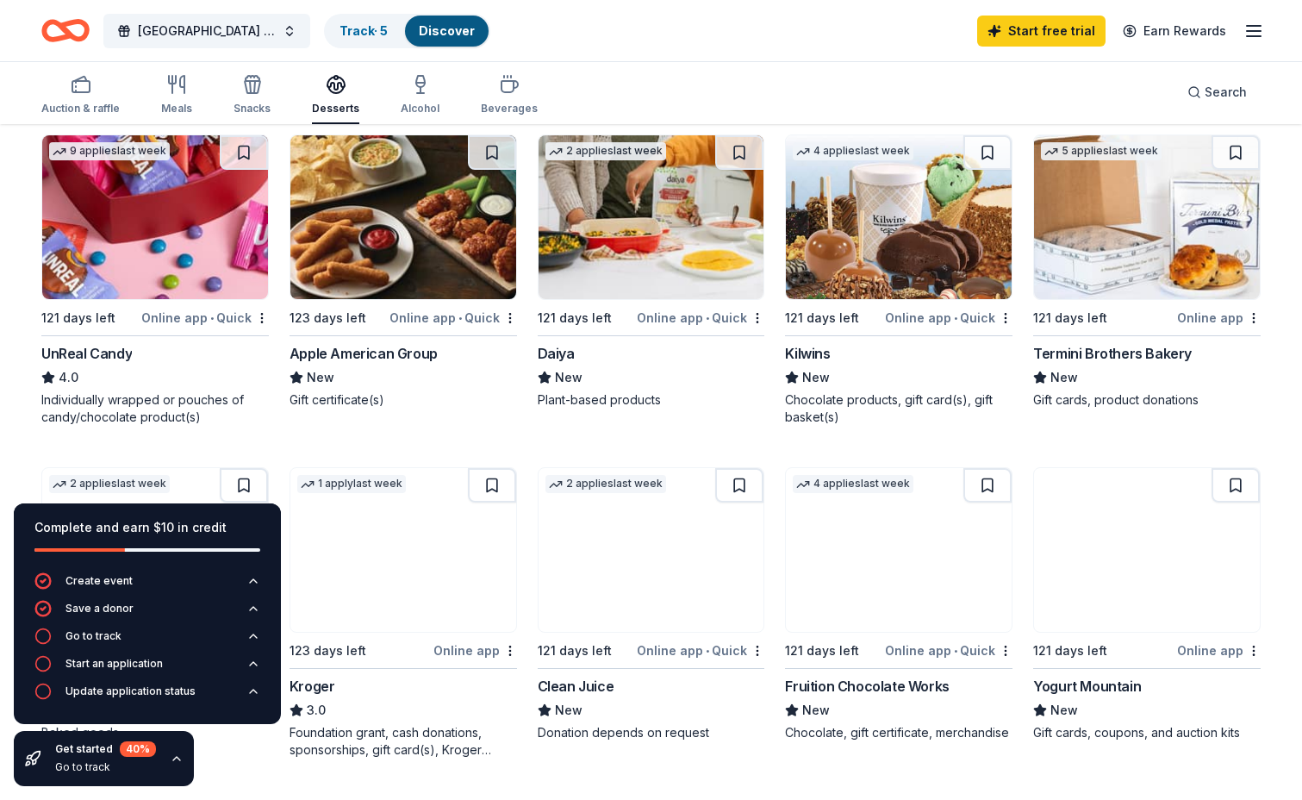
scroll to position [343, 0]
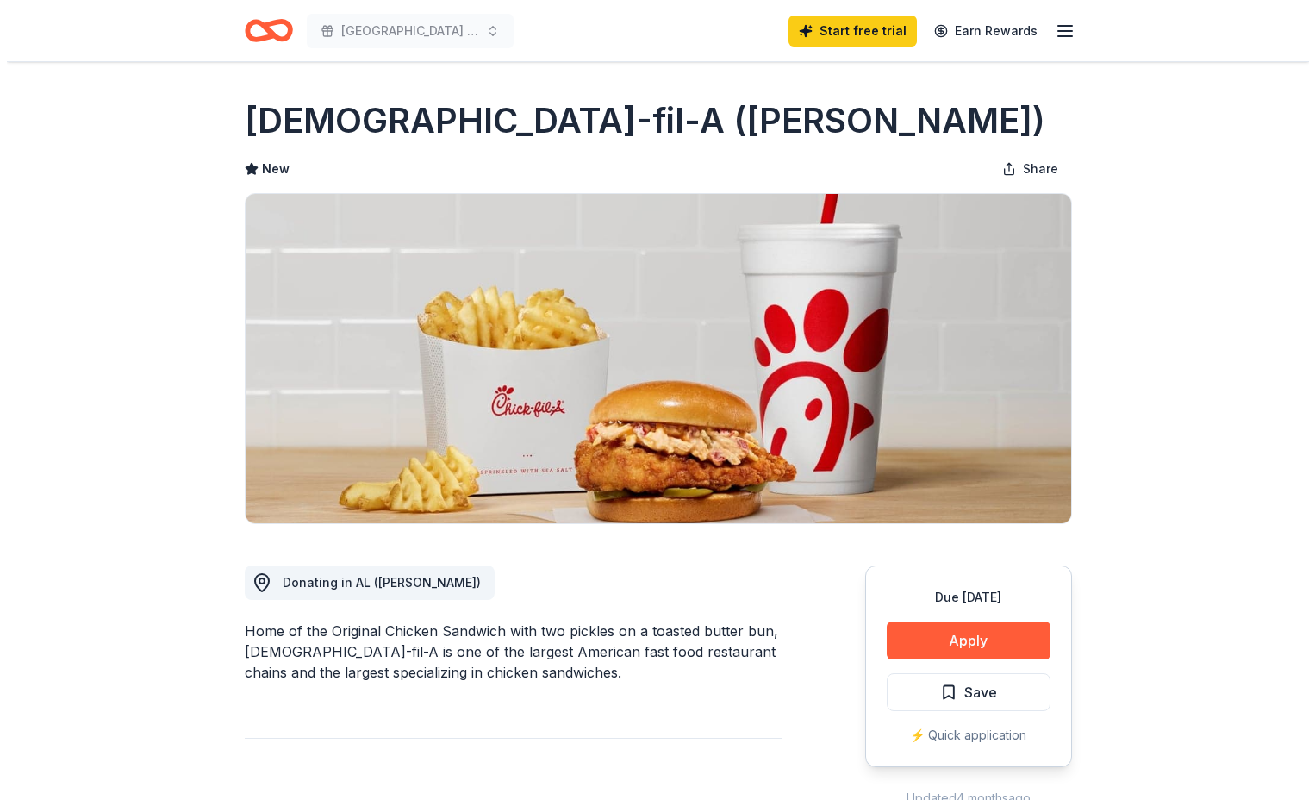
scroll to position [172, 0]
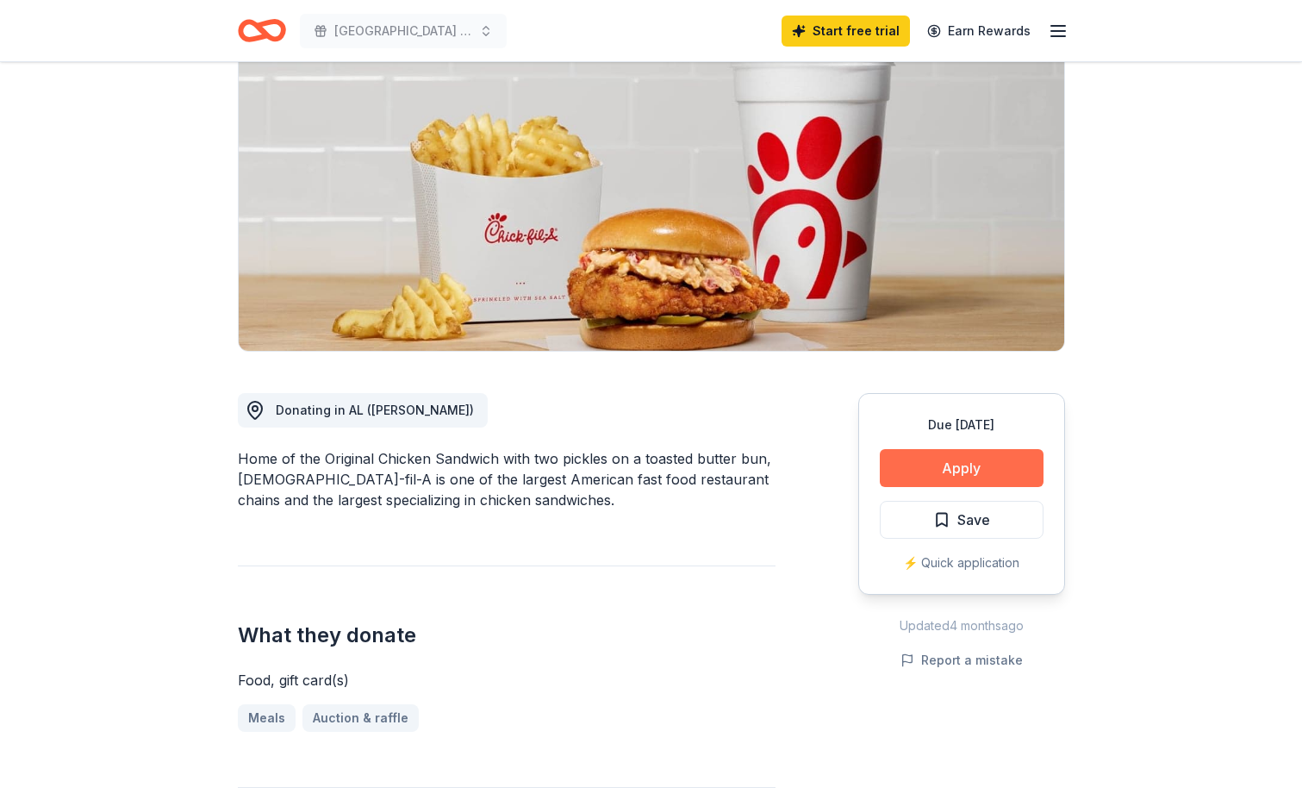
click at [972, 470] on button "Apply" at bounding box center [962, 468] width 164 height 38
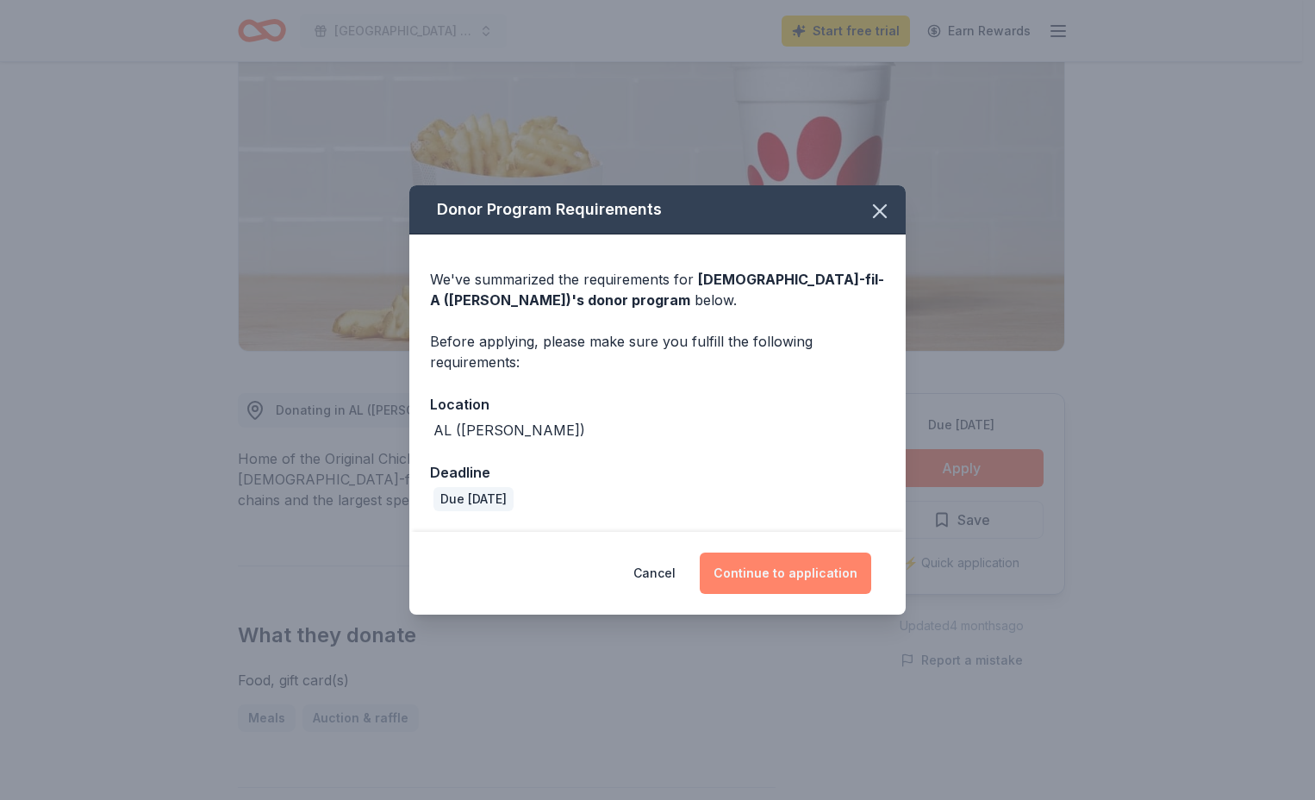
click at [786, 576] on button "Continue to application" at bounding box center [786, 573] width 172 height 41
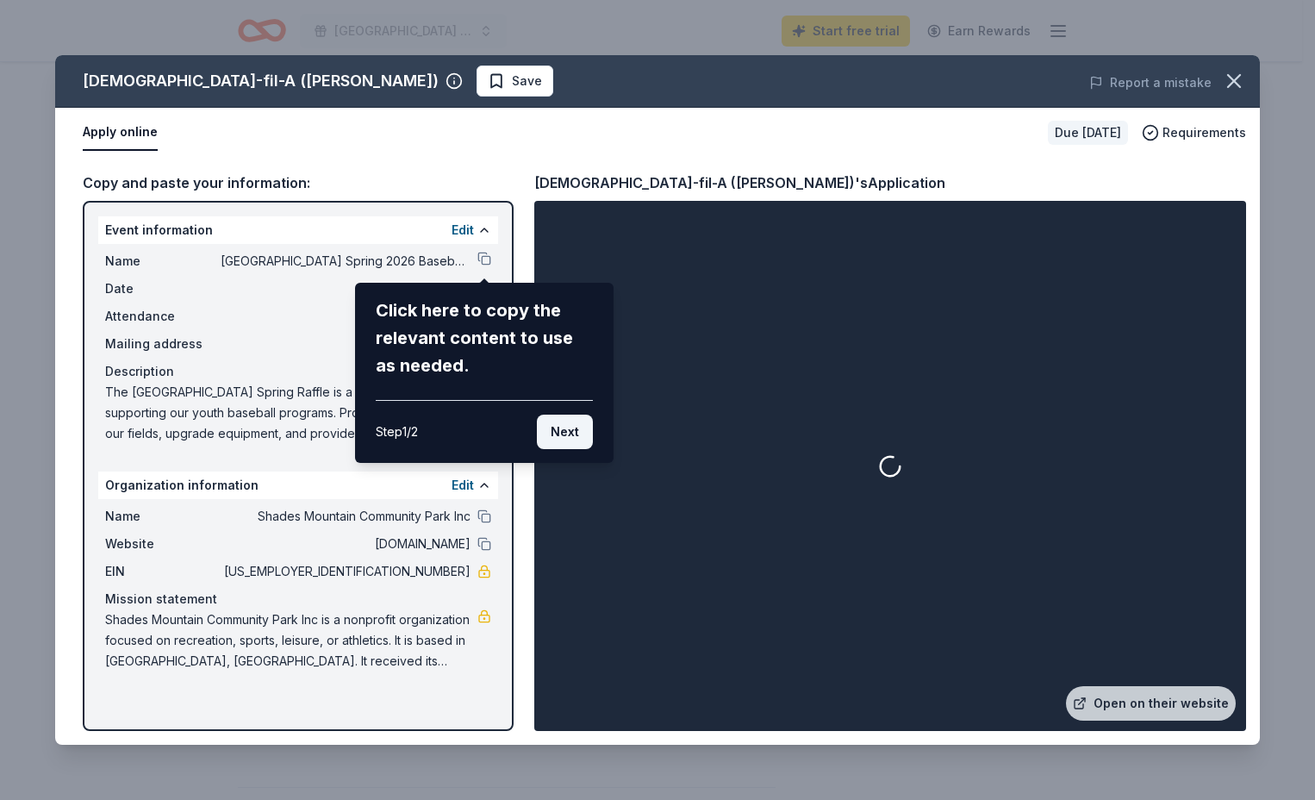
click at [560, 434] on button "Next" at bounding box center [565, 432] width 56 height 34
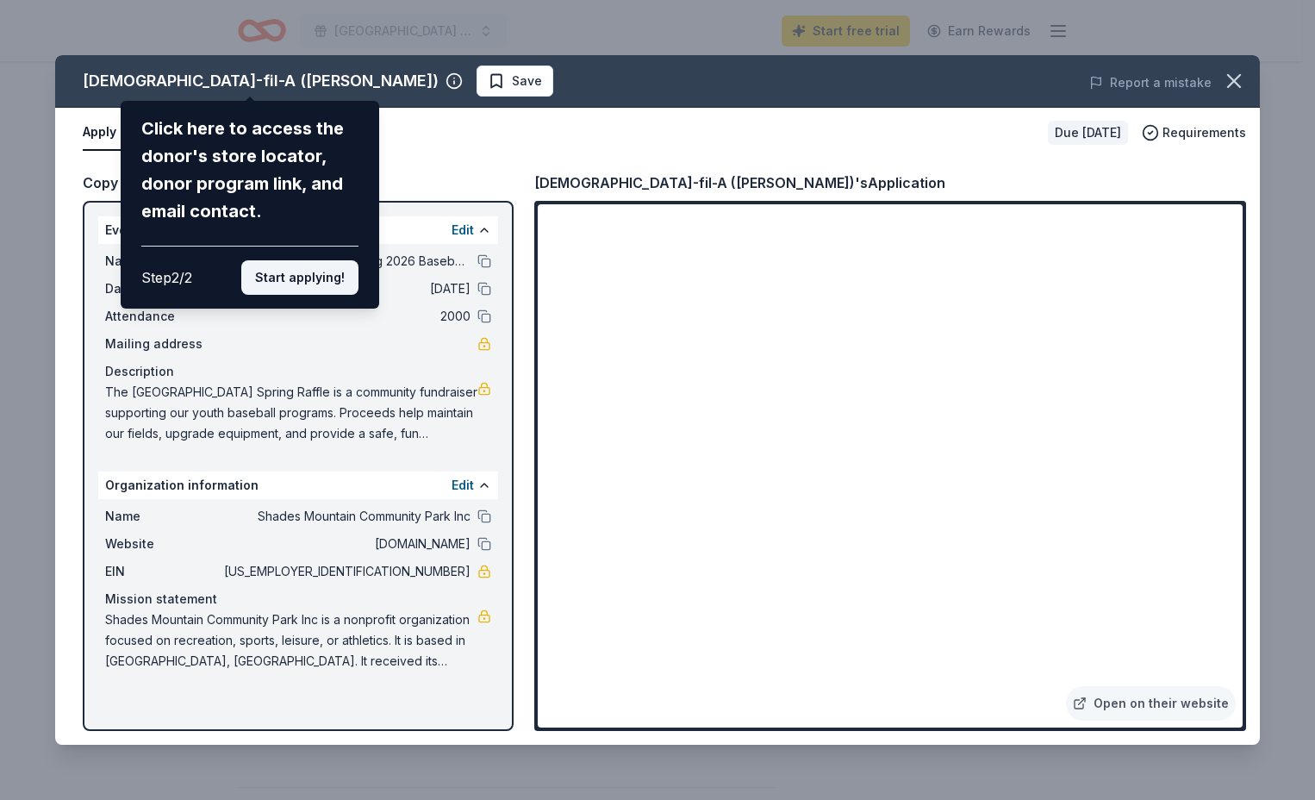
click at [323, 276] on button "Start applying!" at bounding box center [299, 277] width 117 height 34
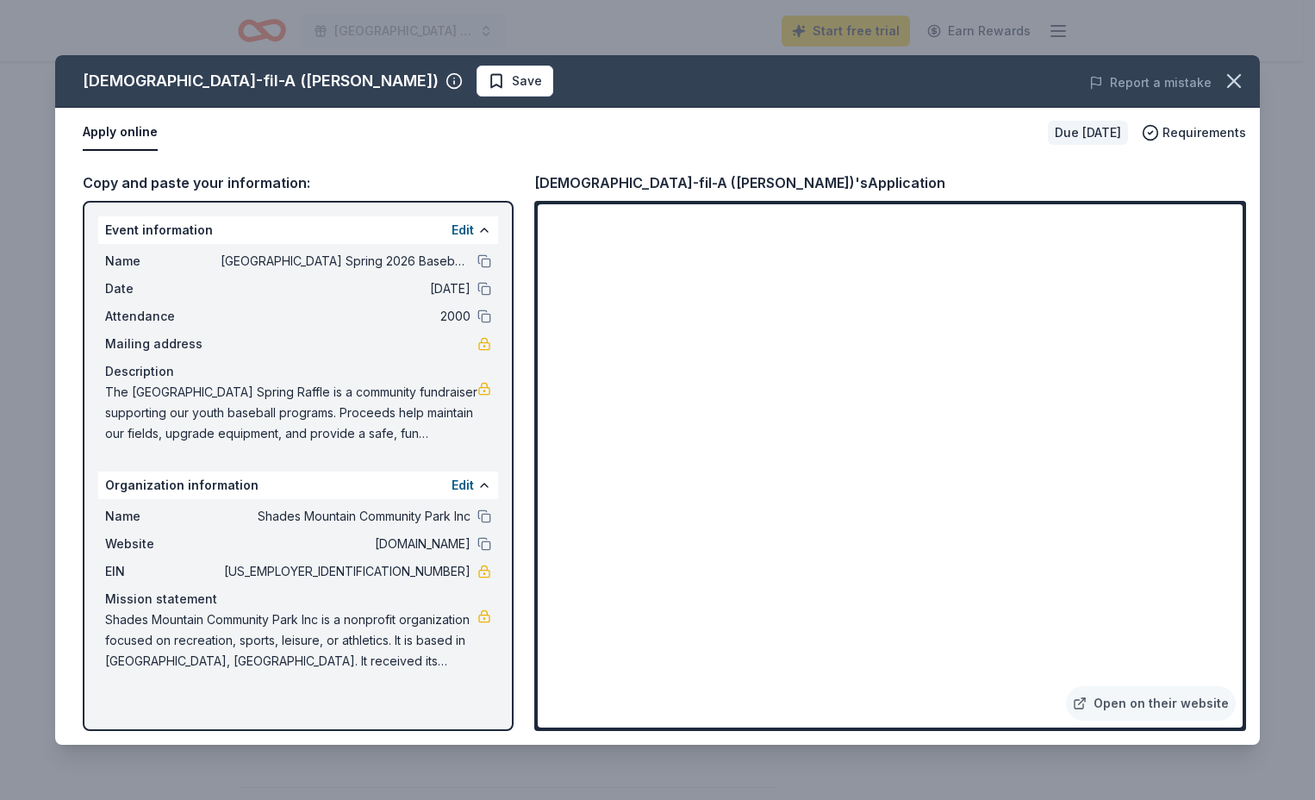
click at [923, 533] on div "Chick-fil-A (Hoover) Save Report a mistake Apply online Due in 137 days Require…" at bounding box center [657, 400] width 1205 height 690
click at [883, 517] on div "Chick-fil-A (Hoover) Save Report a mistake Apply online Due in 137 days Require…" at bounding box center [657, 400] width 1205 height 690
drag, startPoint x: 1071, startPoint y: 228, endPoint x: 1102, endPoint y: 230, distance: 30.2
click at [1102, 230] on div "Chick-fil-A (Hoover) Save Report a mistake Apply online Due in 137 days Require…" at bounding box center [657, 400] width 1205 height 690
drag, startPoint x: 1063, startPoint y: 232, endPoint x: 1035, endPoint y: 234, distance: 27.6
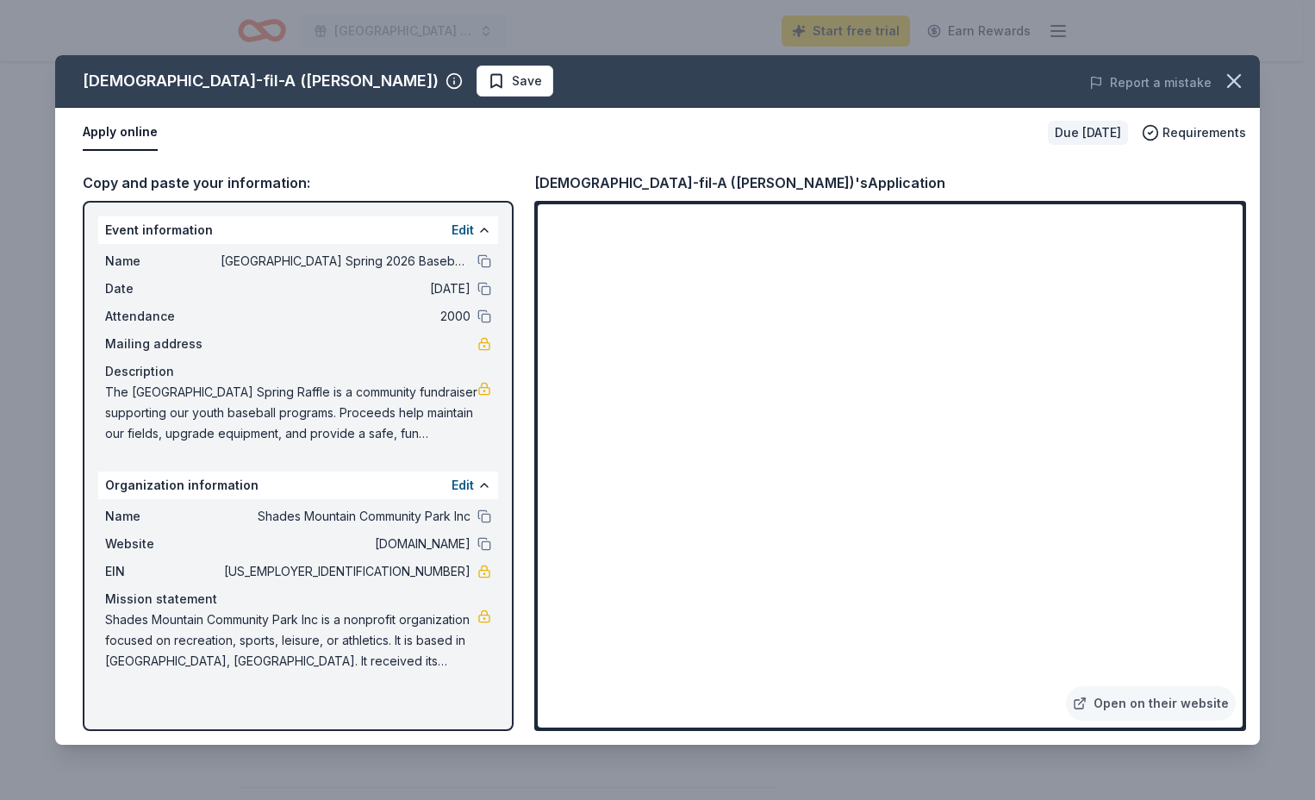
click at [1037, 234] on div "Chick-fil-A (Hoover) Save Report a mistake Apply online Due in 137 days Require…" at bounding box center [657, 400] width 1205 height 690
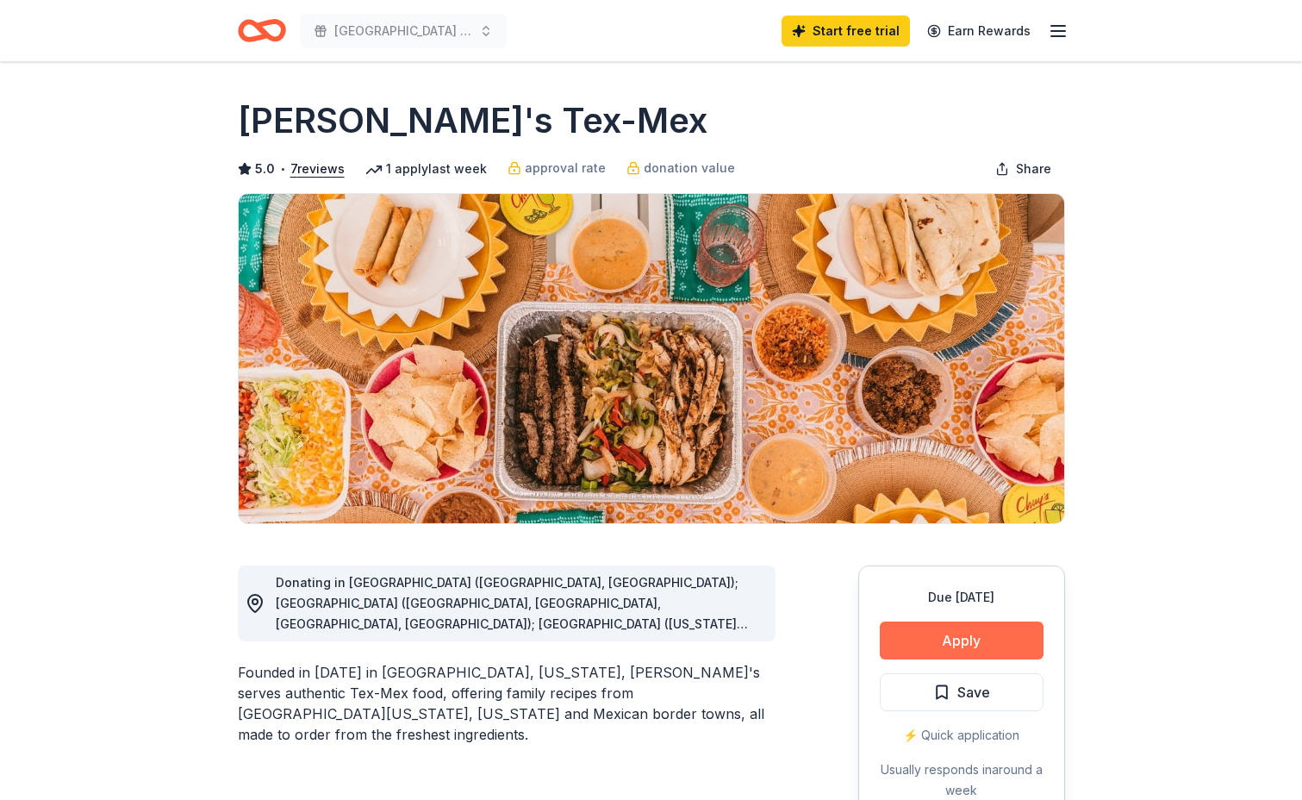
click at [990, 636] on button "Apply" at bounding box center [962, 641] width 164 height 38
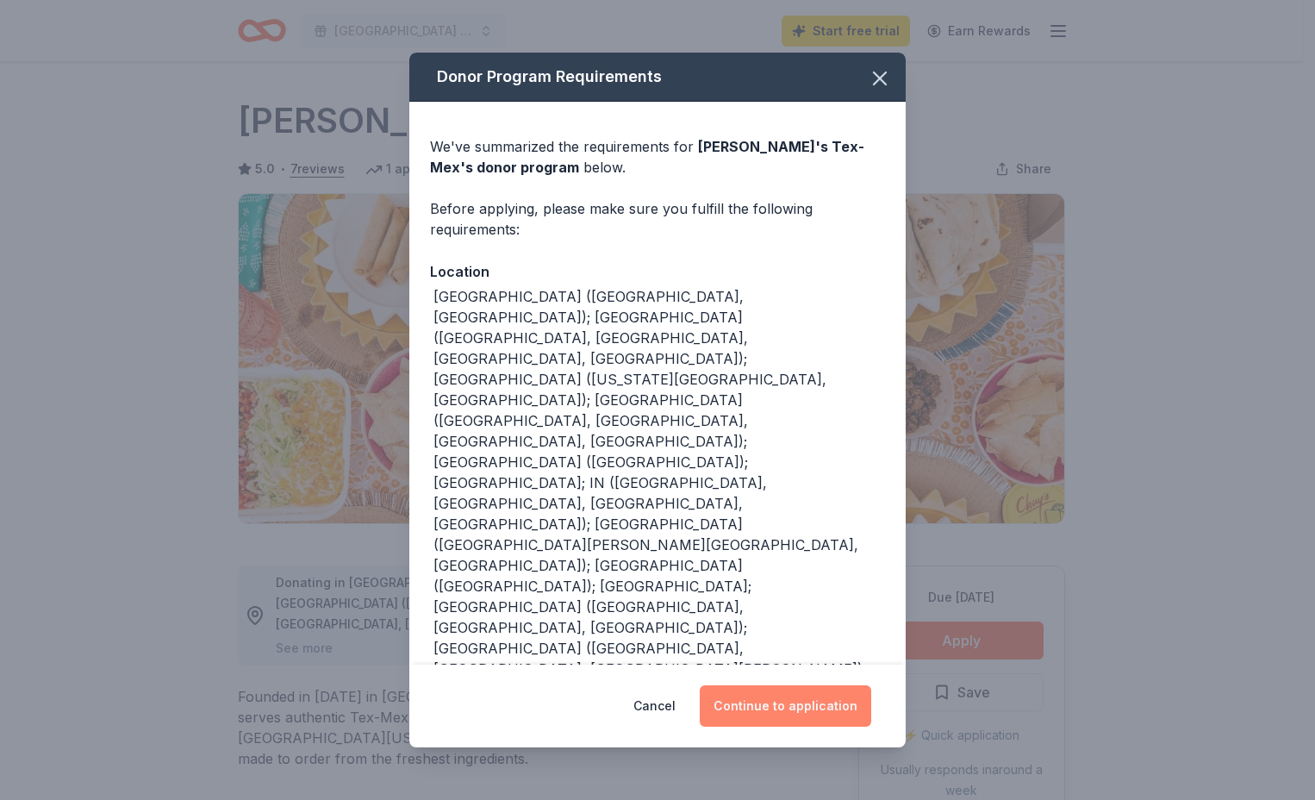
click at [770, 685] on button "Continue to application" at bounding box center [786, 705] width 172 height 41
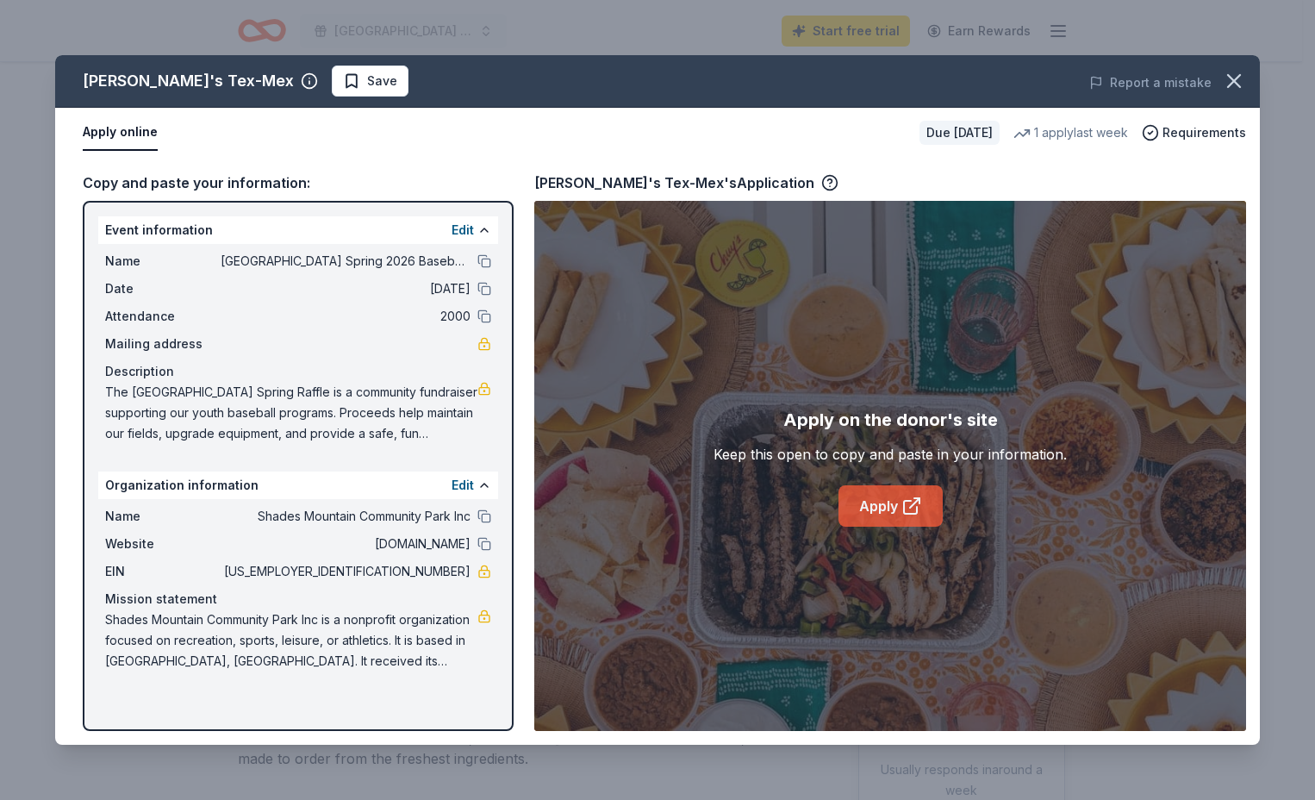
click at [885, 515] on link "Apply" at bounding box center [891, 505] width 104 height 41
click at [1232, 78] on icon "button" at bounding box center [1234, 81] width 12 height 12
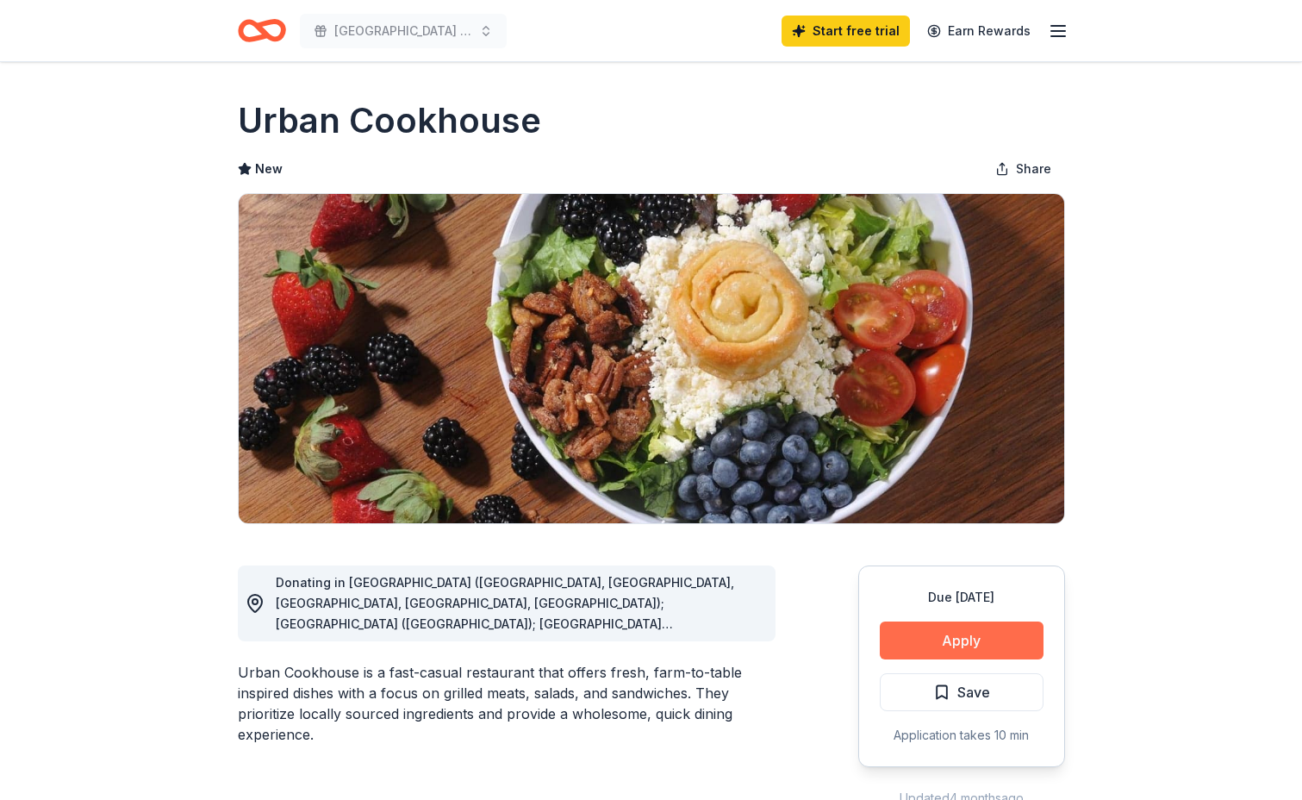
click at [954, 640] on button "Apply" at bounding box center [962, 641] width 164 height 38
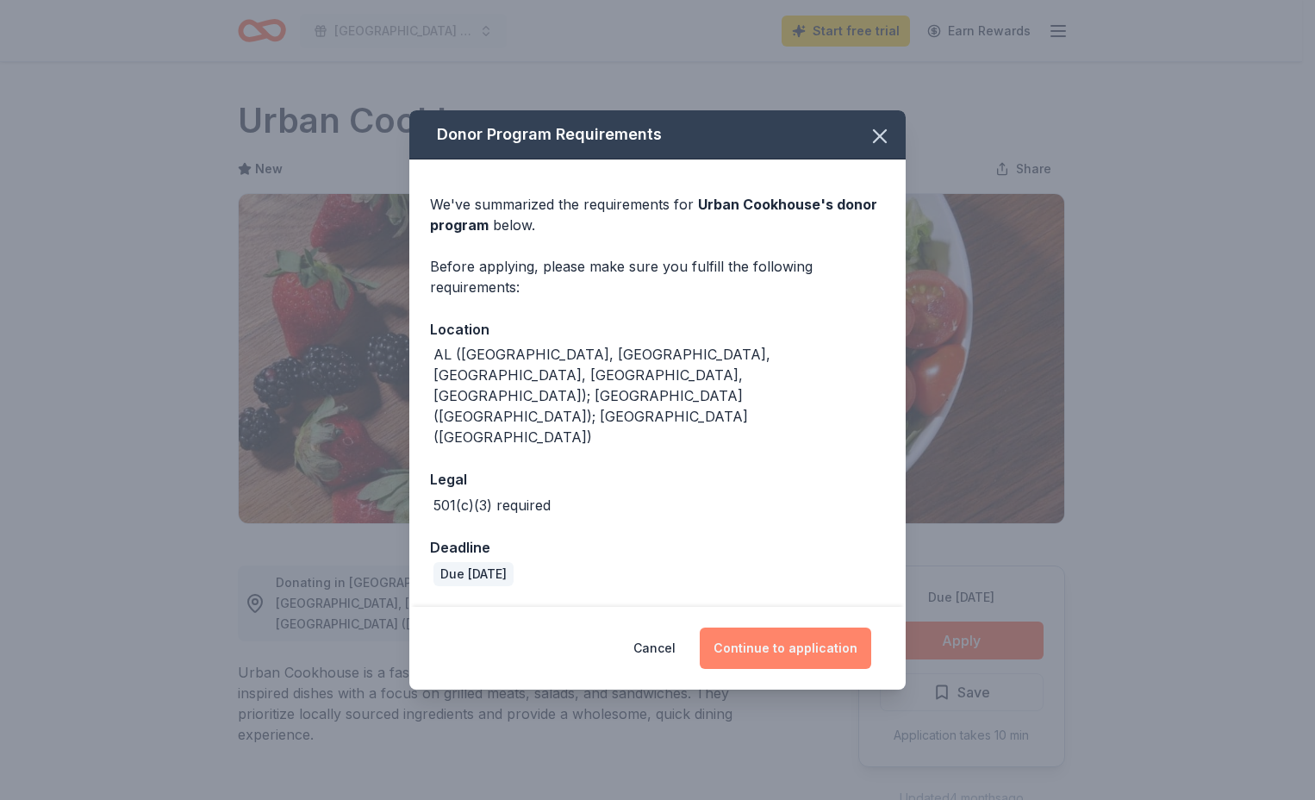
click at [759, 628] on button "Continue to application" at bounding box center [786, 648] width 172 height 41
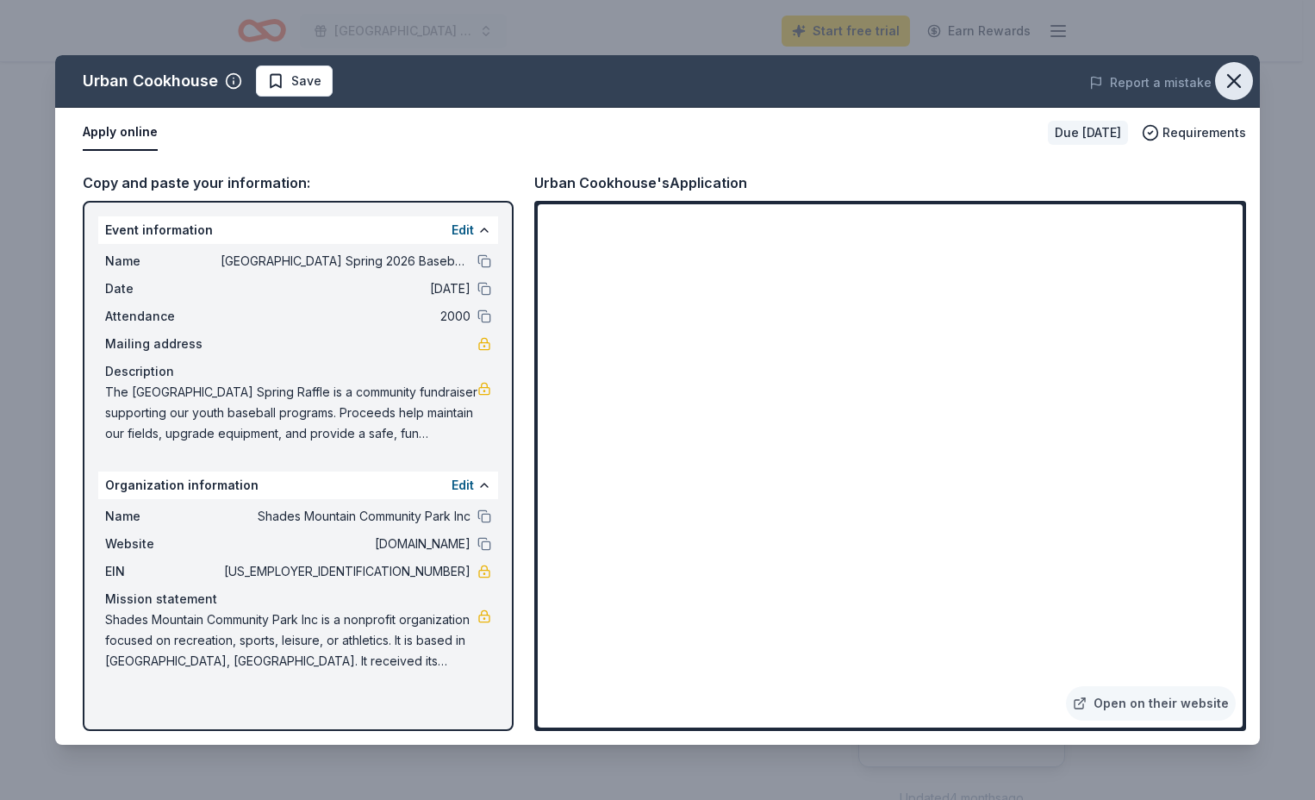
click at [1232, 77] on icon "button" at bounding box center [1234, 81] width 24 height 24
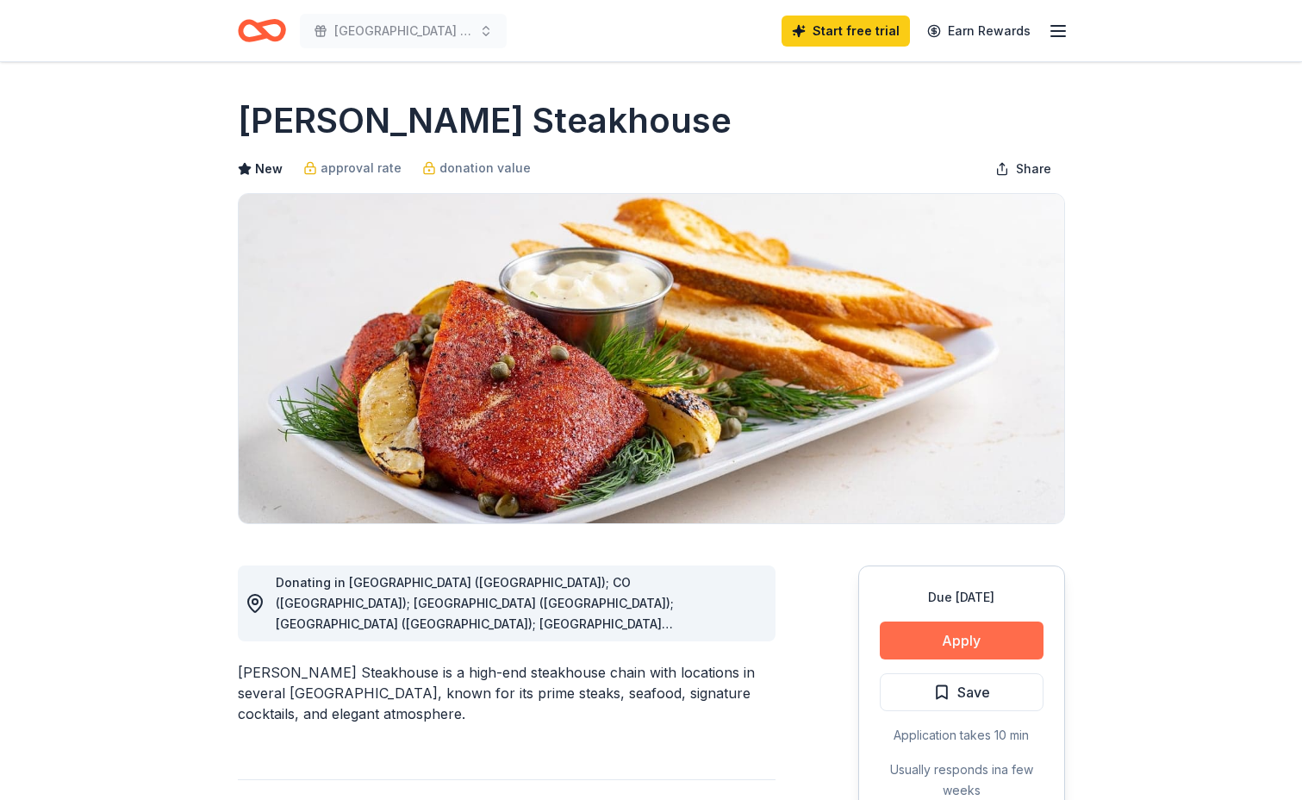
click at [997, 646] on button "Apply" at bounding box center [962, 641] width 164 height 38
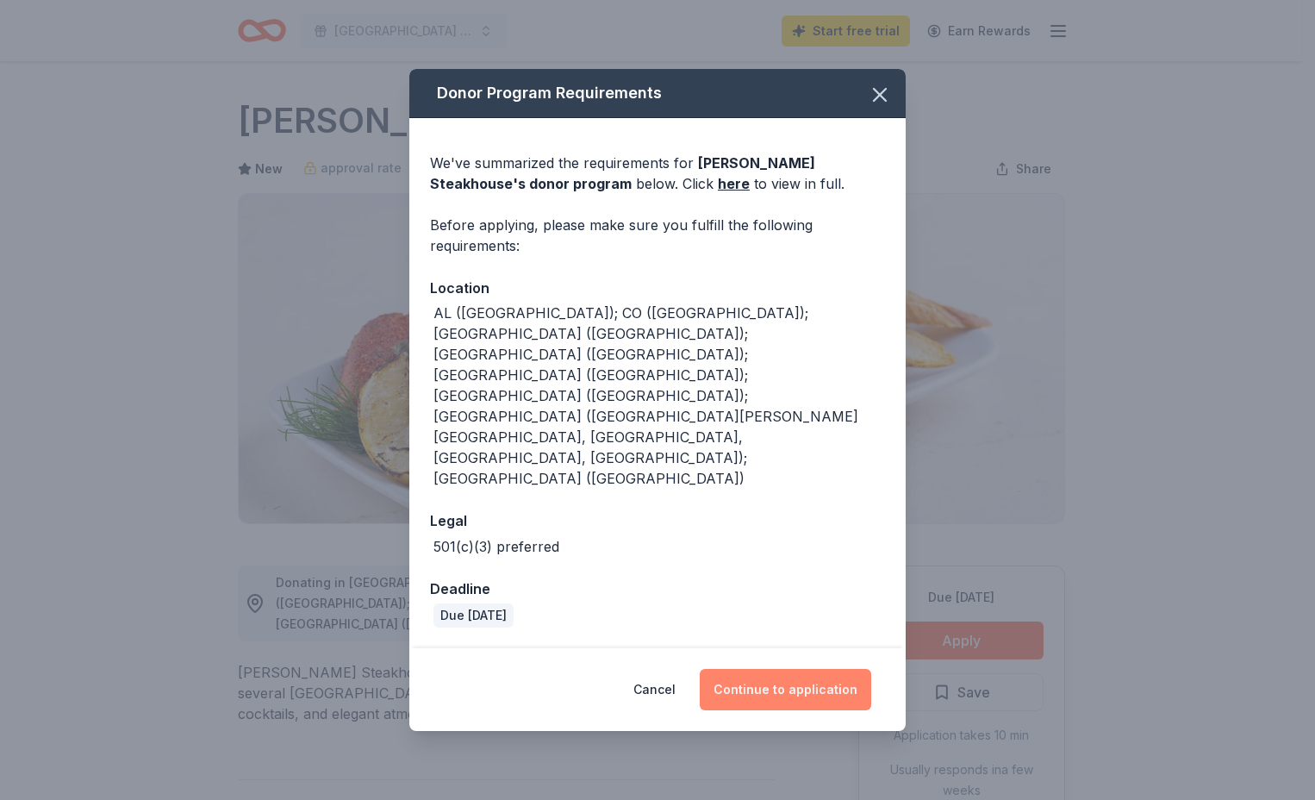
click at [776, 669] on button "Continue to application" at bounding box center [786, 689] width 172 height 41
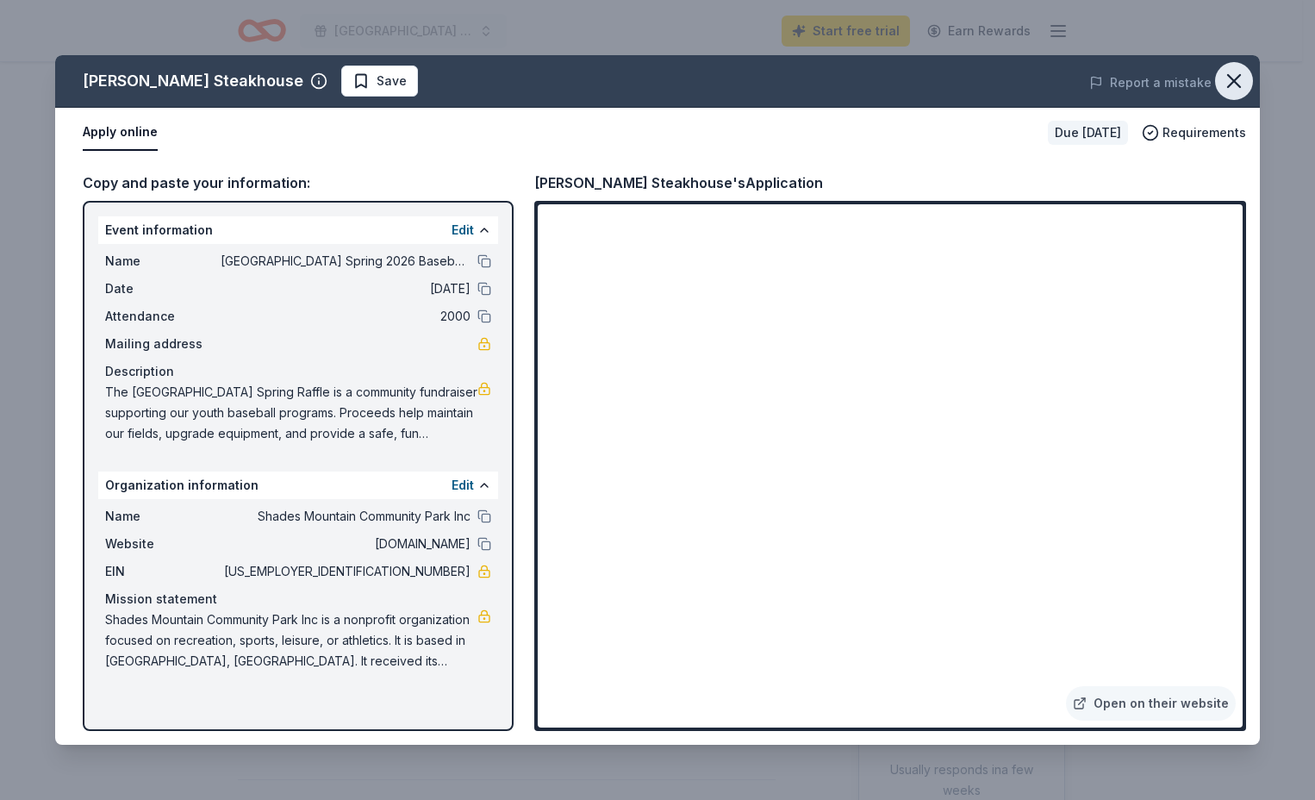
click at [1236, 82] on icon "button" at bounding box center [1234, 81] width 12 height 12
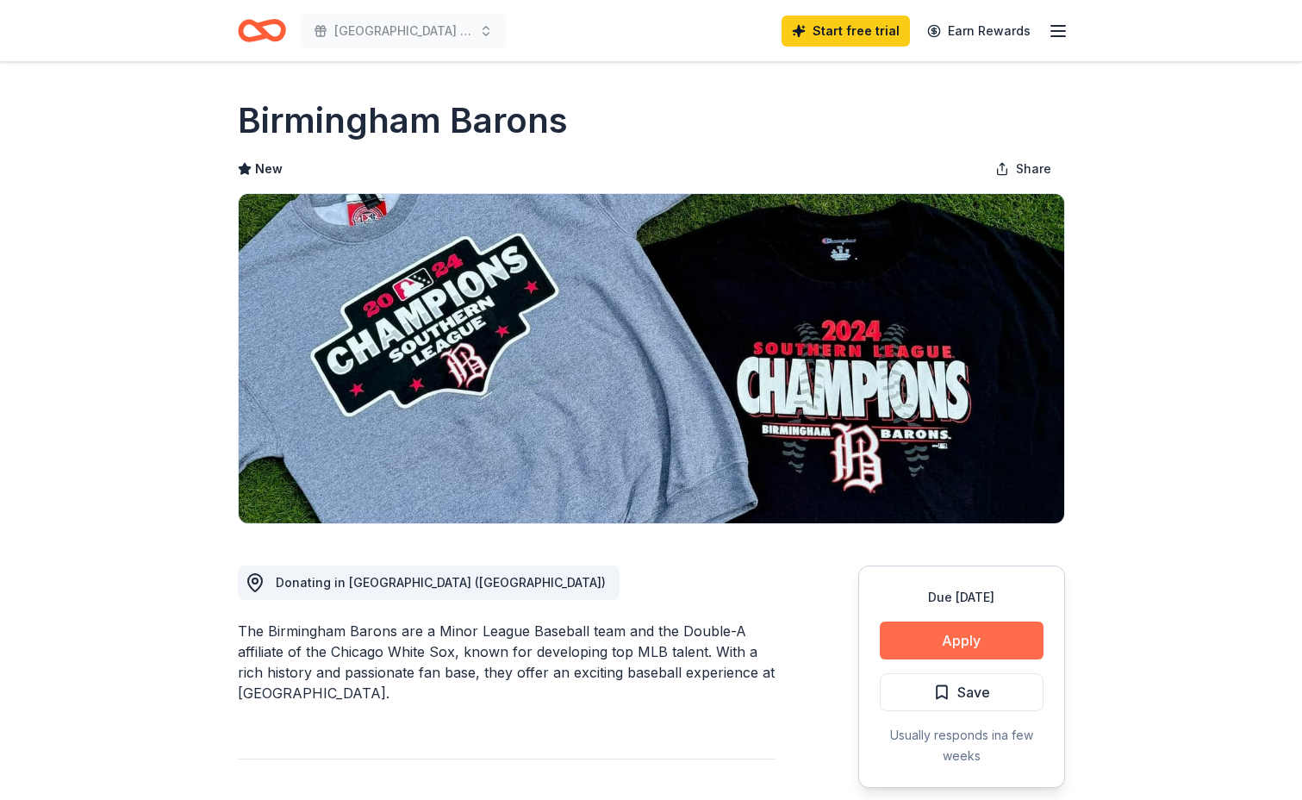
click at [947, 623] on button "Apply" at bounding box center [962, 641] width 164 height 38
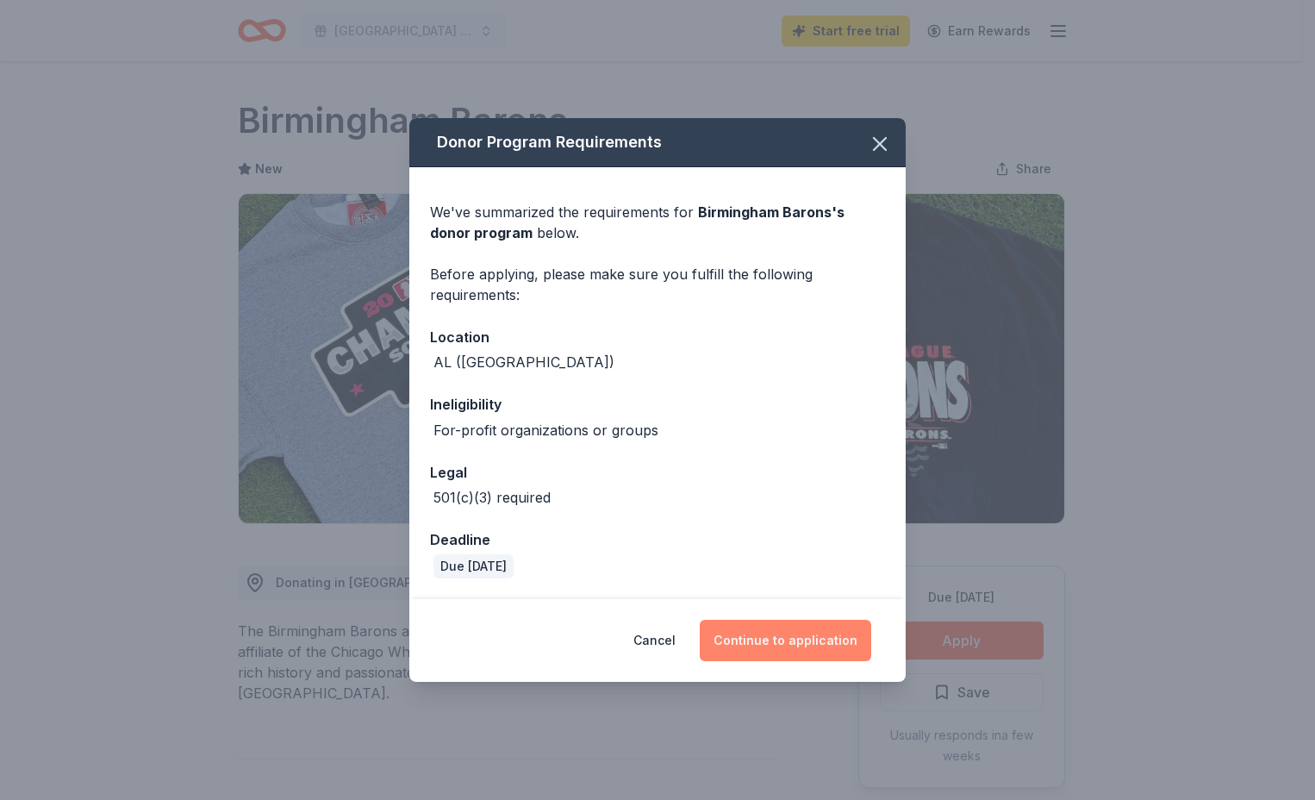
click at [810, 641] on button "Continue to application" at bounding box center [786, 640] width 172 height 41
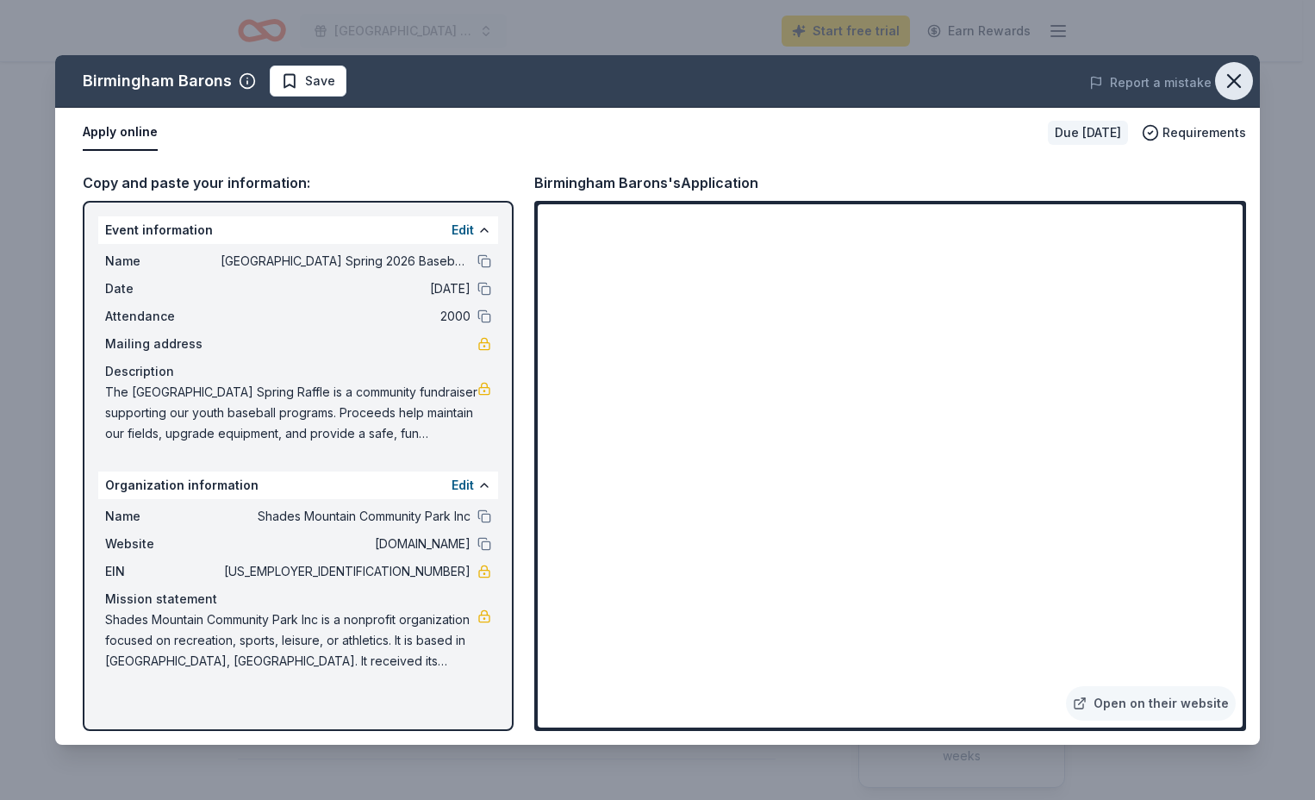
click at [1240, 91] on icon "button" at bounding box center [1234, 81] width 24 height 24
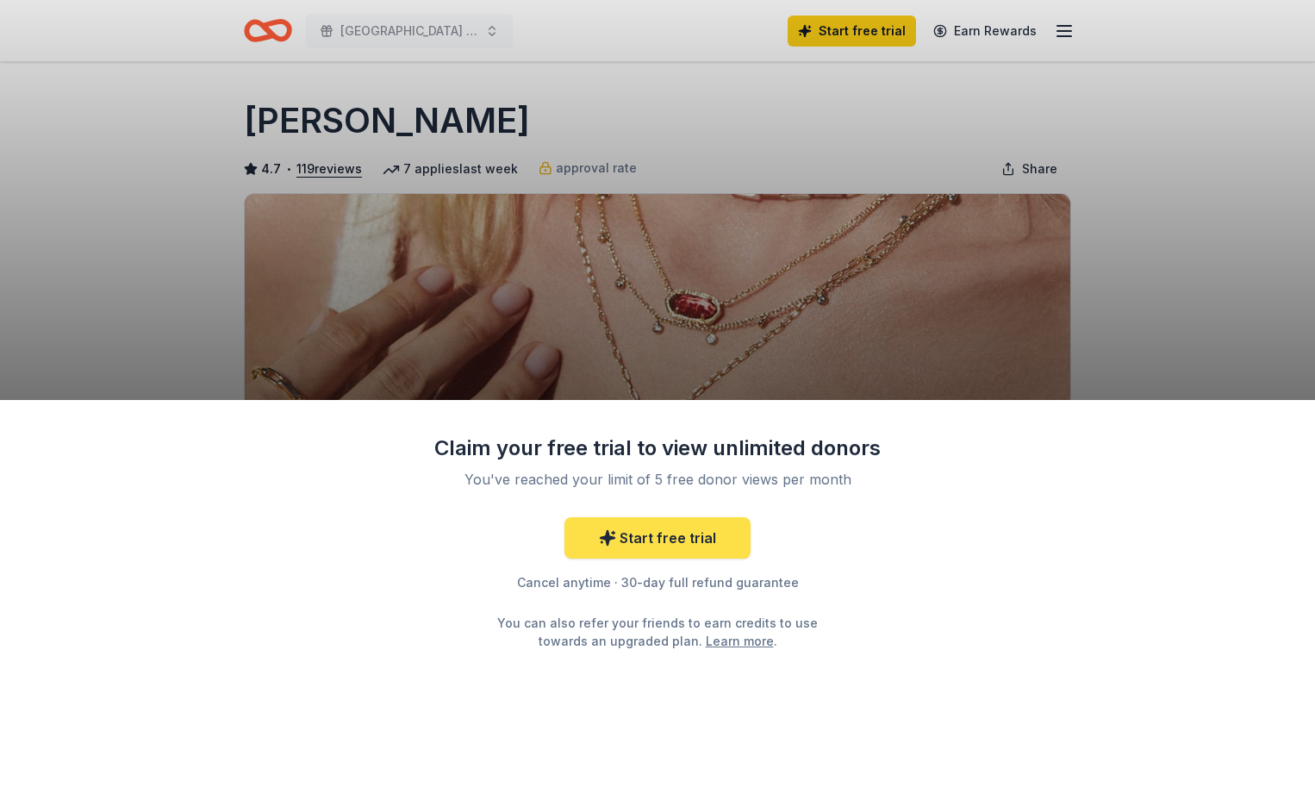
click at [664, 540] on link "Start free trial" at bounding box center [658, 537] width 186 height 41
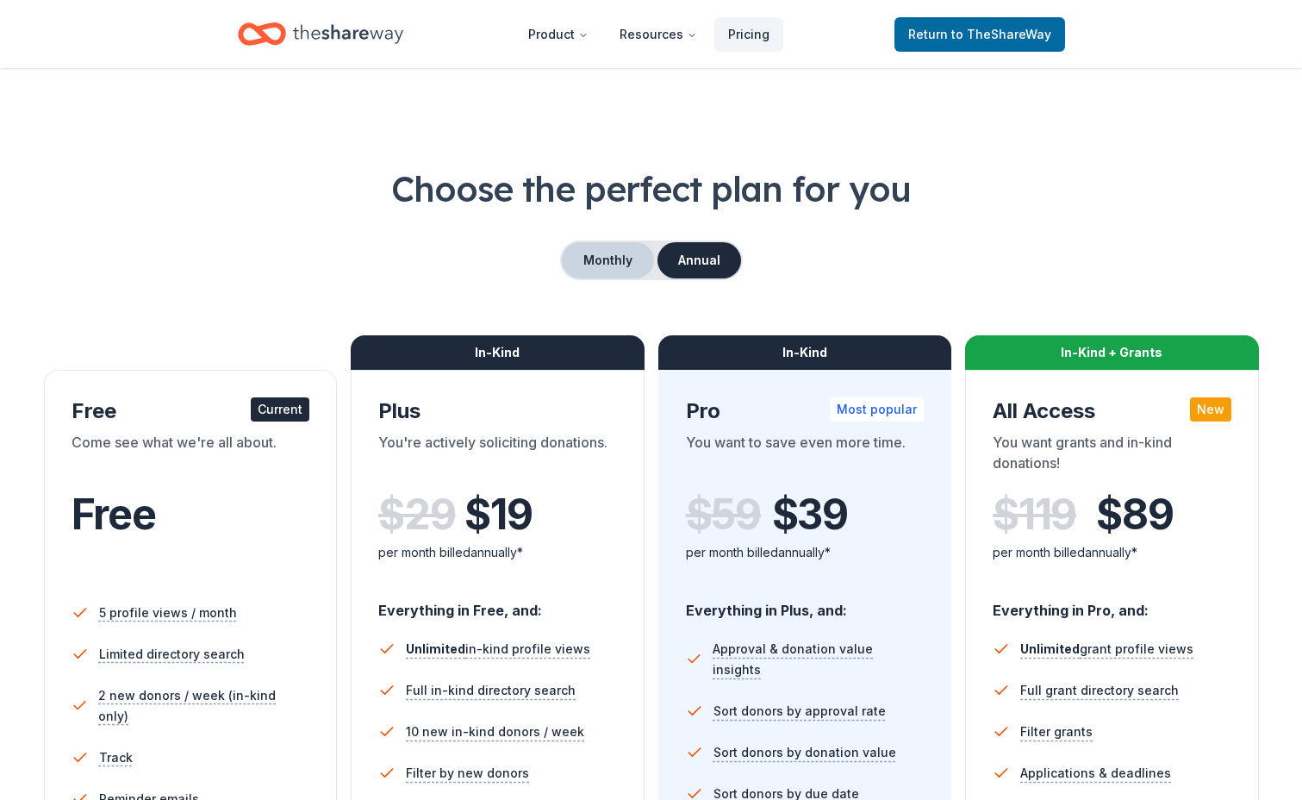
click at [615, 265] on button "Monthly" at bounding box center [608, 260] width 92 height 36
